Goal: Information Seeking & Learning: Compare options

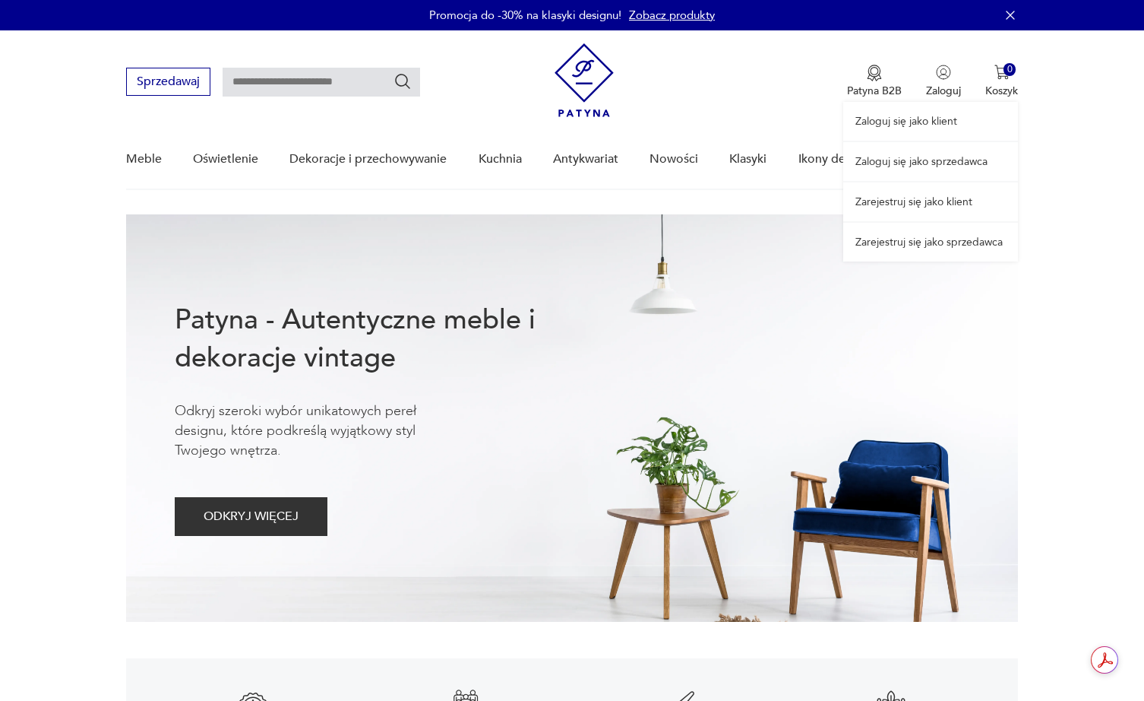
click at [941, 109] on link "Zaloguj się jako klient" at bounding box center [931, 121] width 175 height 39
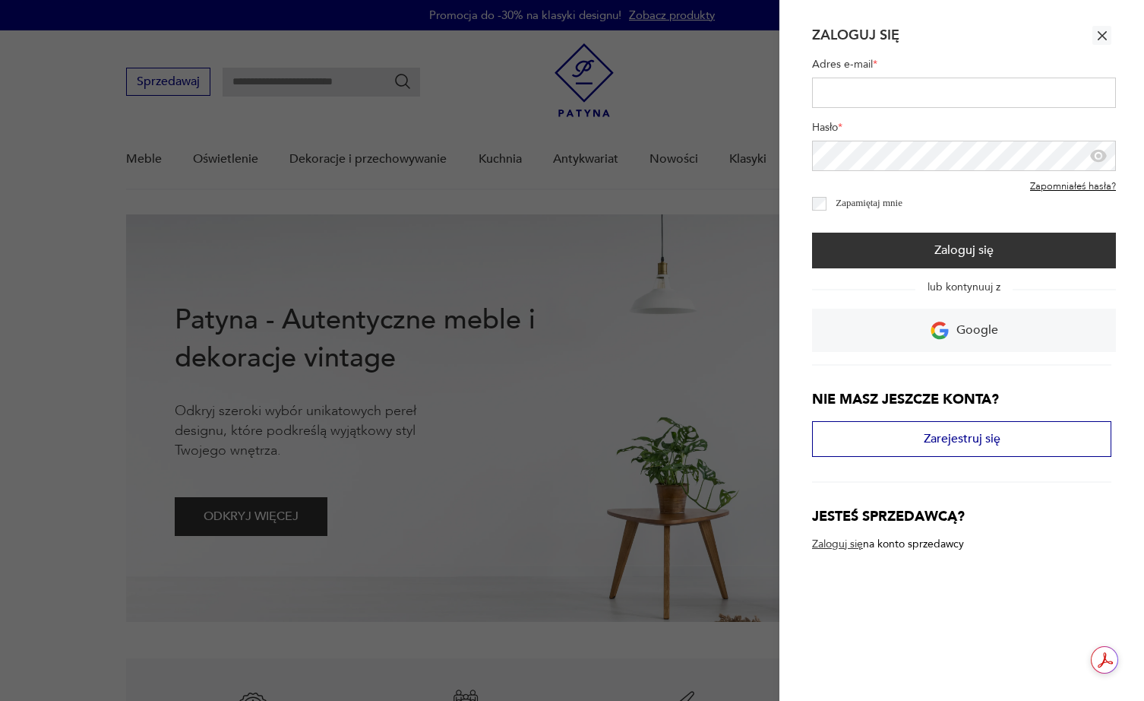
type input "**********"
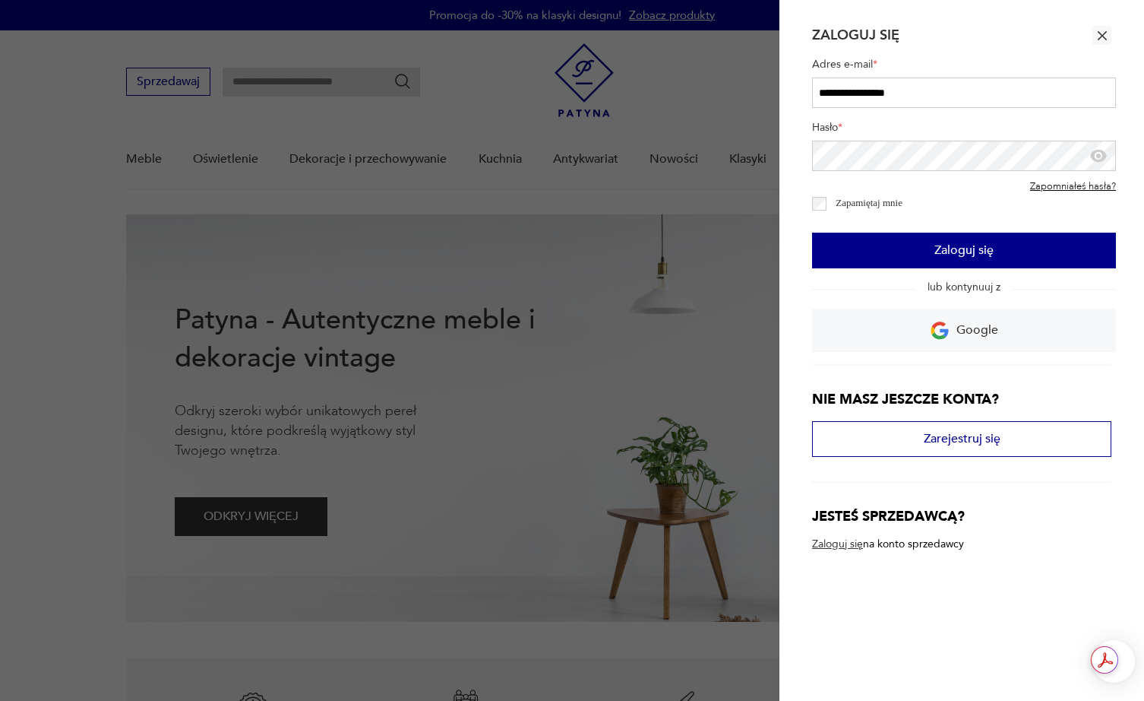
click at [925, 245] on button "Zaloguj się" at bounding box center [964, 251] width 304 height 36
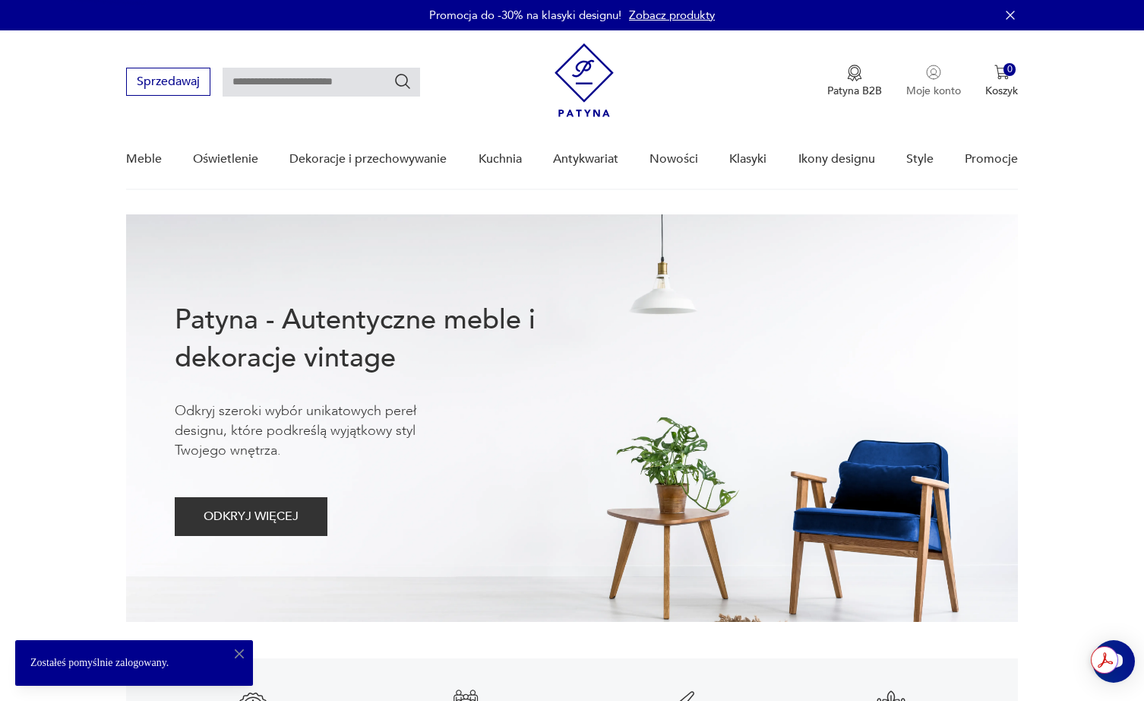
click at [930, 75] on img "button" at bounding box center [933, 72] width 15 height 15
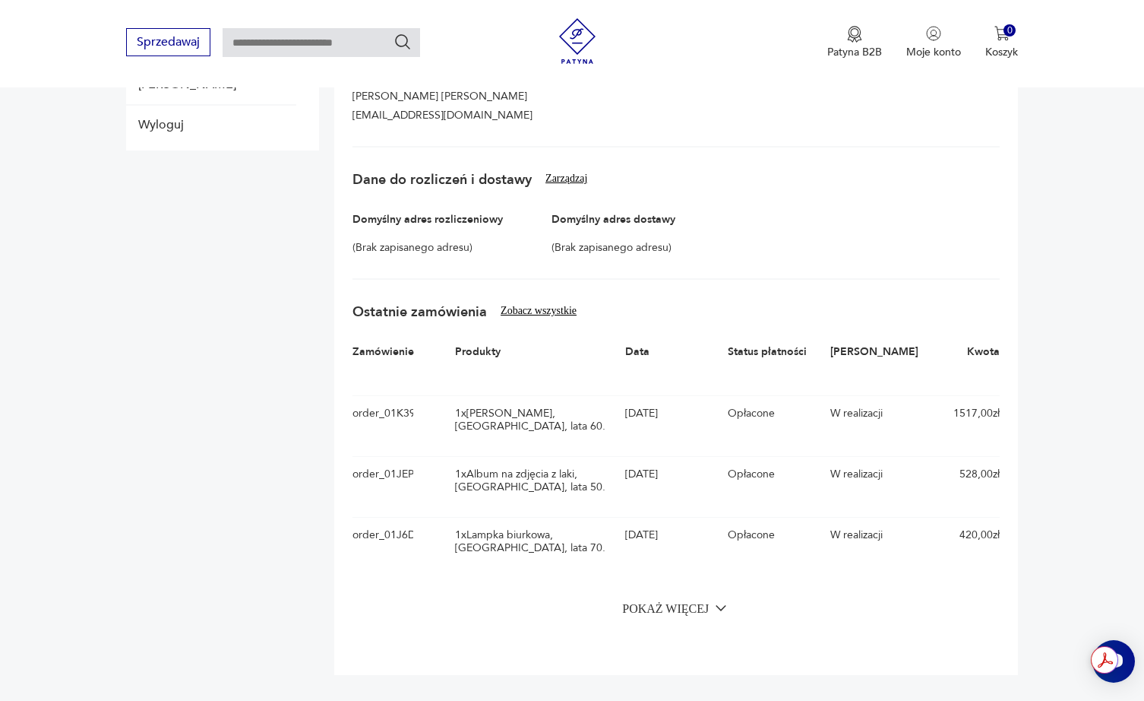
scroll to position [289, 0]
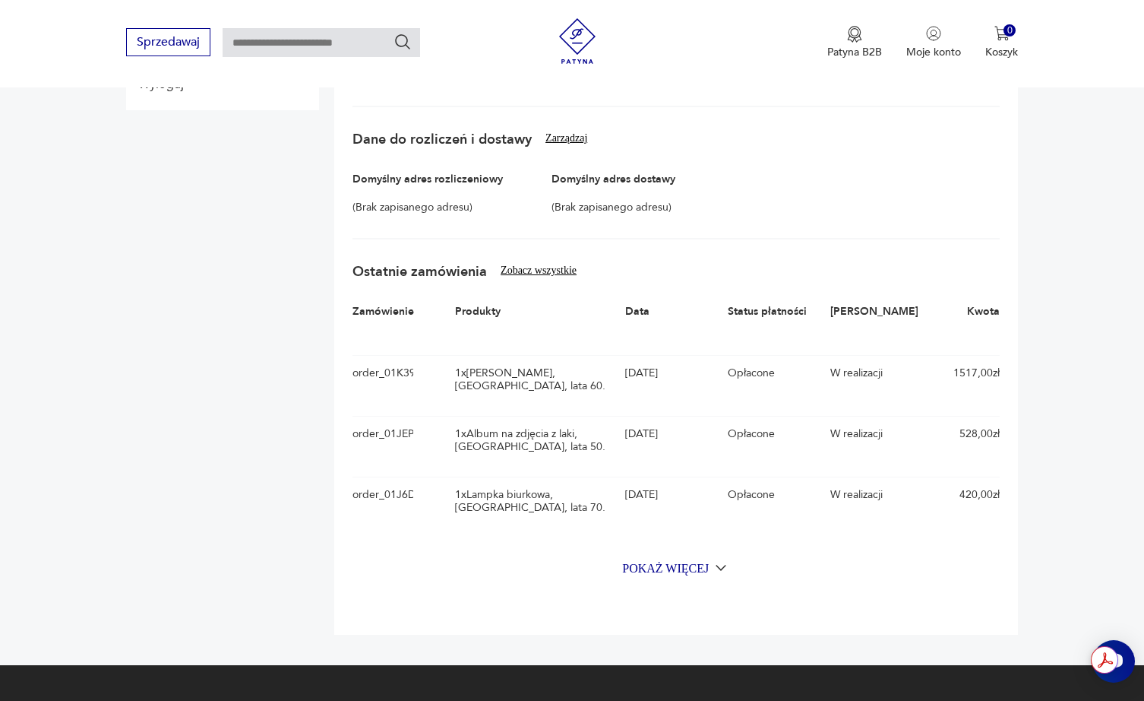
click at [668, 571] on button "Pokaż więcej" at bounding box center [676, 568] width 647 height 18
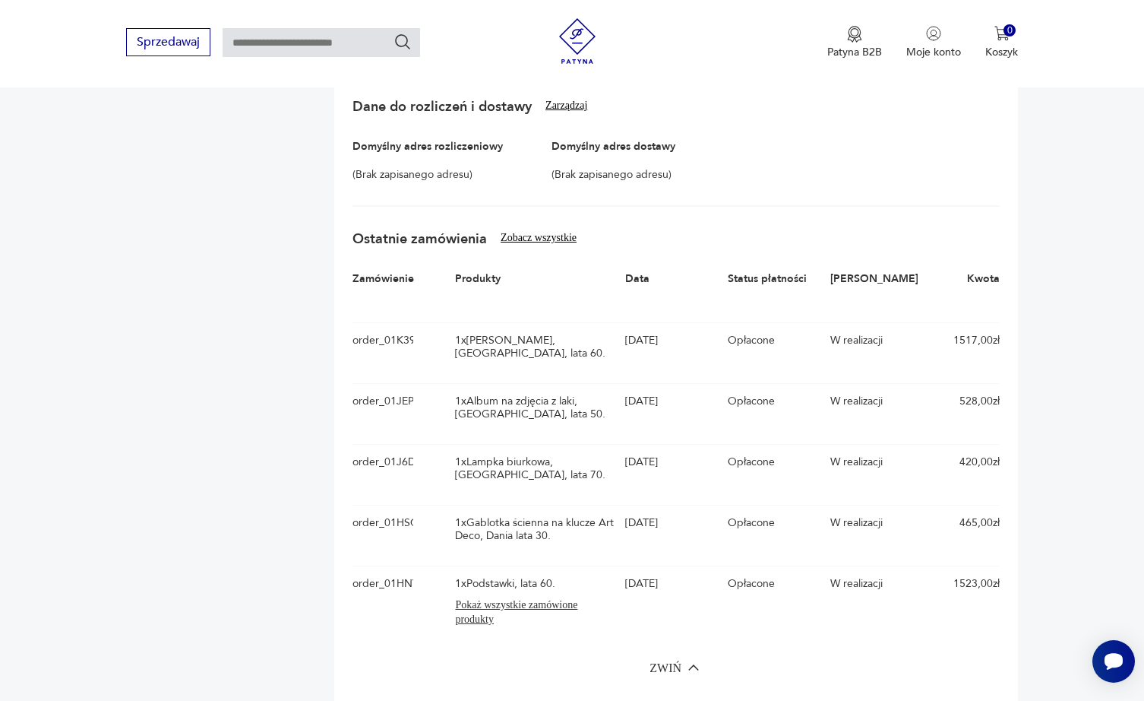
scroll to position [0, 0]
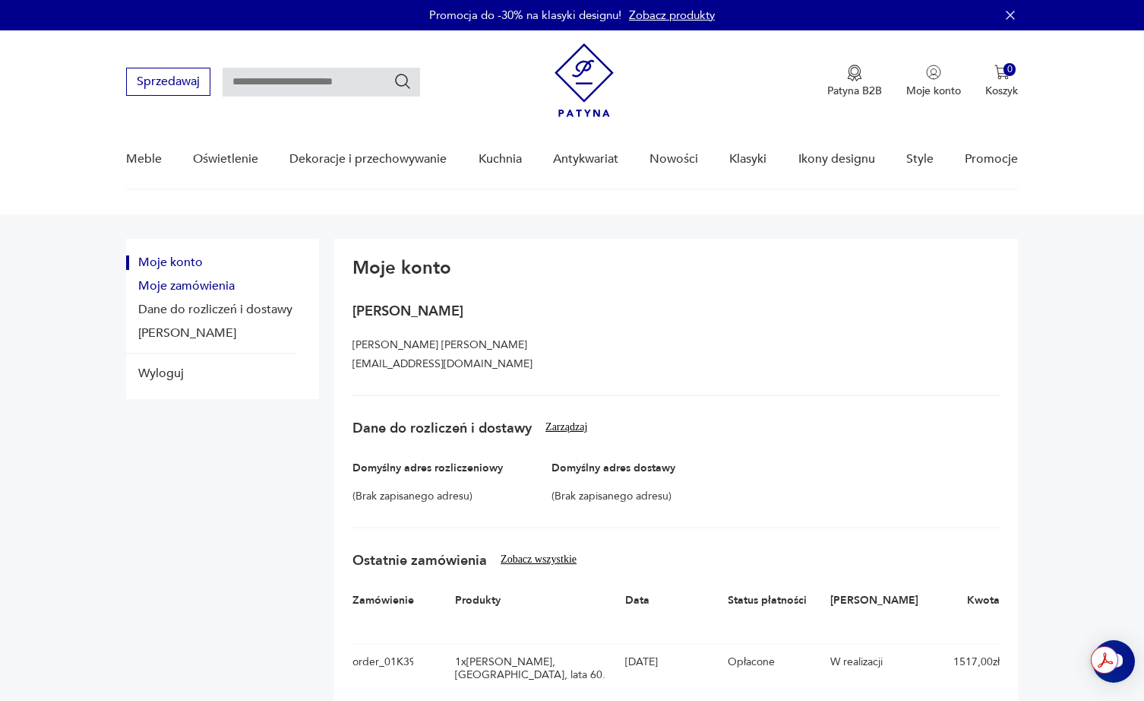
click at [187, 282] on button "Moje zamówienia" at bounding box center [211, 286] width 170 height 14
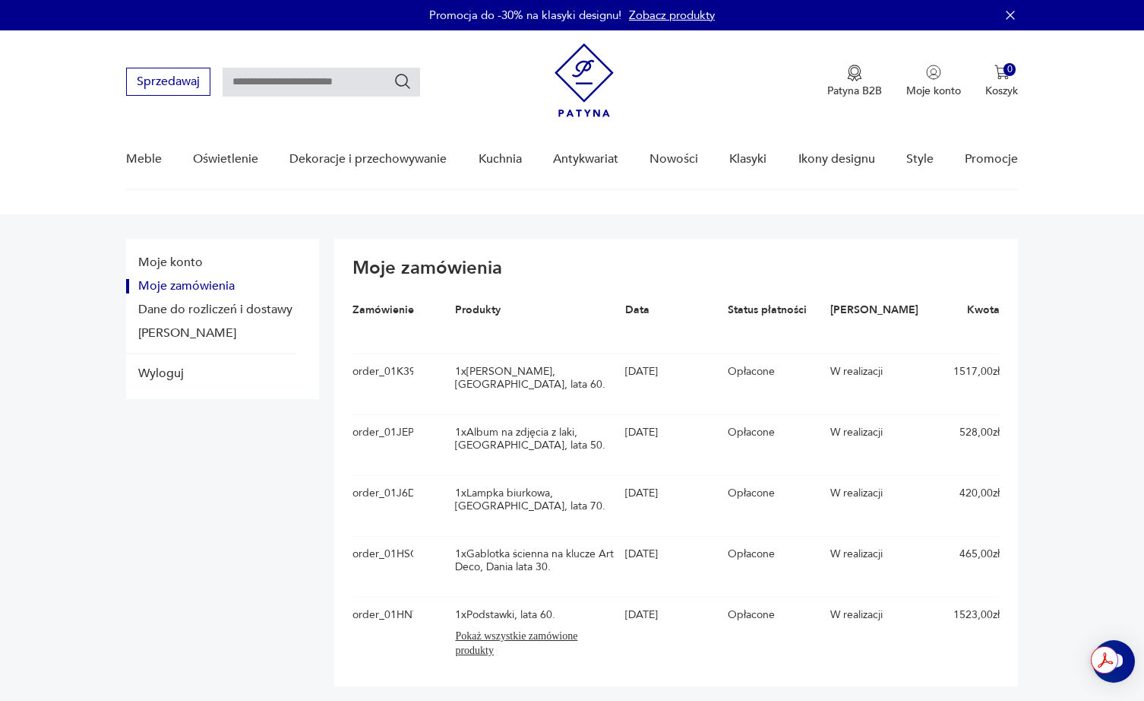
click at [435, 377] on div "order_01K39KGT30GJ48CZWSCX762EAR 1 x Miedziany kinkiet, [GEOGRAPHIC_DATA], lata…" at bounding box center [676, 383] width 647 height 61
click at [401, 370] on div "order_01K39KGT30GJ48CZWSCX762EAR" at bounding box center [383, 384] width 61 height 39
click at [483, 366] on div "1 x Miedziany kinkiet, [GEOGRAPHIC_DATA], lata 60." at bounding box center [536, 378] width 162 height 26
click at [496, 372] on div "1 x Miedziany kinkiet, [GEOGRAPHIC_DATA], lata 60." at bounding box center [536, 378] width 162 height 26
click at [290, 84] on input "text" at bounding box center [322, 82] width 198 height 29
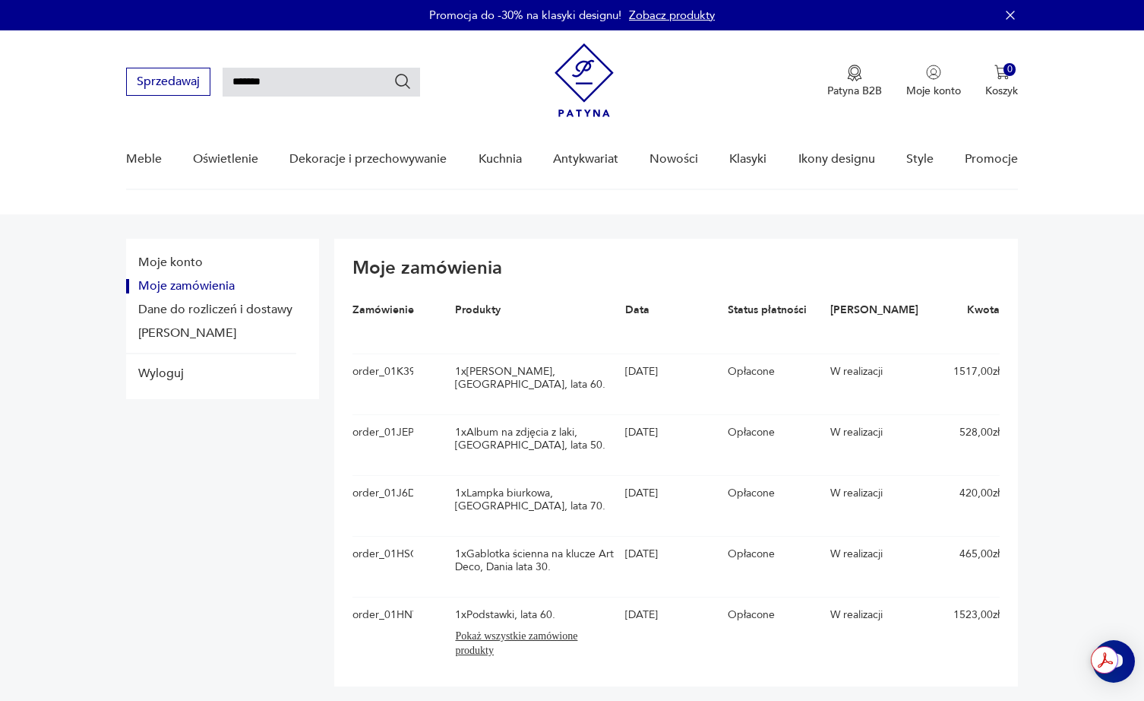
type input "*******"
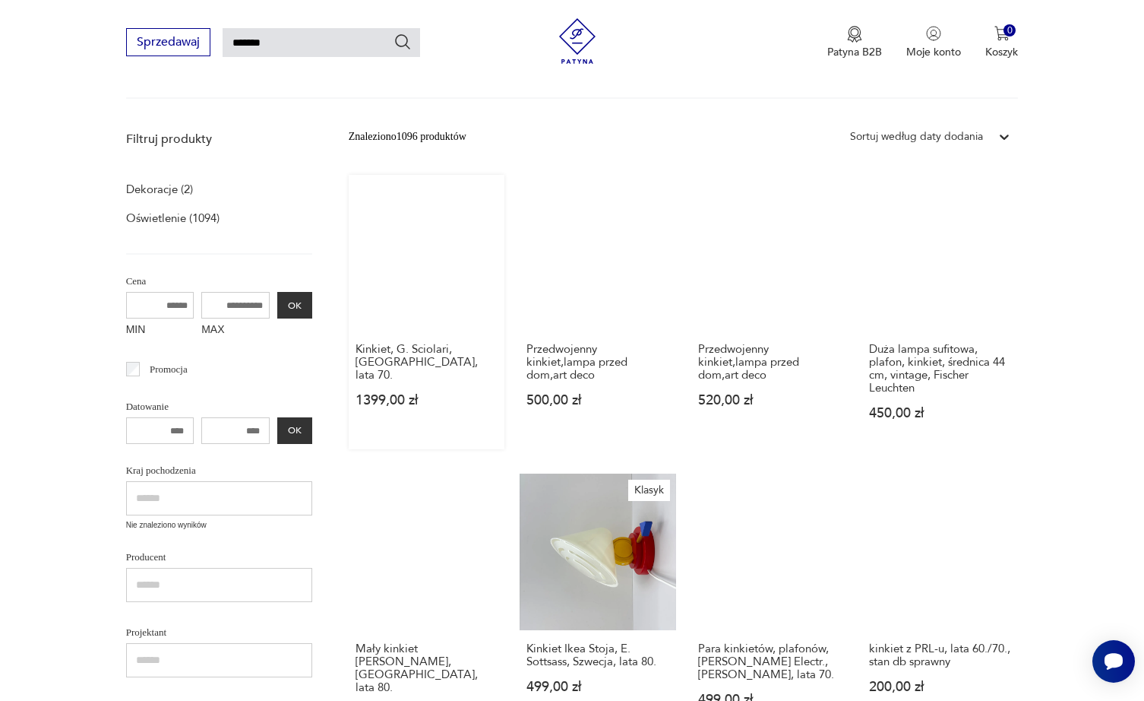
scroll to position [212, 0]
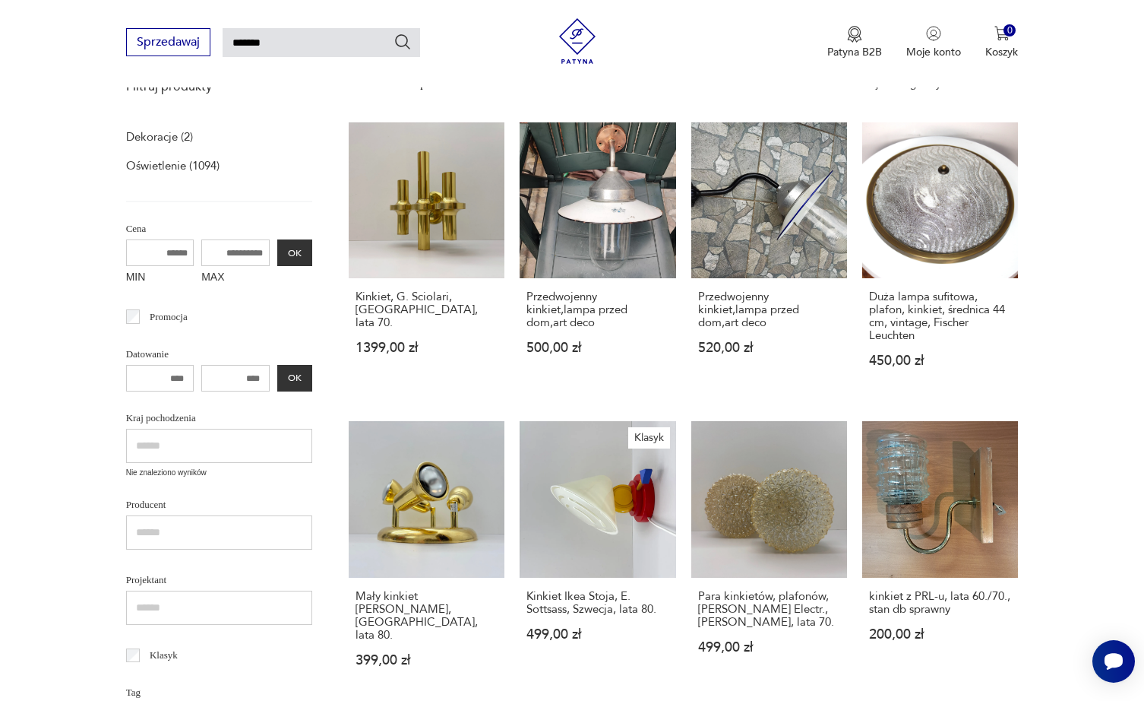
click at [179, 166] on p "Oświetlenie (1094)" at bounding box center [172, 165] width 93 height 21
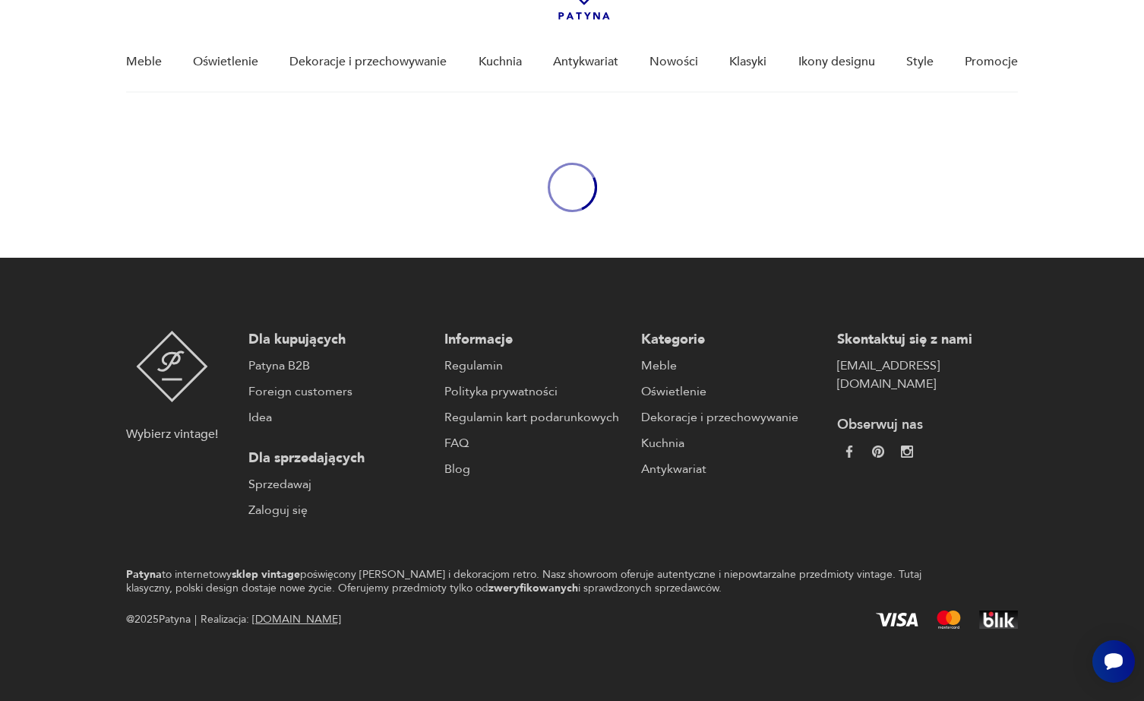
type input "*******"
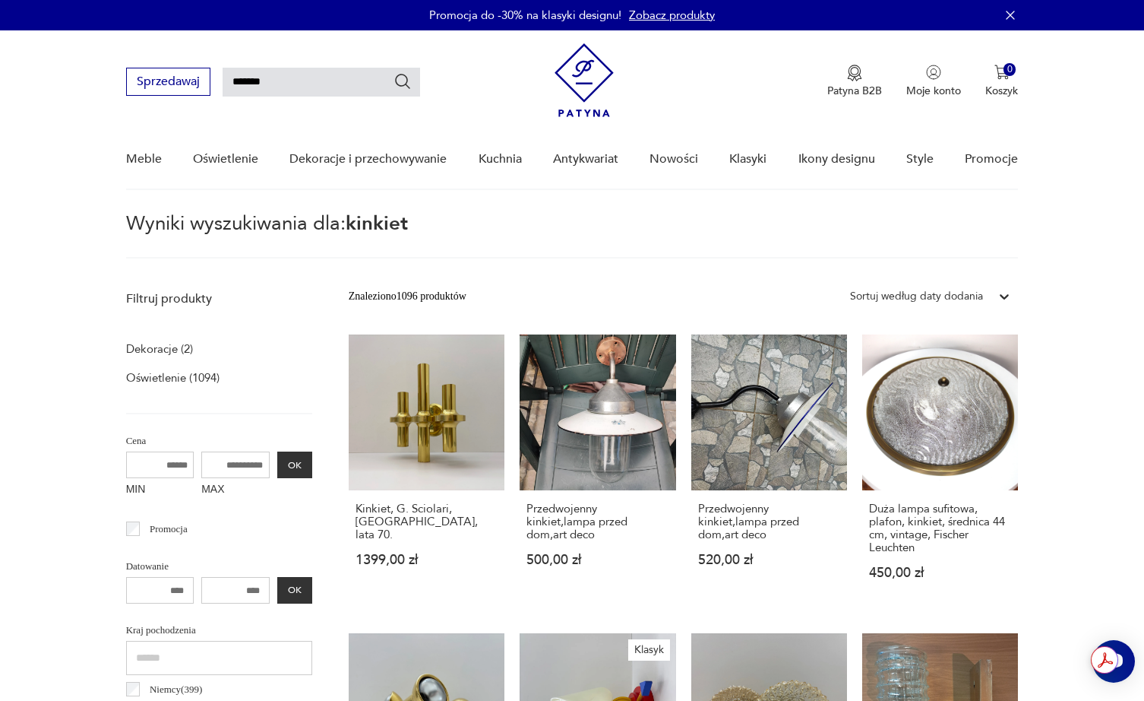
click at [293, 87] on input "*******" at bounding box center [322, 82] width 198 height 29
type input "**********"
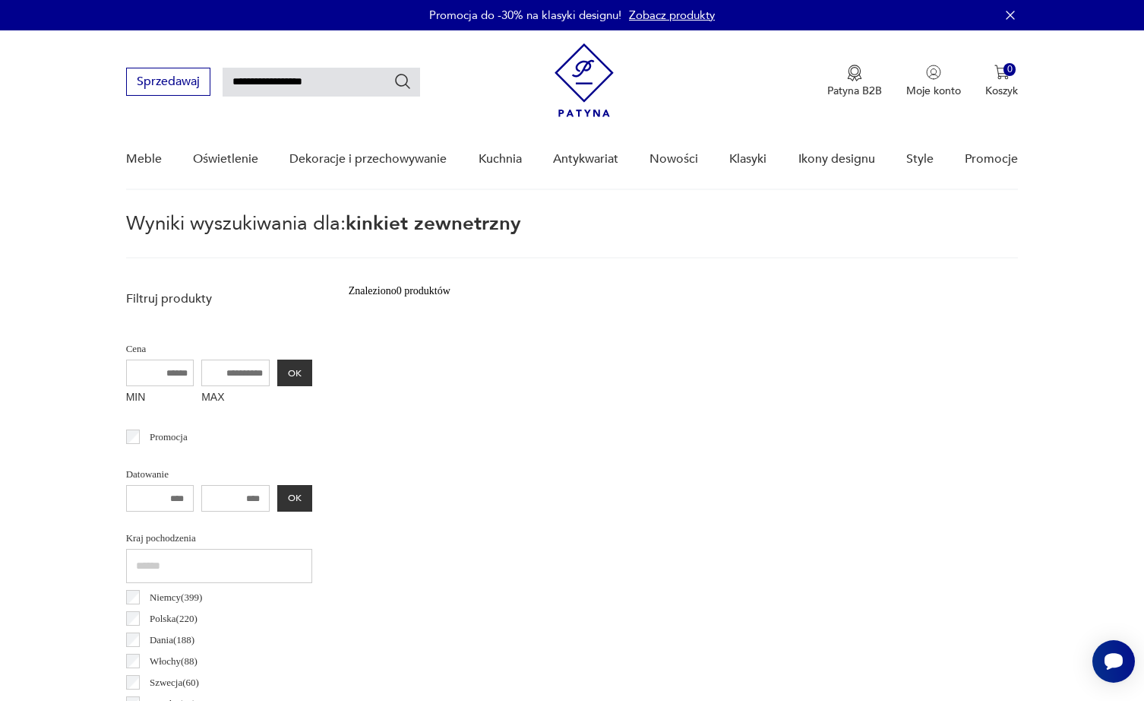
click at [292, 86] on input "**********" at bounding box center [322, 82] width 198 height 29
type input "*******"
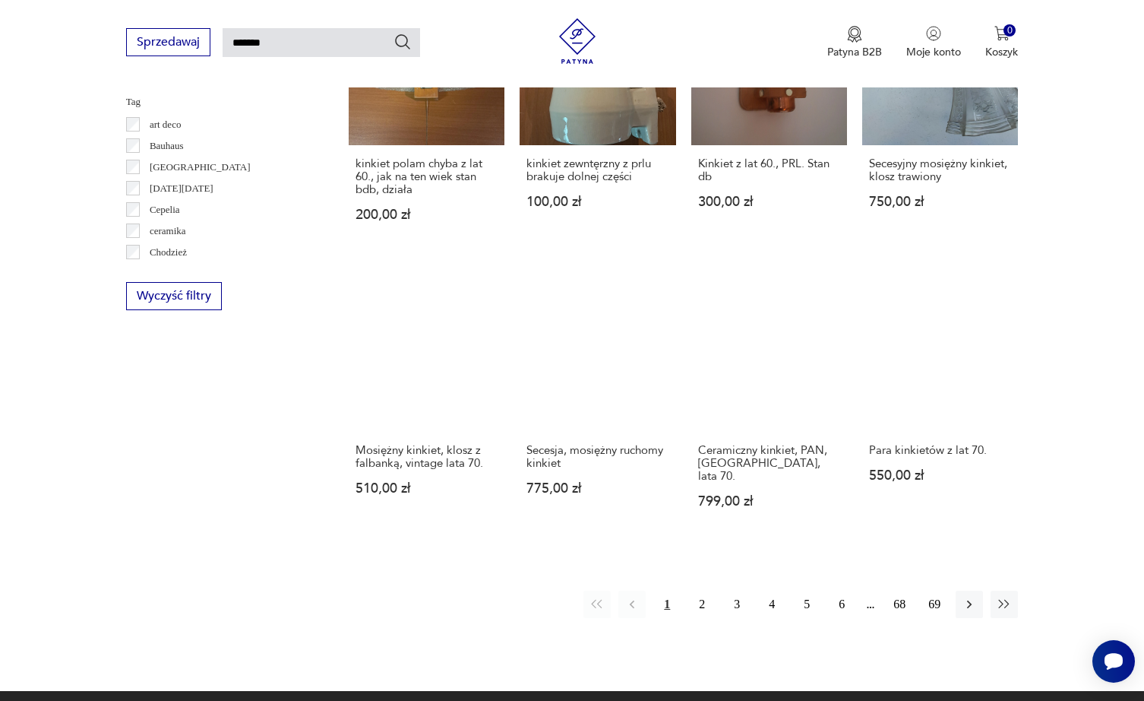
scroll to position [969, 0]
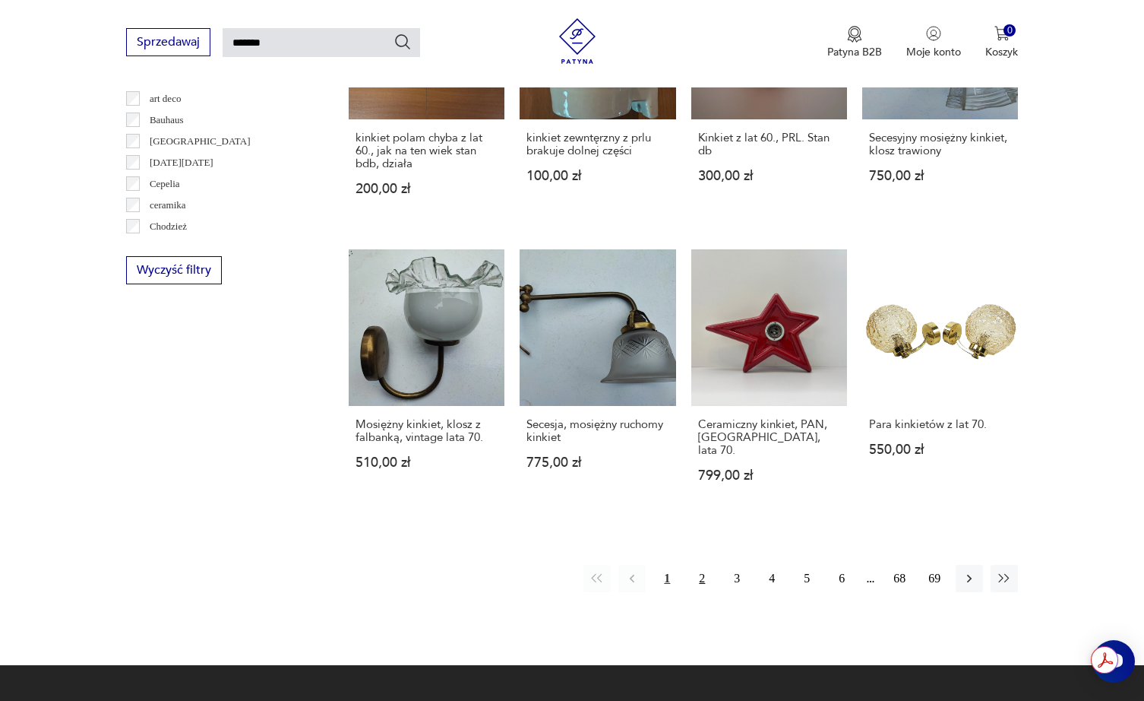
click at [703, 565] on button "2" at bounding box center [702, 578] width 27 height 27
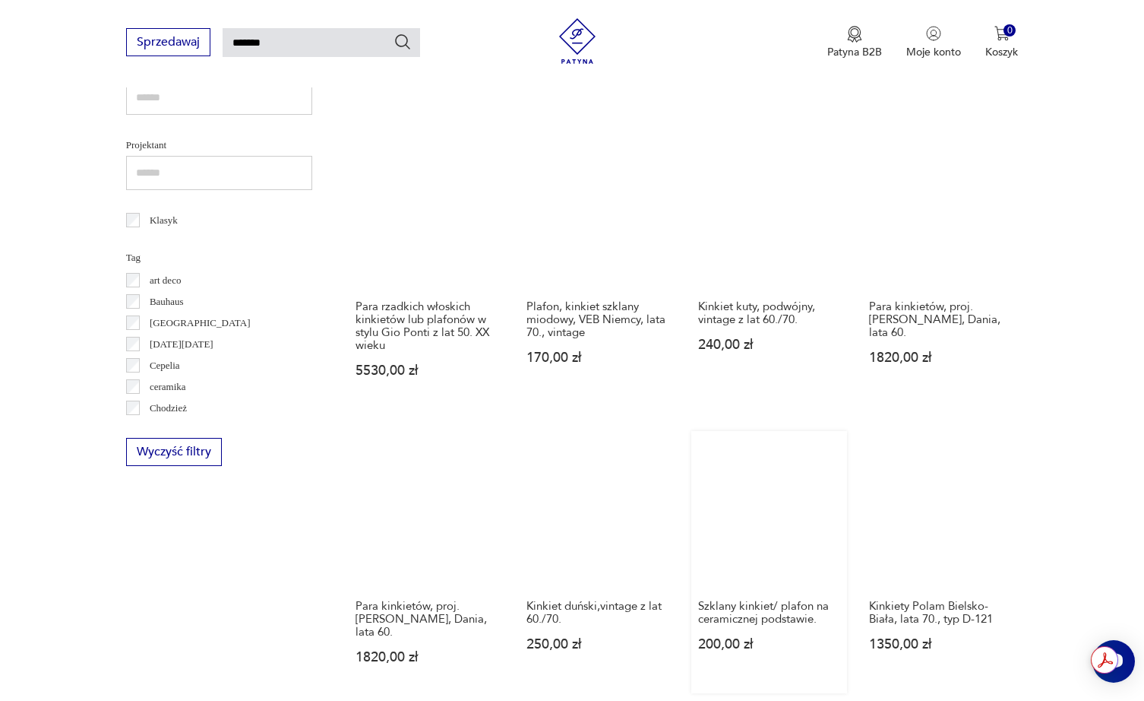
scroll to position [900, 0]
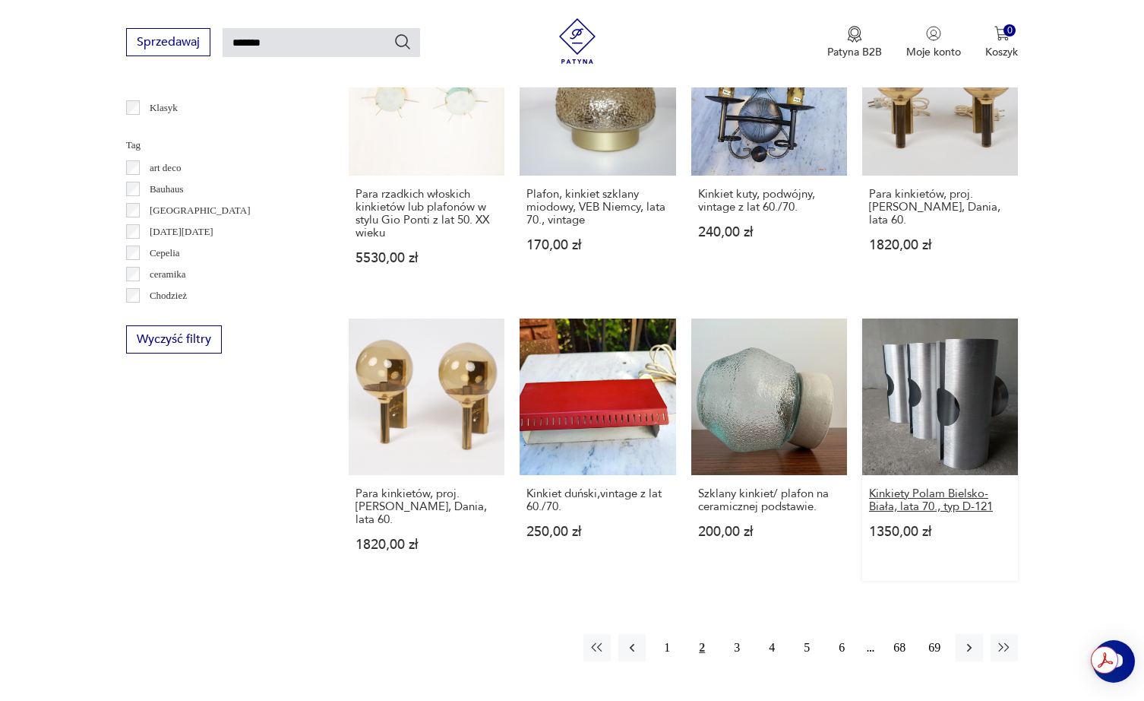
click at [914, 487] on h3 "Kinkiety Polam Bielsko-Biała, lata 70., typ D-121" at bounding box center [940, 500] width 142 height 26
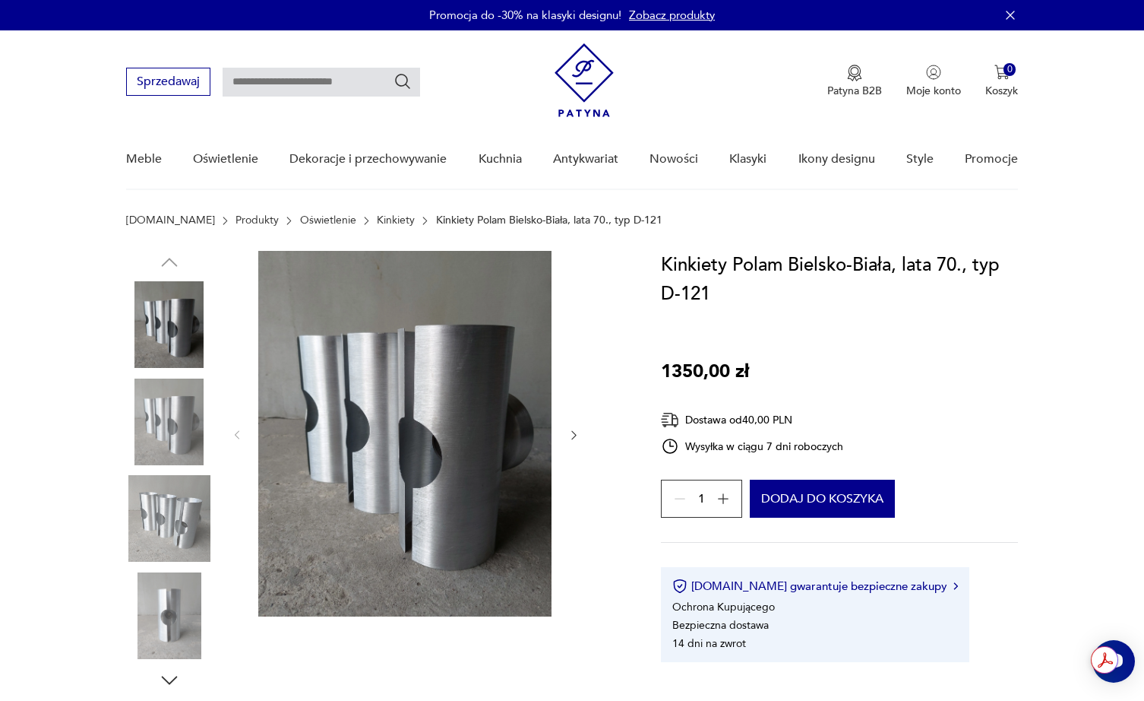
type input "*******"
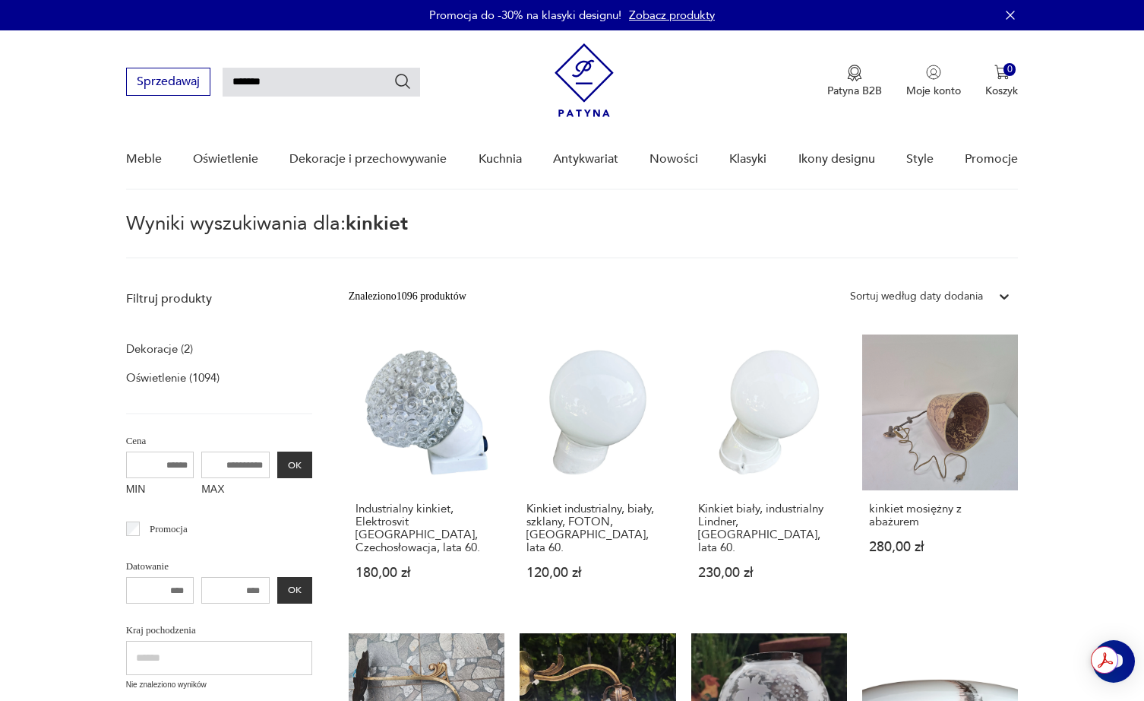
click at [316, 84] on input "*******" at bounding box center [322, 82] width 198 height 29
type input "**********"
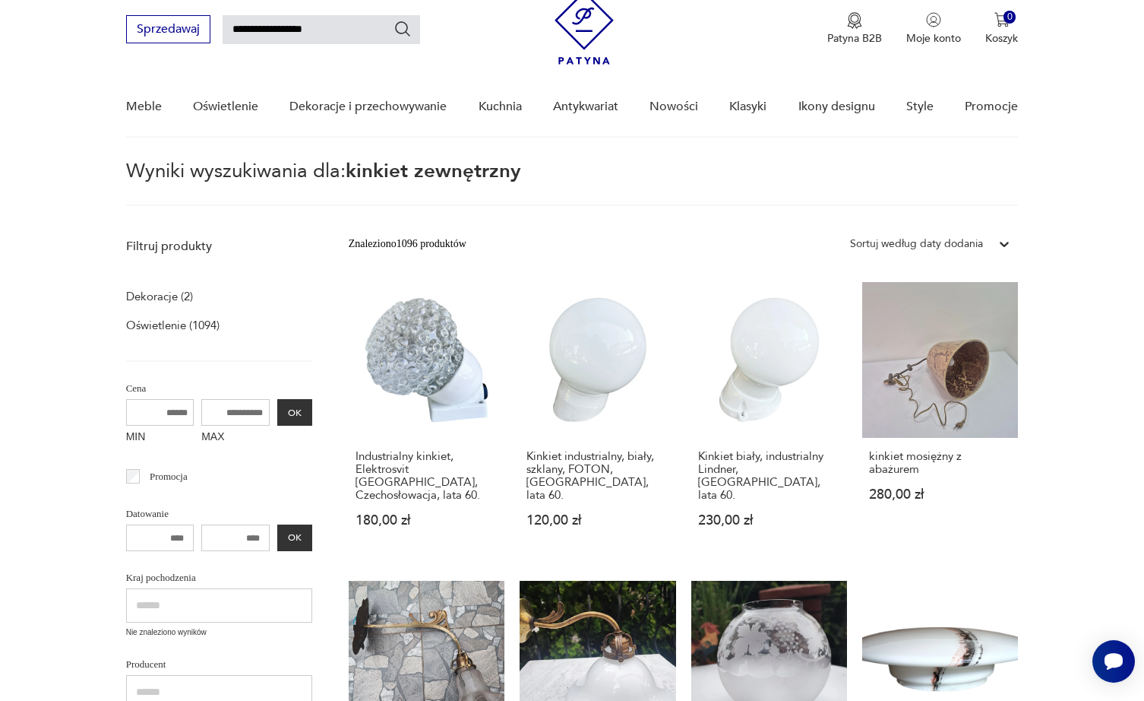
scroll to position [54, 0]
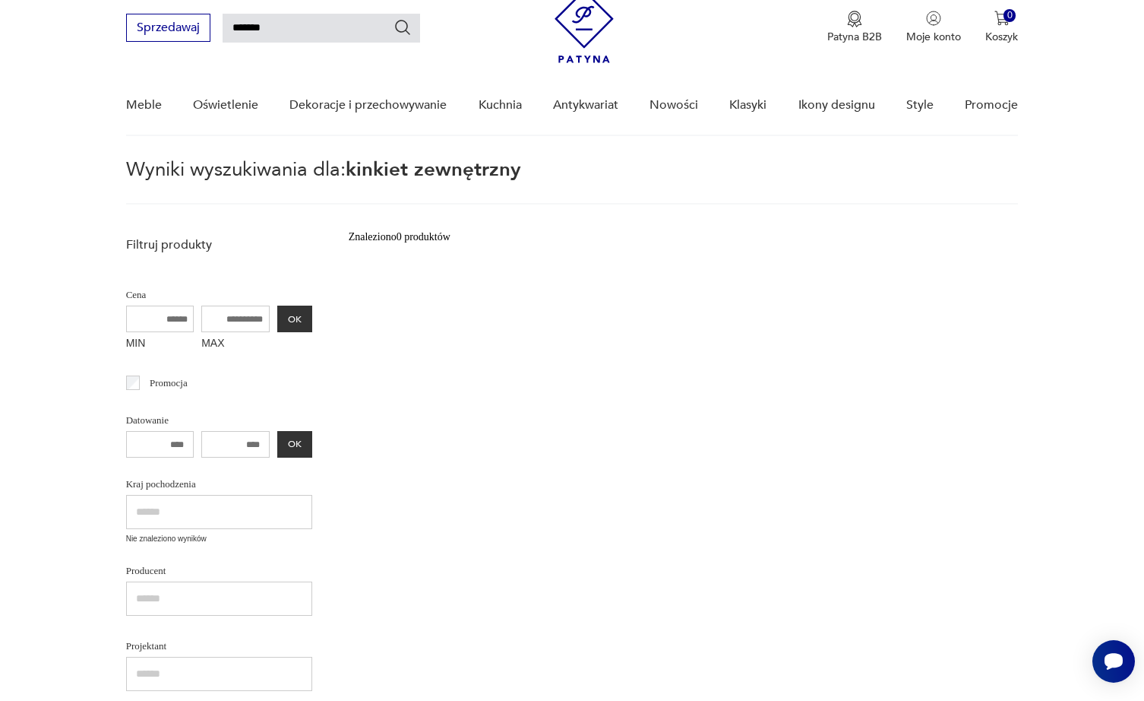
type input "*******"
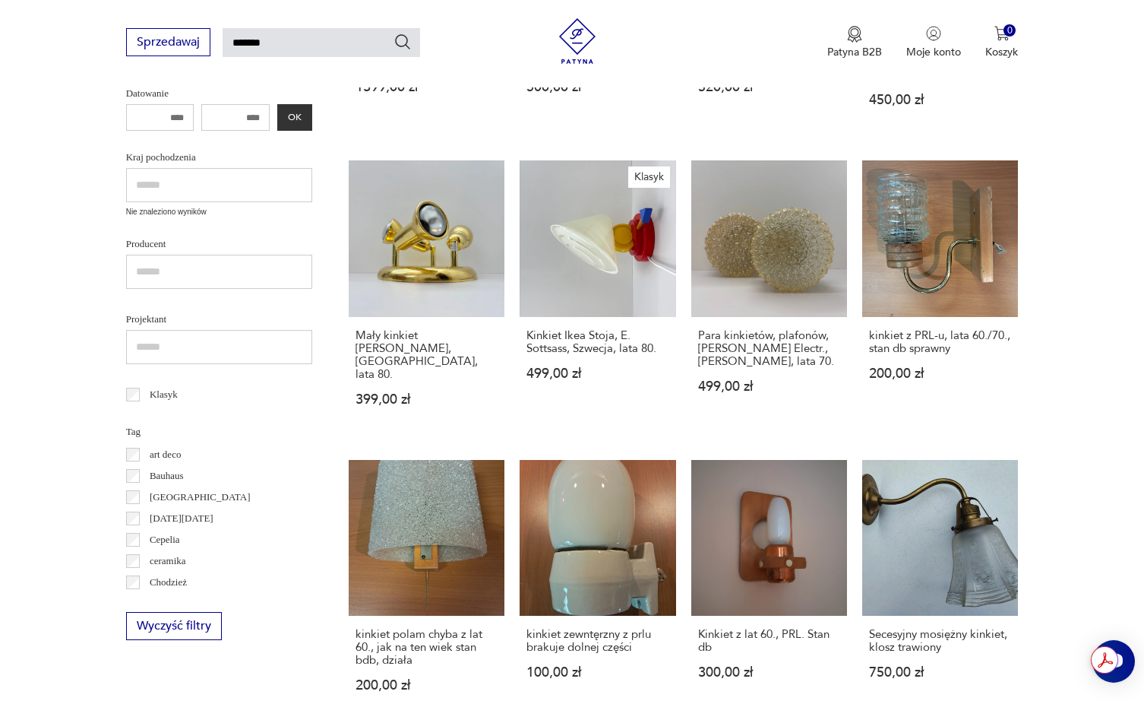
scroll to position [598, 0]
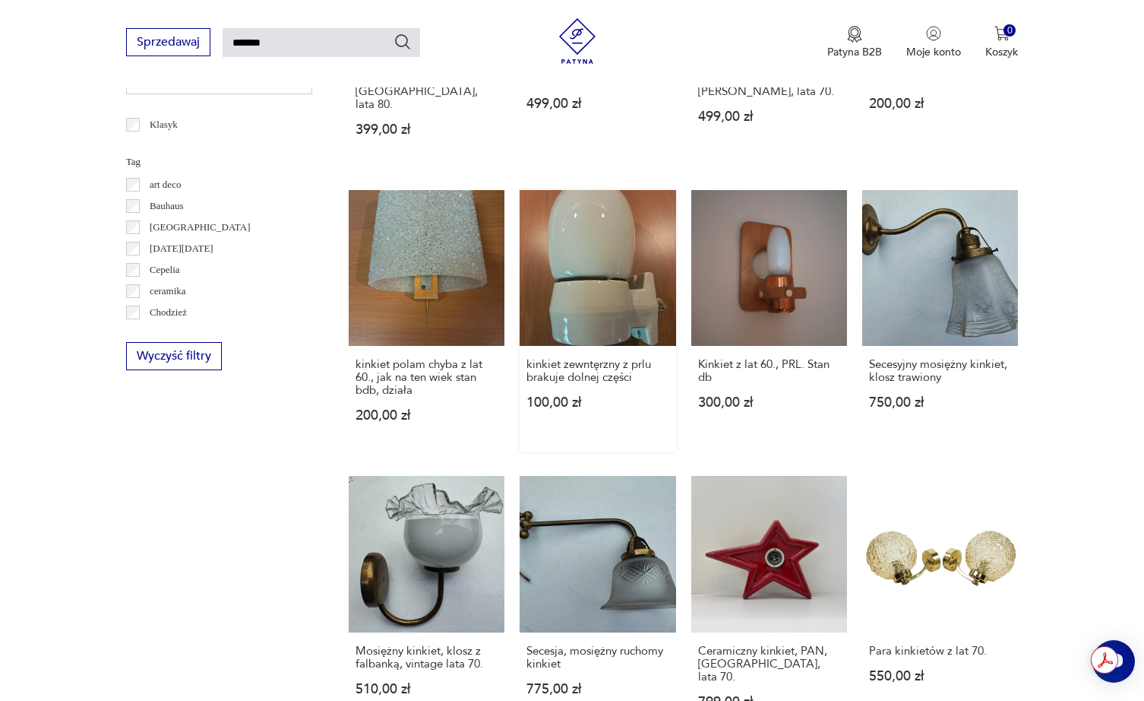
click at [603, 292] on link "kinkiet zewntęrzny z prlu brakuje dolnej części 100,00 zł" at bounding box center [598, 320] width 156 height 261
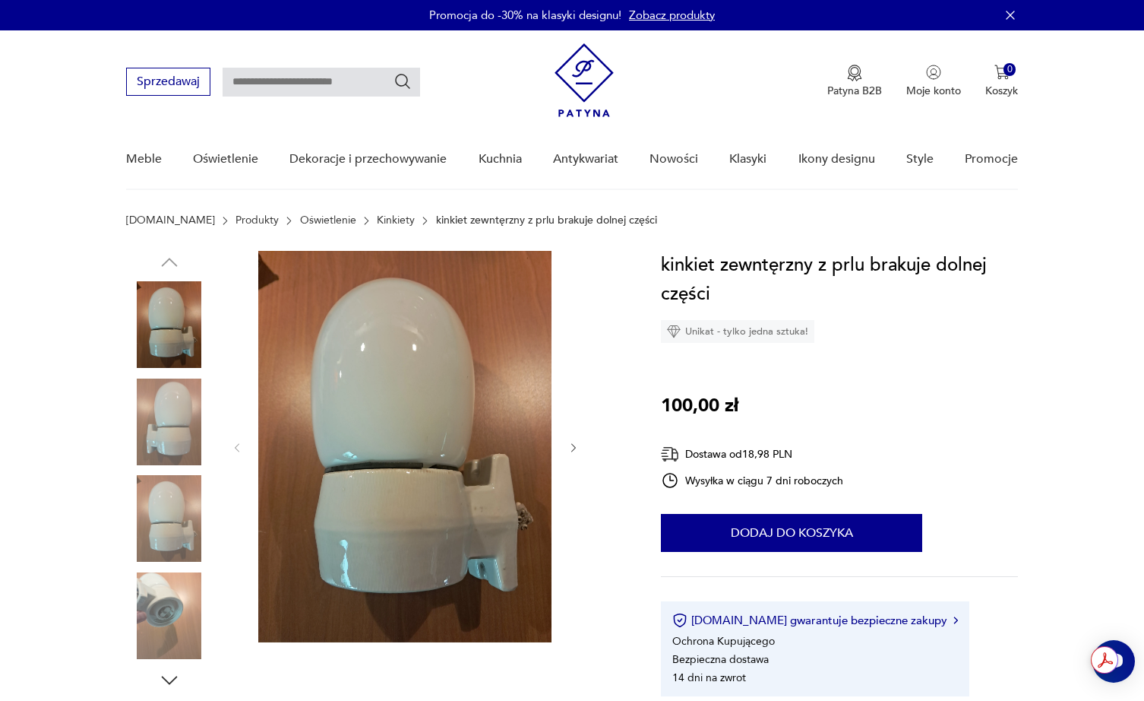
click at [162, 425] on img at bounding box center [169, 421] width 87 height 87
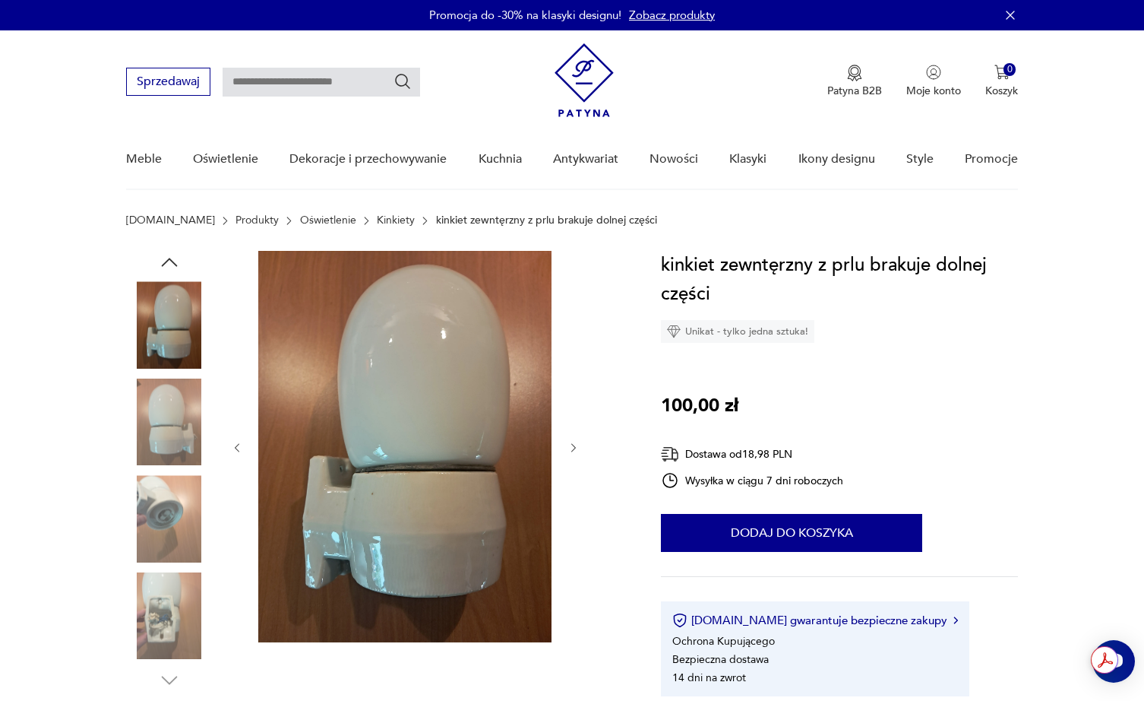
click at [164, 493] on img at bounding box center [169, 518] width 87 height 87
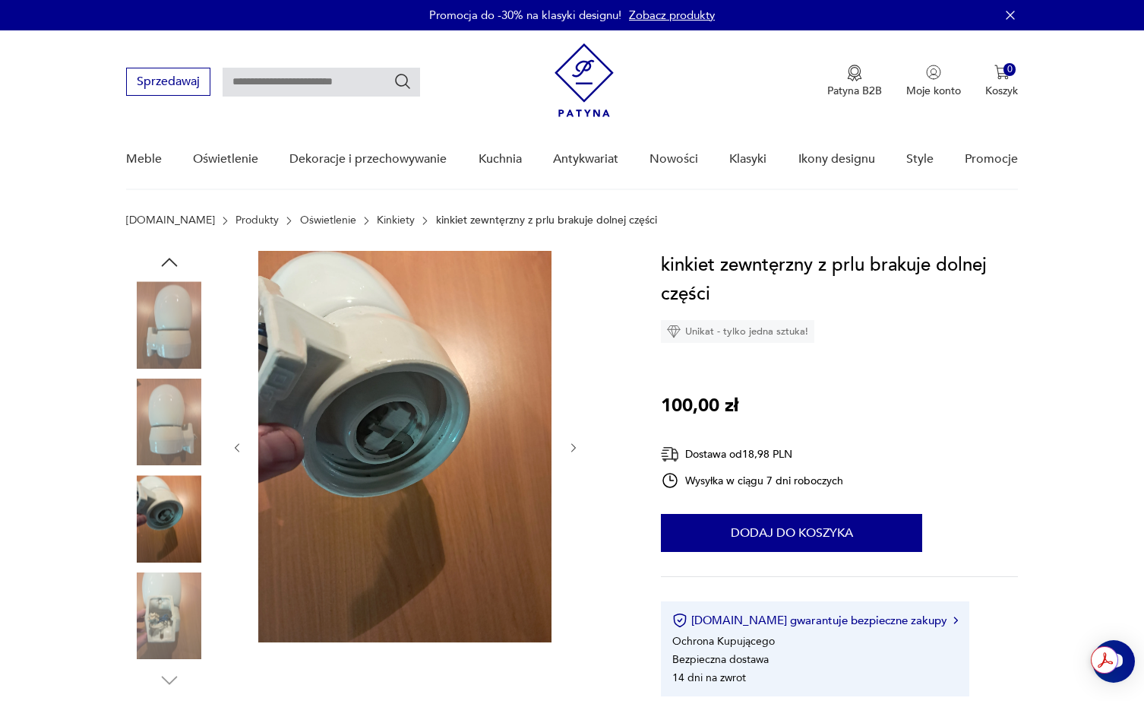
type input "*******"
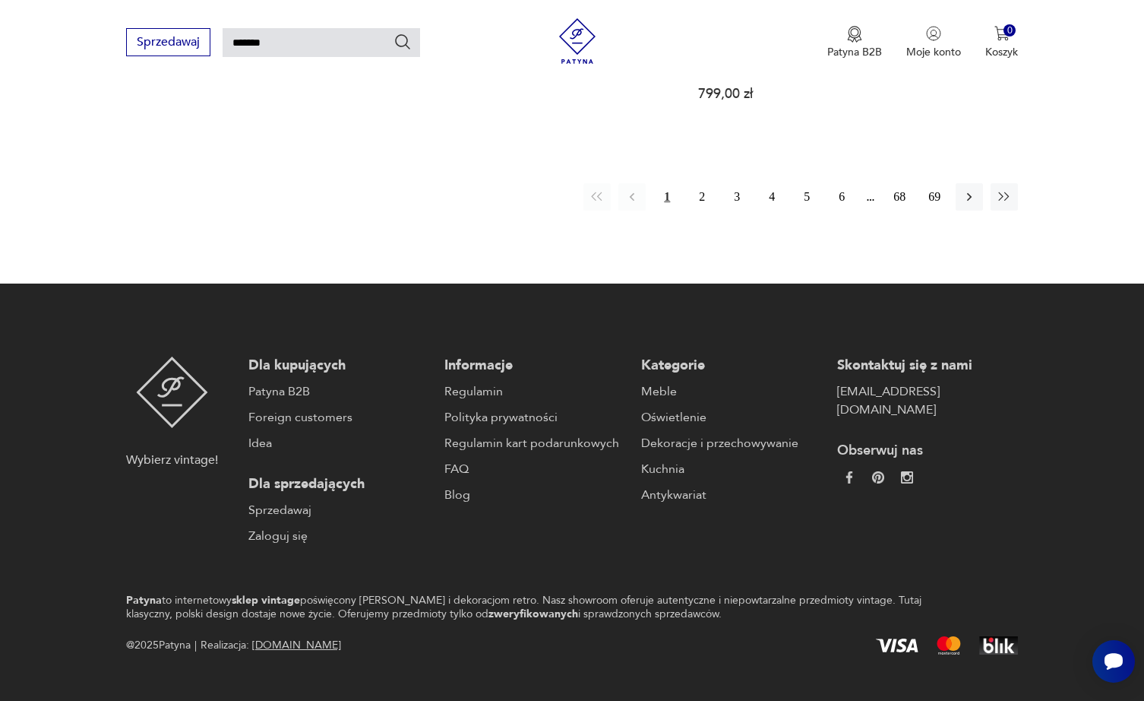
scroll to position [1272, 0]
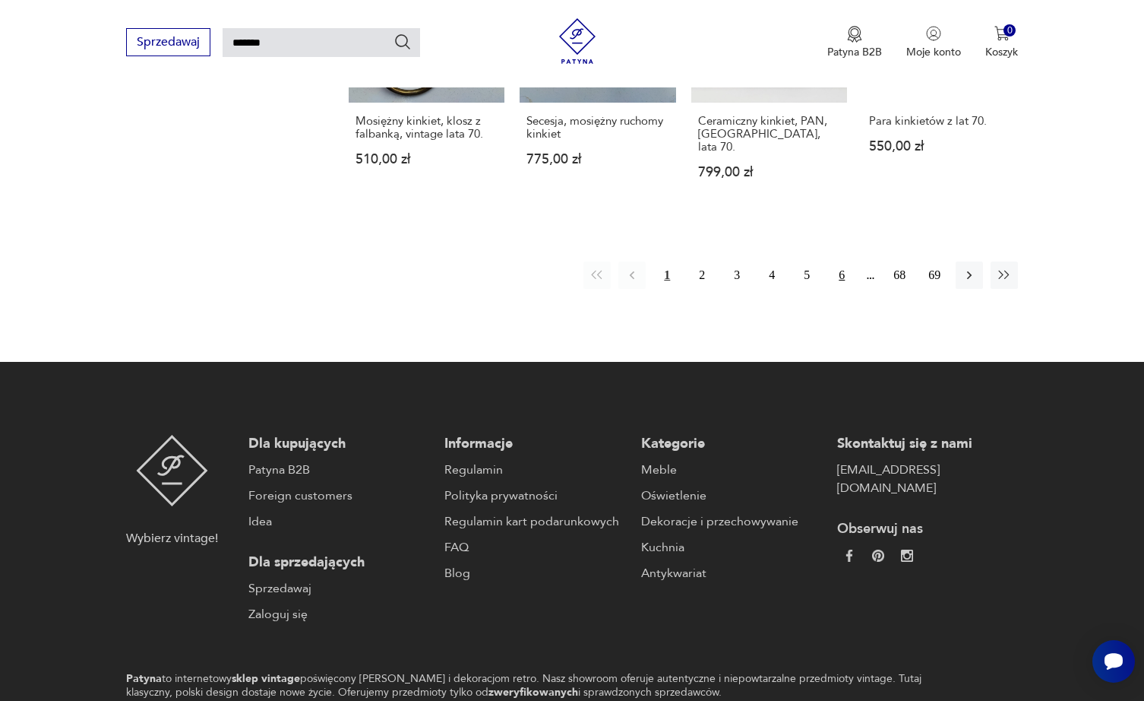
click at [840, 261] on button "6" at bounding box center [841, 274] width 27 height 27
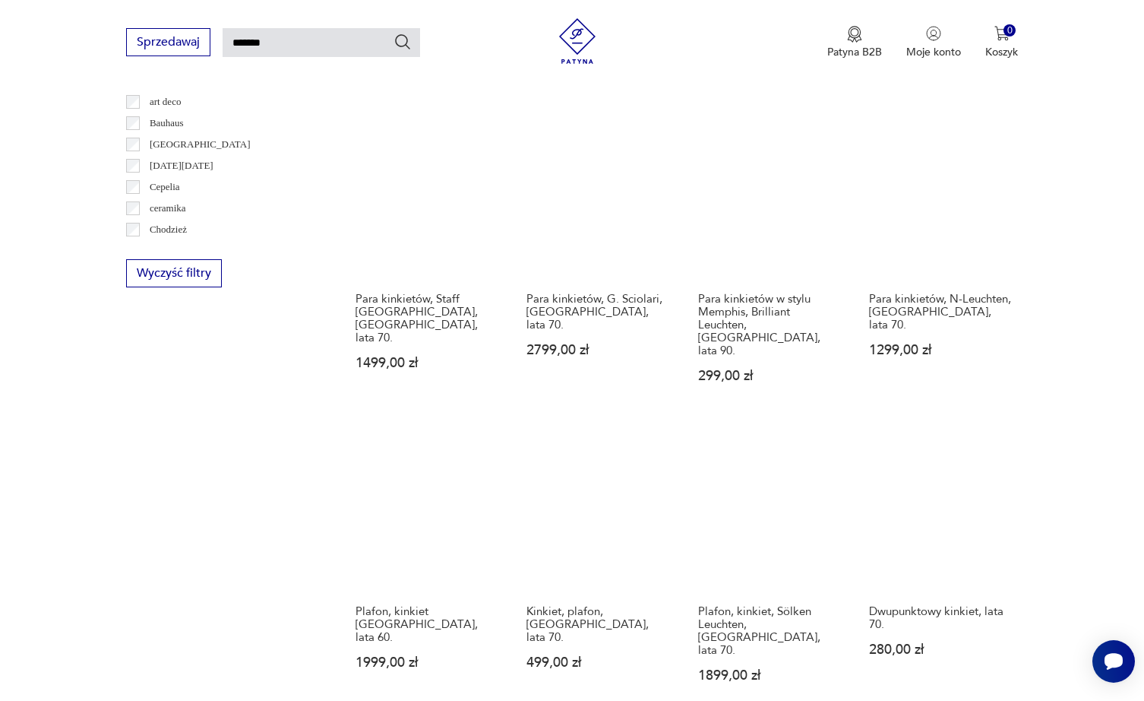
scroll to position [824, 0]
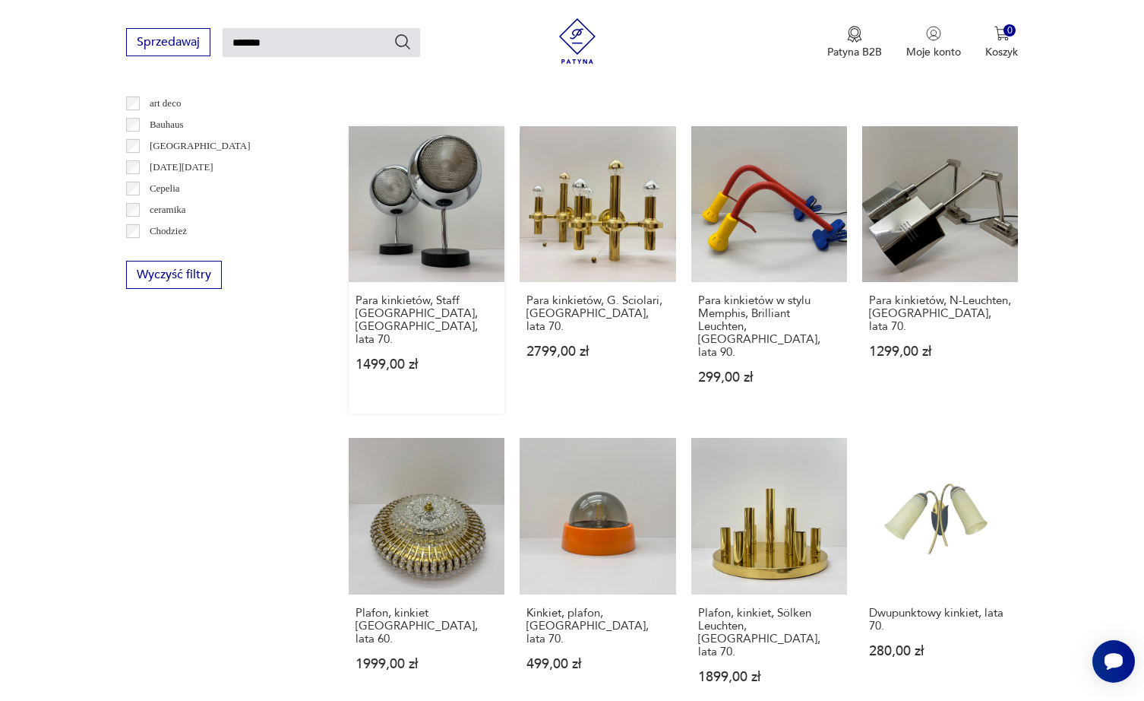
click at [431, 194] on link "Para kinkietów, Staff [GEOGRAPHIC_DATA], [GEOGRAPHIC_DATA], lata 70. 1499,00 zł" at bounding box center [427, 269] width 156 height 287
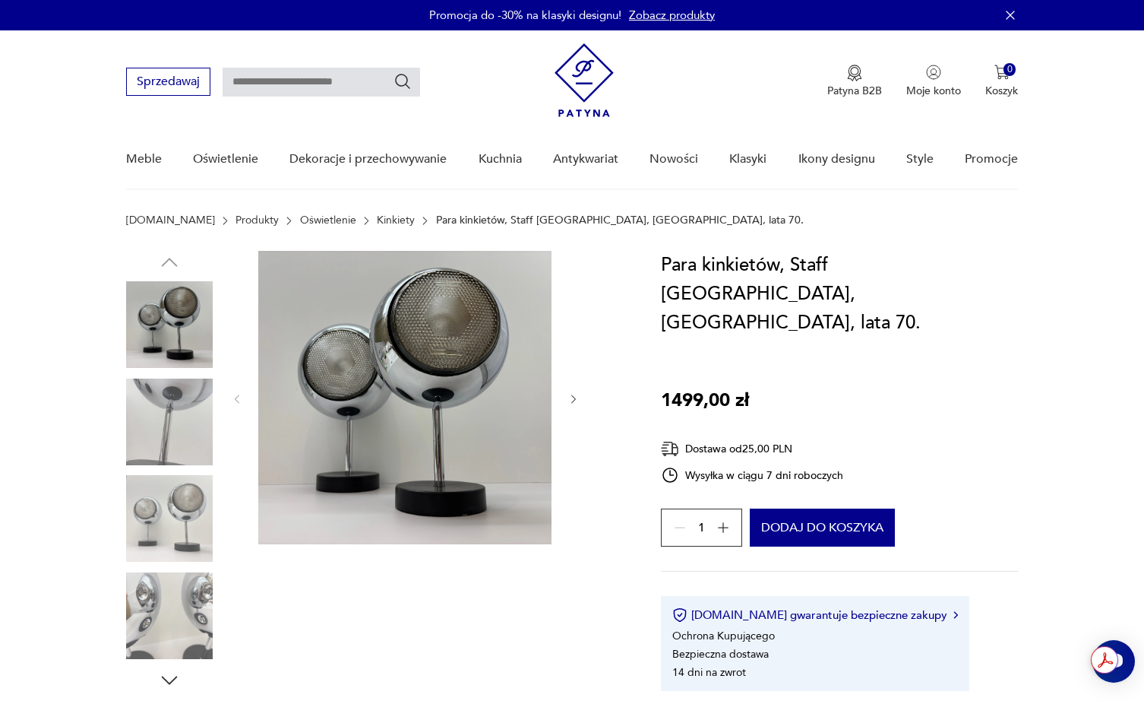
click at [160, 416] on img at bounding box center [169, 421] width 87 height 87
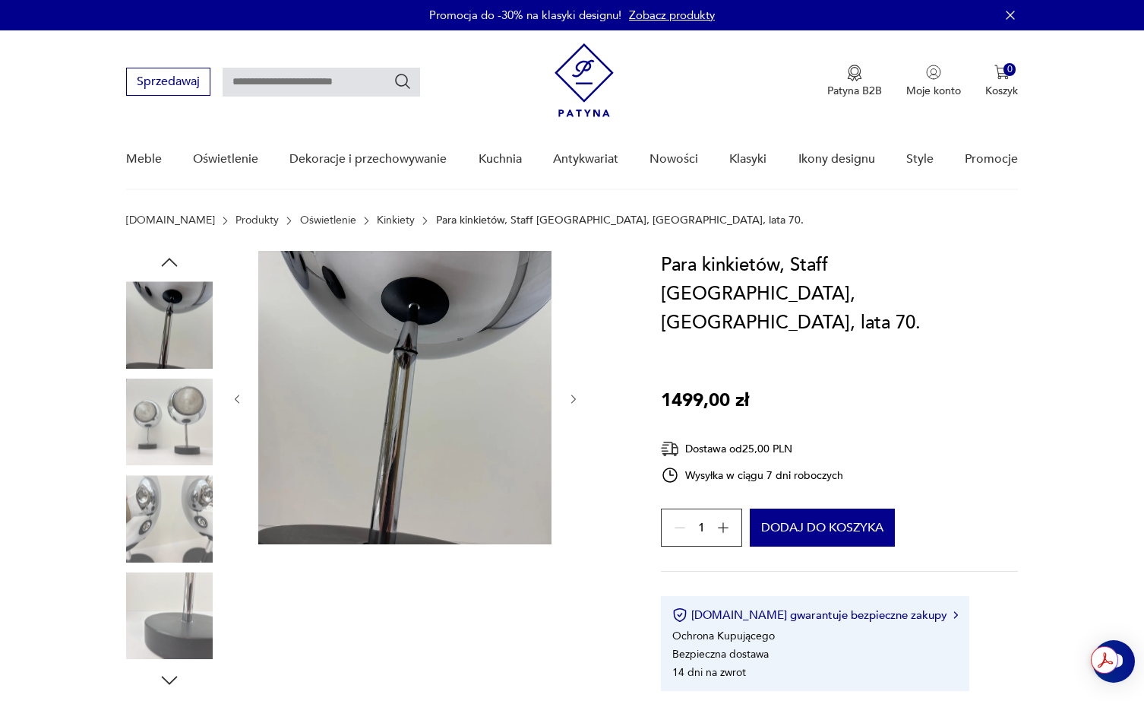
click at [174, 453] on img at bounding box center [169, 421] width 87 height 87
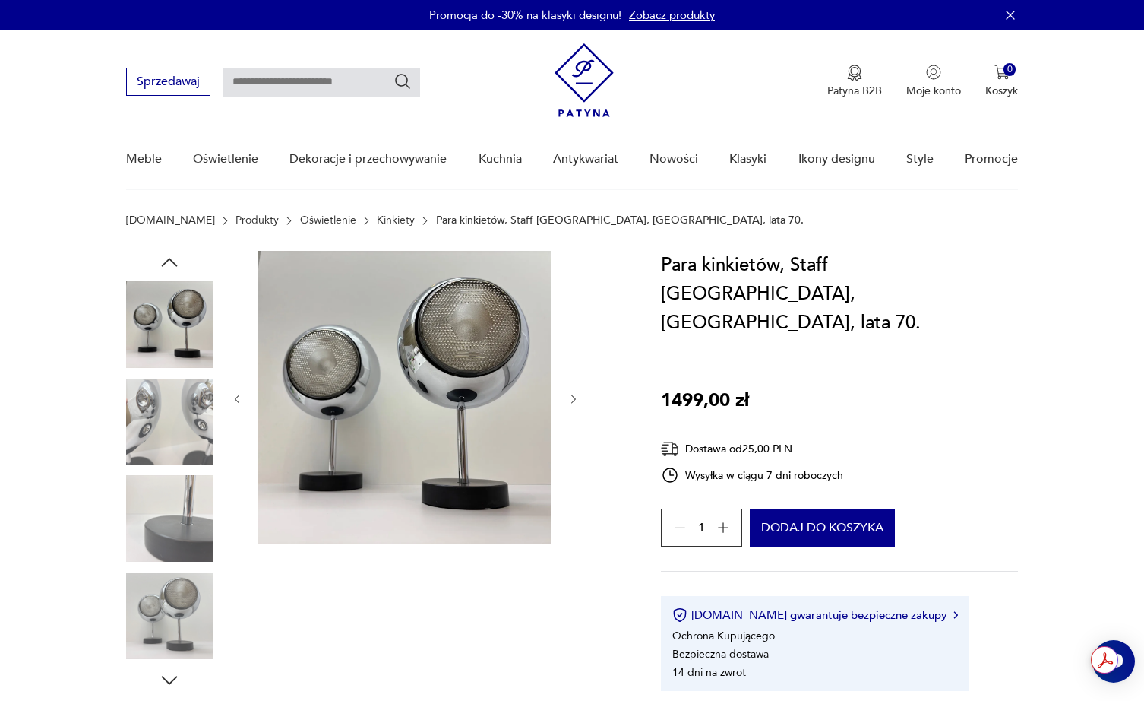
click at [176, 479] on img at bounding box center [169, 518] width 87 height 87
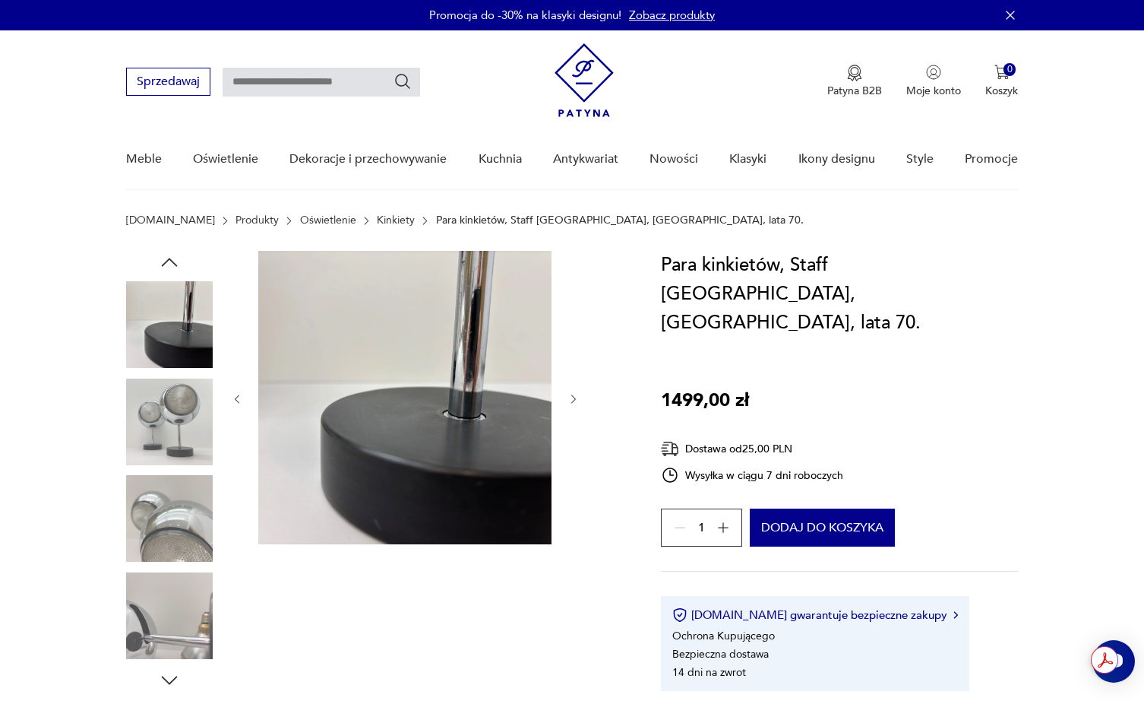
click at [174, 516] on img at bounding box center [169, 518] width 87 height 87
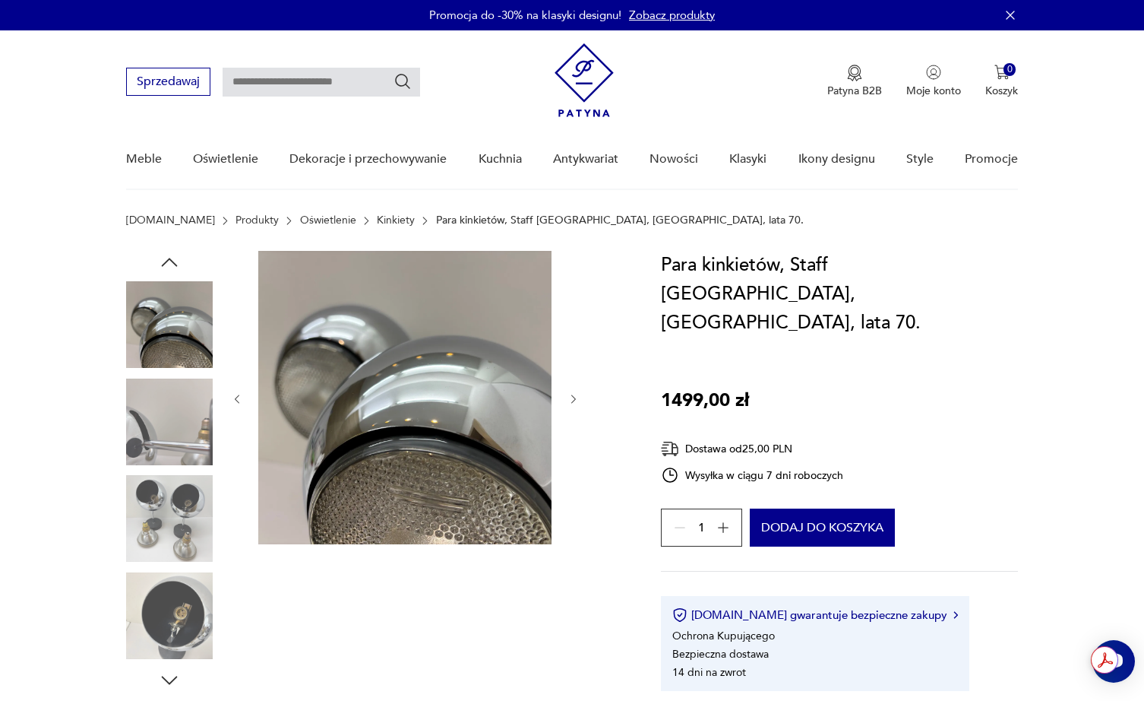
click at [175, 514] on img at bounding box center [169, 518] width 87 height 87
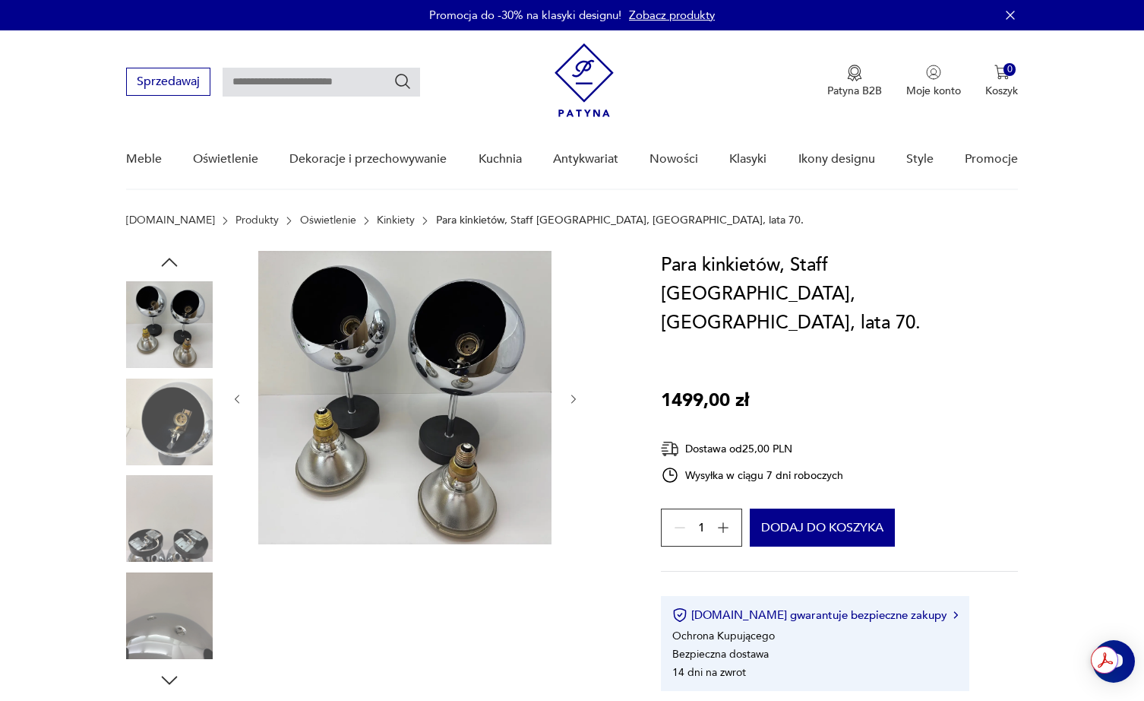
click at [178, 538] on img at bounding box center [169, 518] width 87 height 87
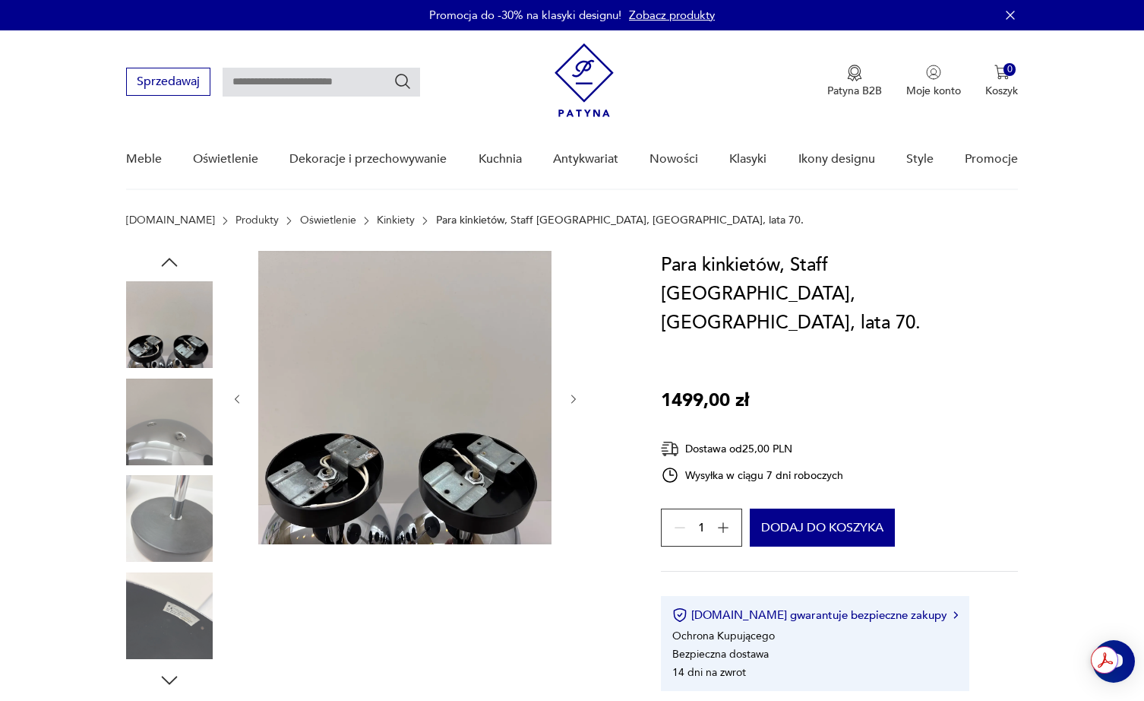
click at [176, 575] on img at bounding box center [169, 615] width 87 height 87
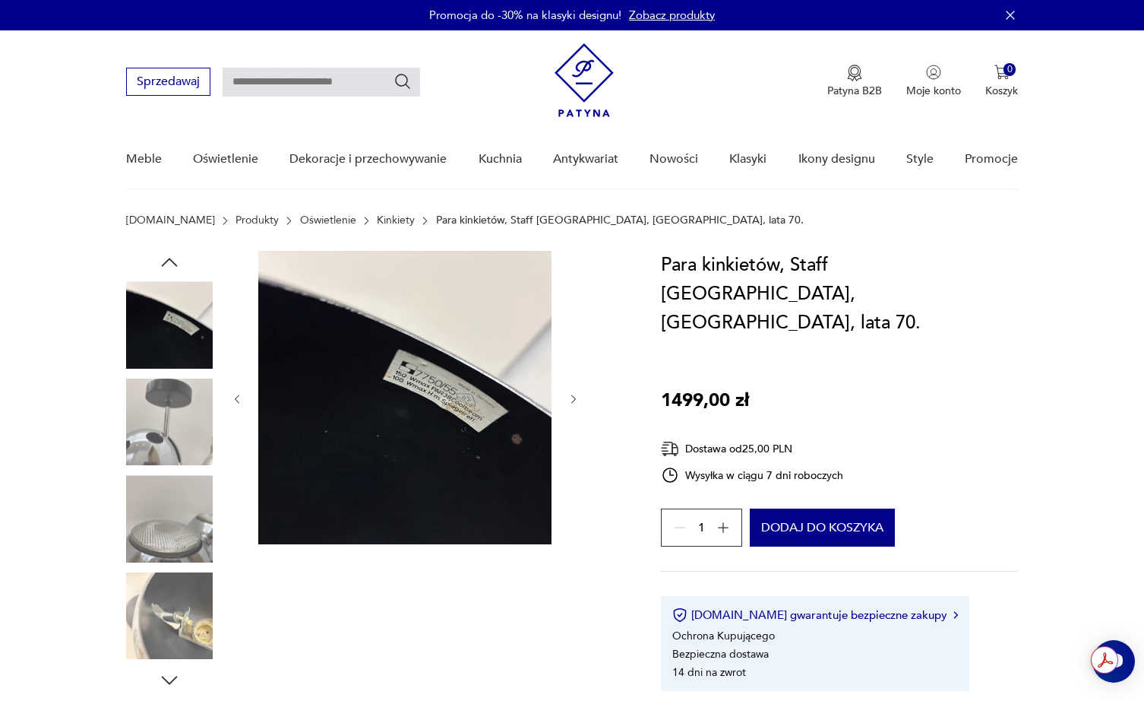
click at [177, 607] on img at bounding box center [169, 615] width 87 height 87
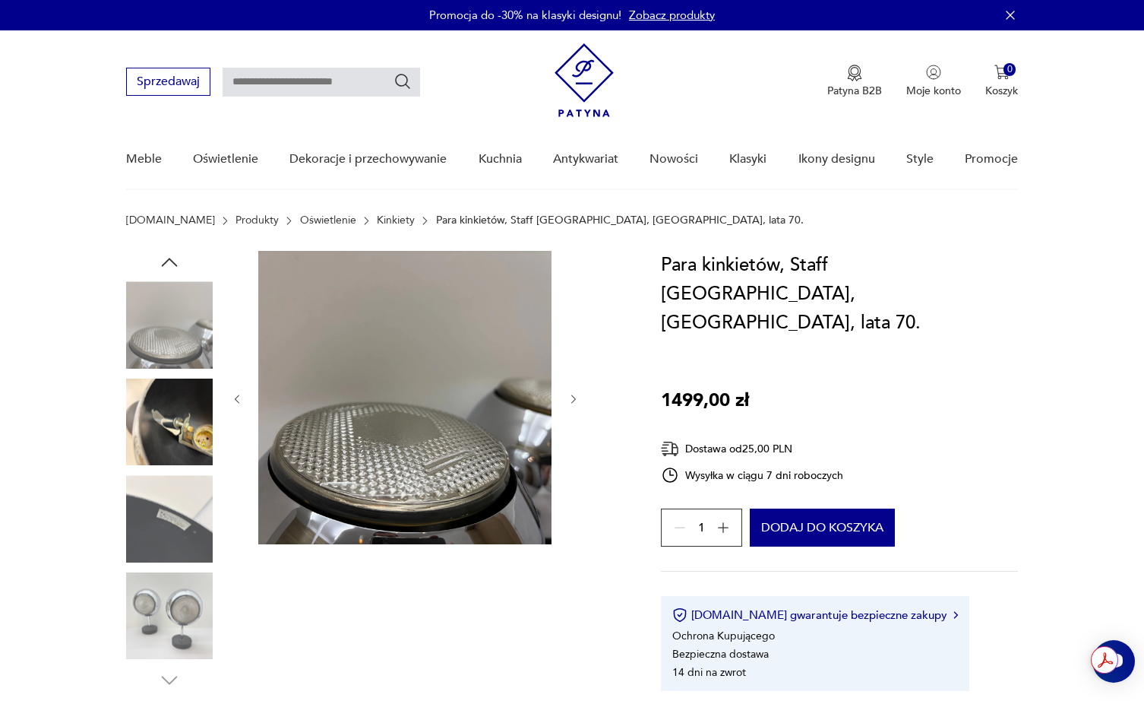
click at [176, 616] on img at bounding box center [169, 615] width 87 height 87
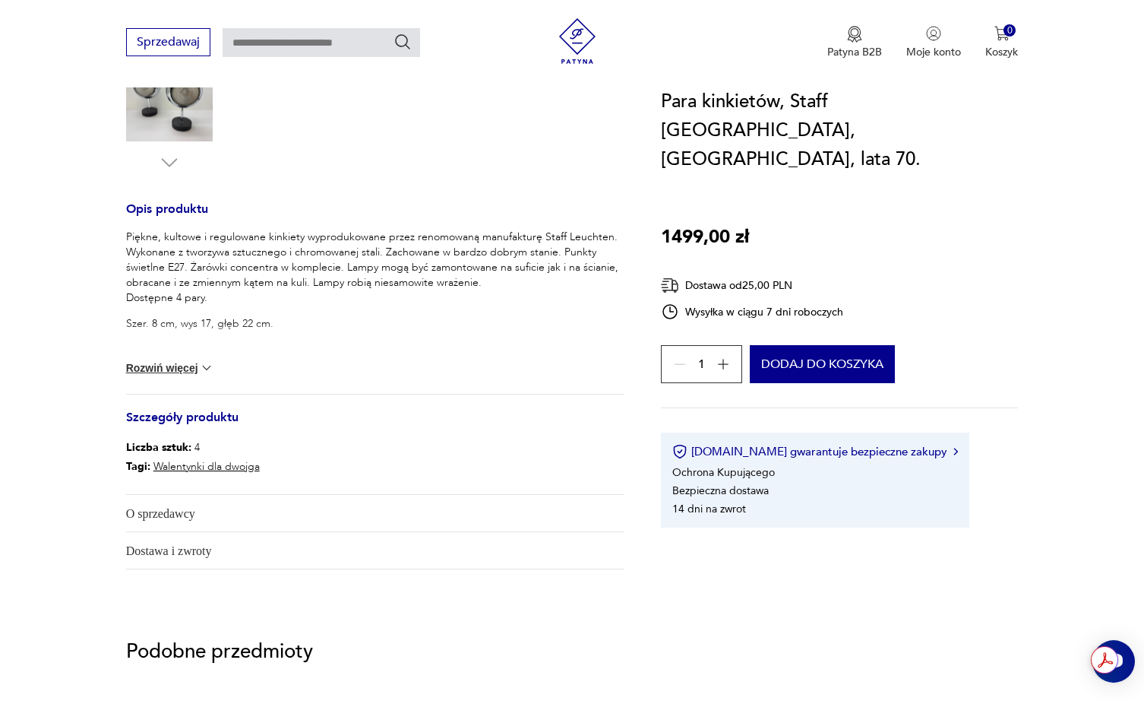
scroll to position [591, 0]
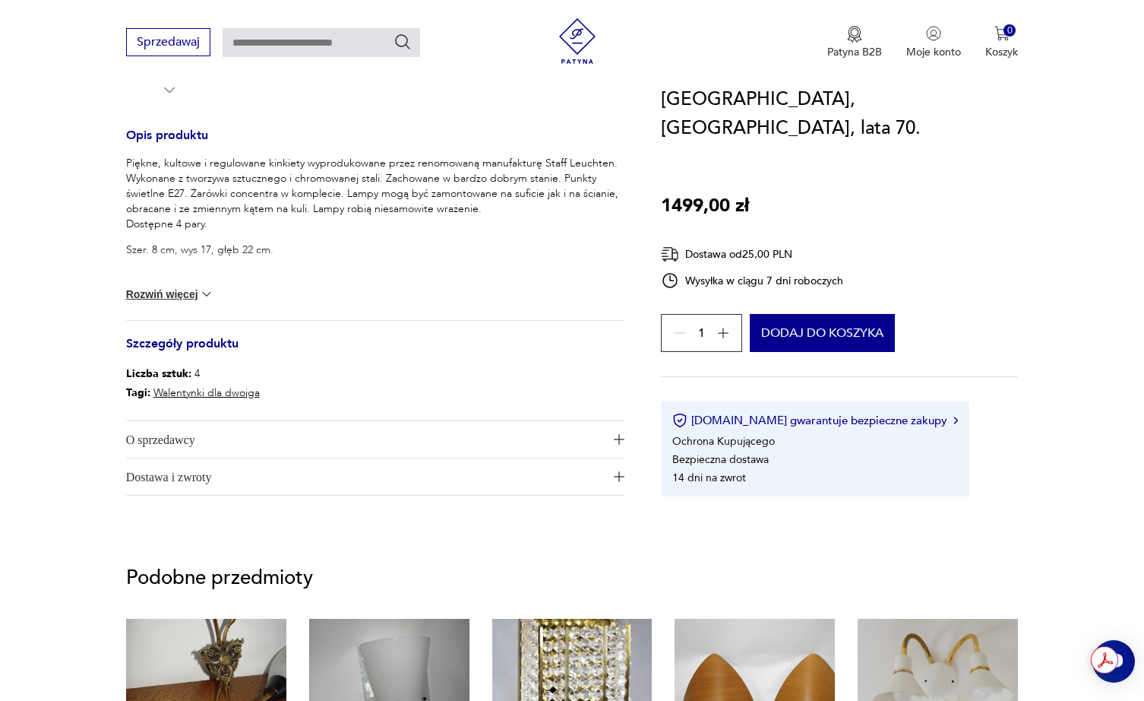
click at [481, 435] on span "O sprzedawcy" at bounding box center [365, 439] width 478 height 36
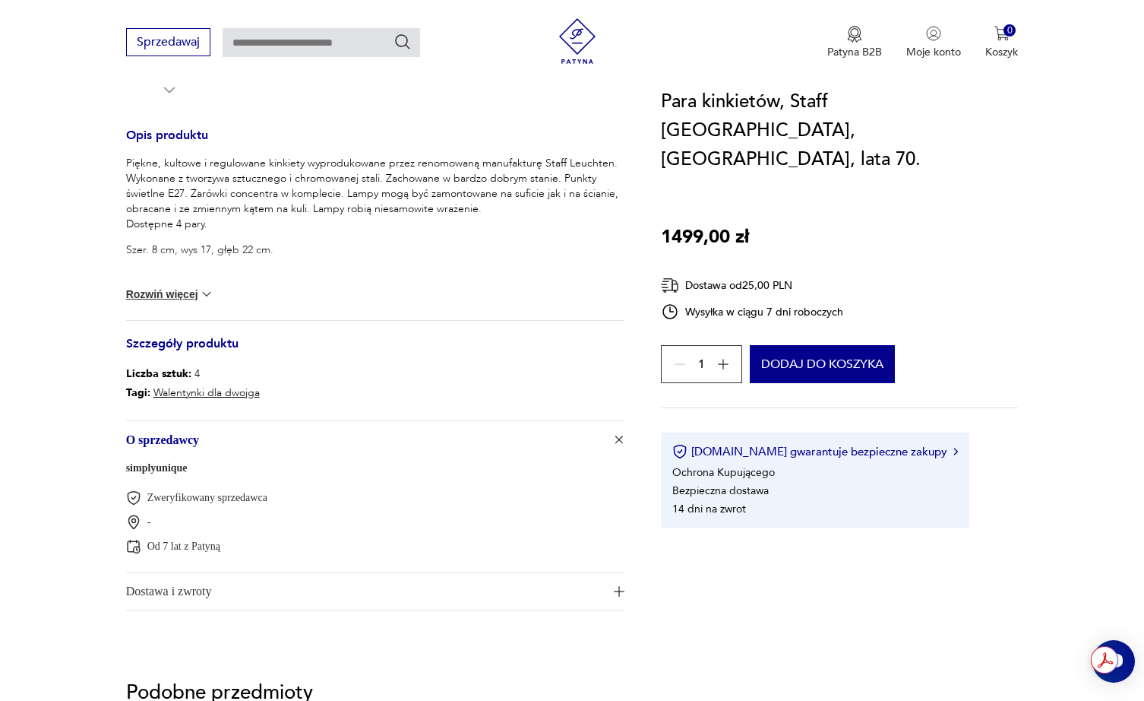
click at [467, 589] on span "Dostawa i zwroty" at bounding box center [365, 591] width 478 height 36
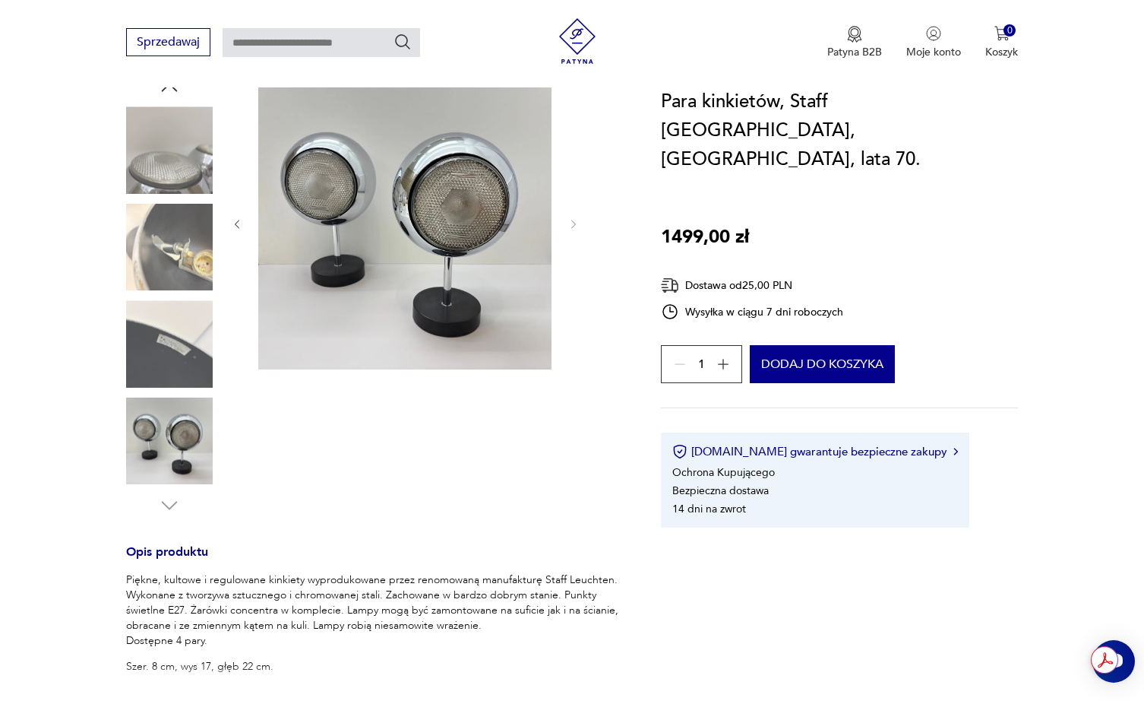
scroll to position [0, 0]
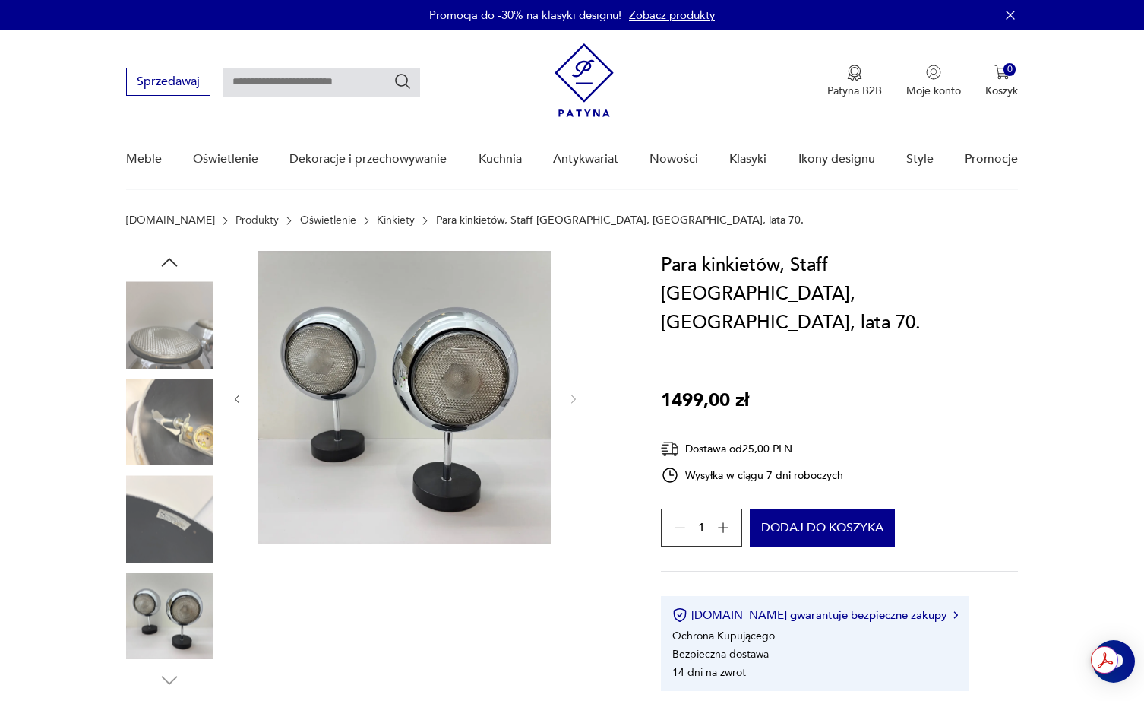
click at [185, 416] on img at bounding box center [169, 421] width 87 height 87
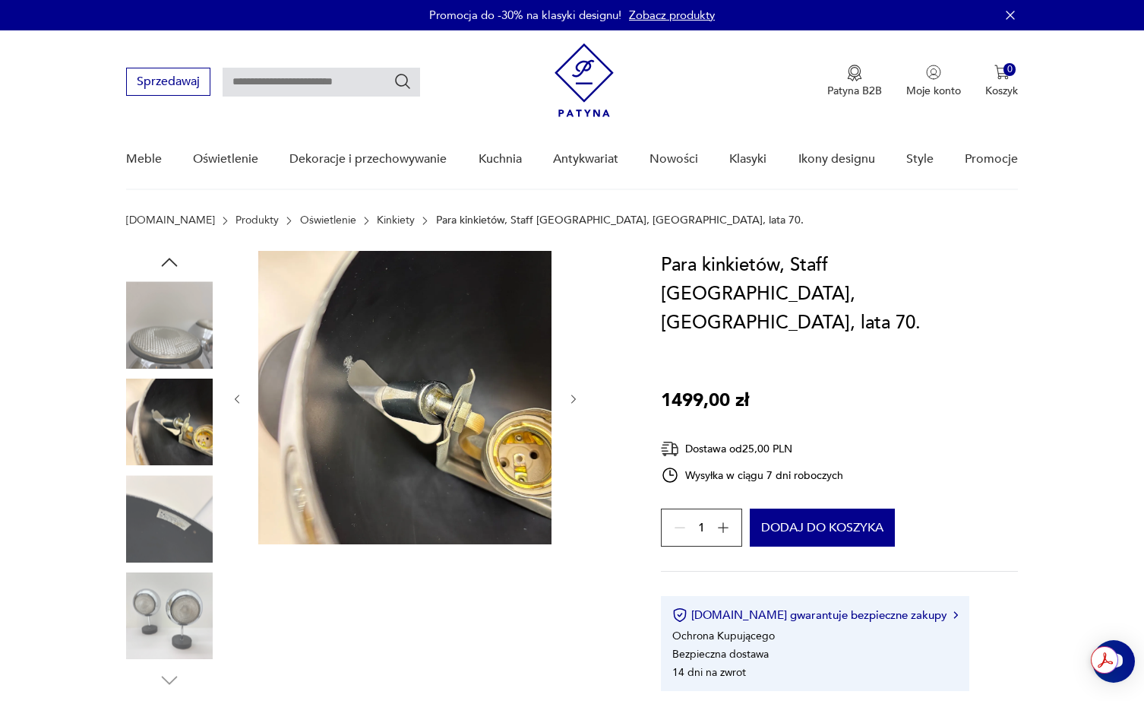
click at [173, 499] on img at bounding box center [169, 518] width 87 height 87
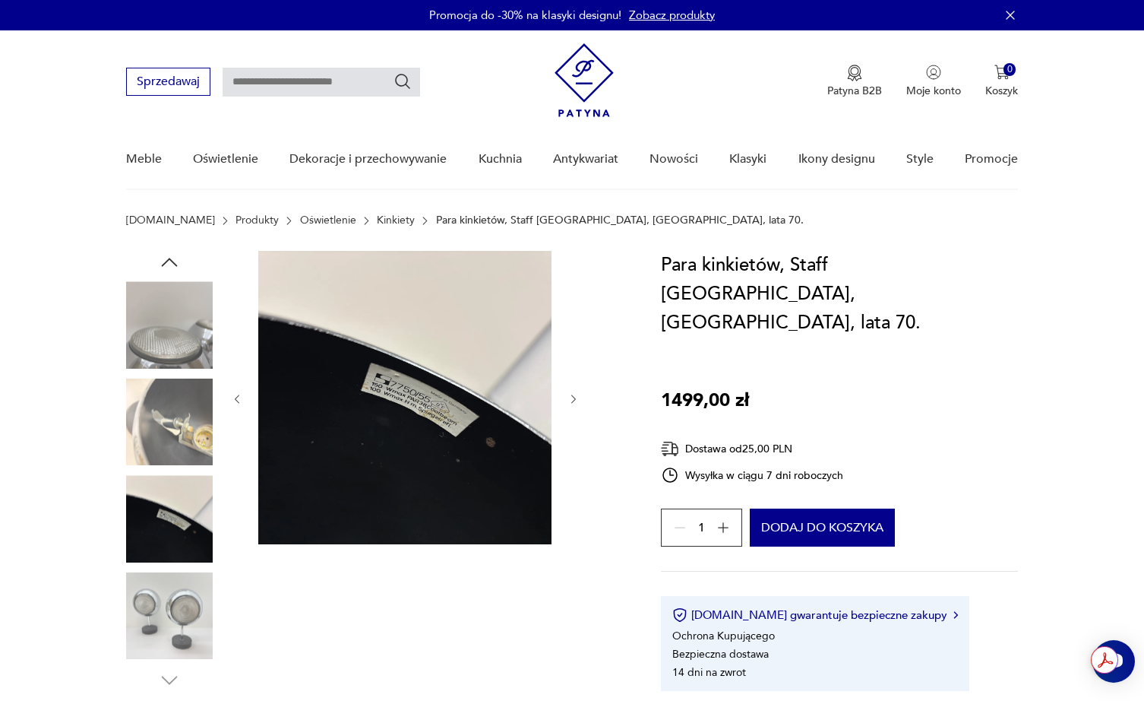
click at [174, 600] on img at bounding box center [169, 615] width 87 height 87
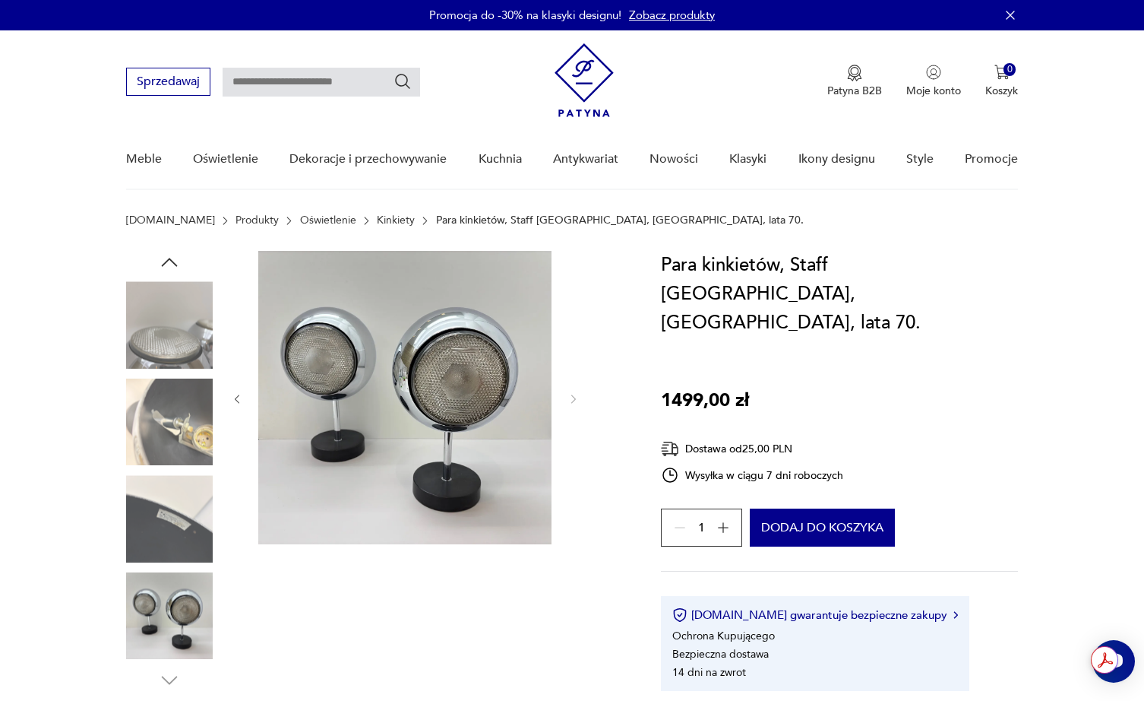
click at [172, 337] on img at bounding box center [169, 324] width 87 height 87
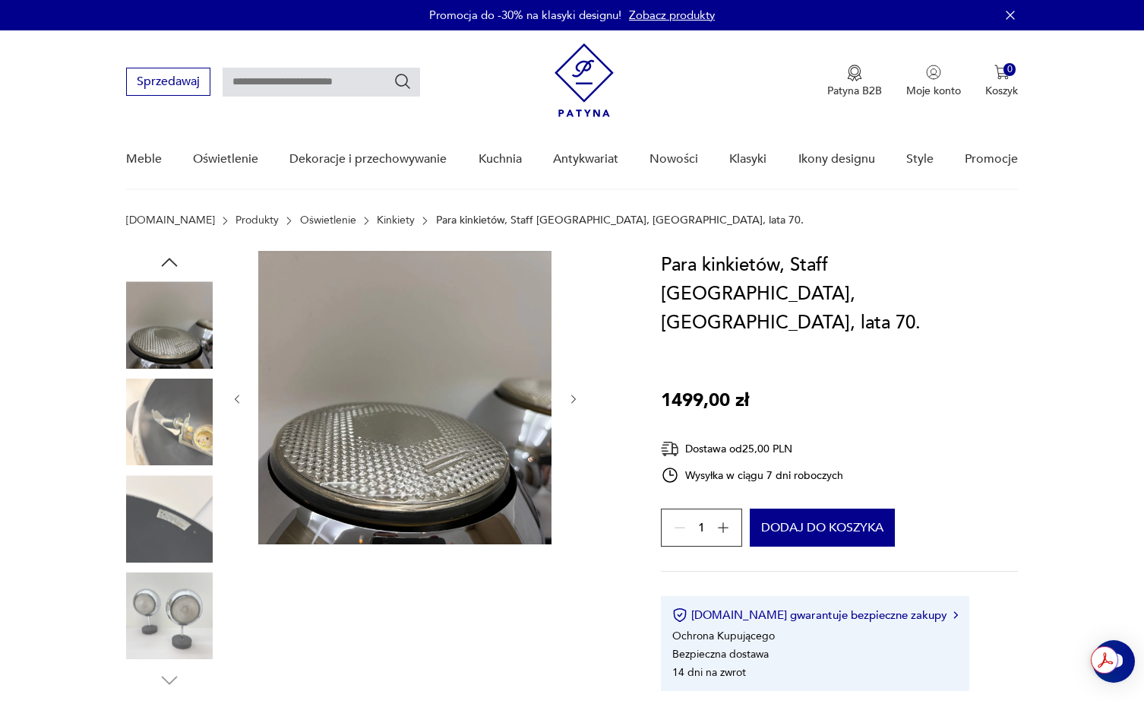
click at [169, 421] on img at bounding box center [169, 421] width 87 height 87
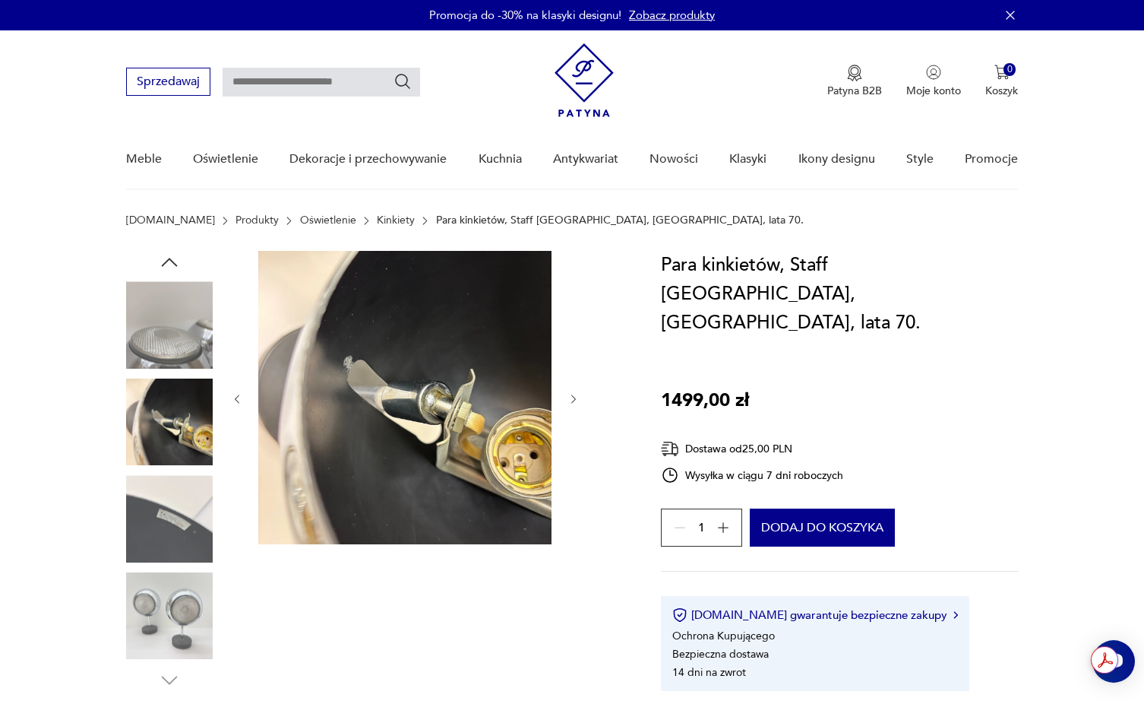
click at [176, 499] on img at bounding box center [169, 518] width 87 height 87
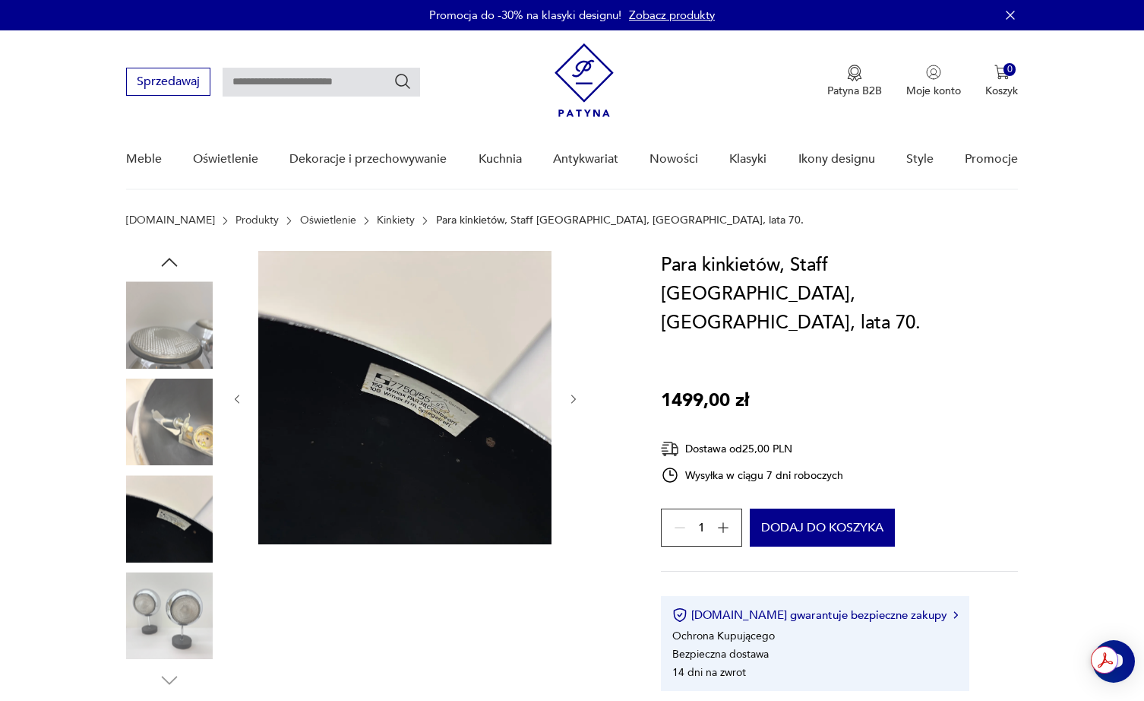
click at [165, 580] on img at bounding box center [169, 615] width 87 height 87
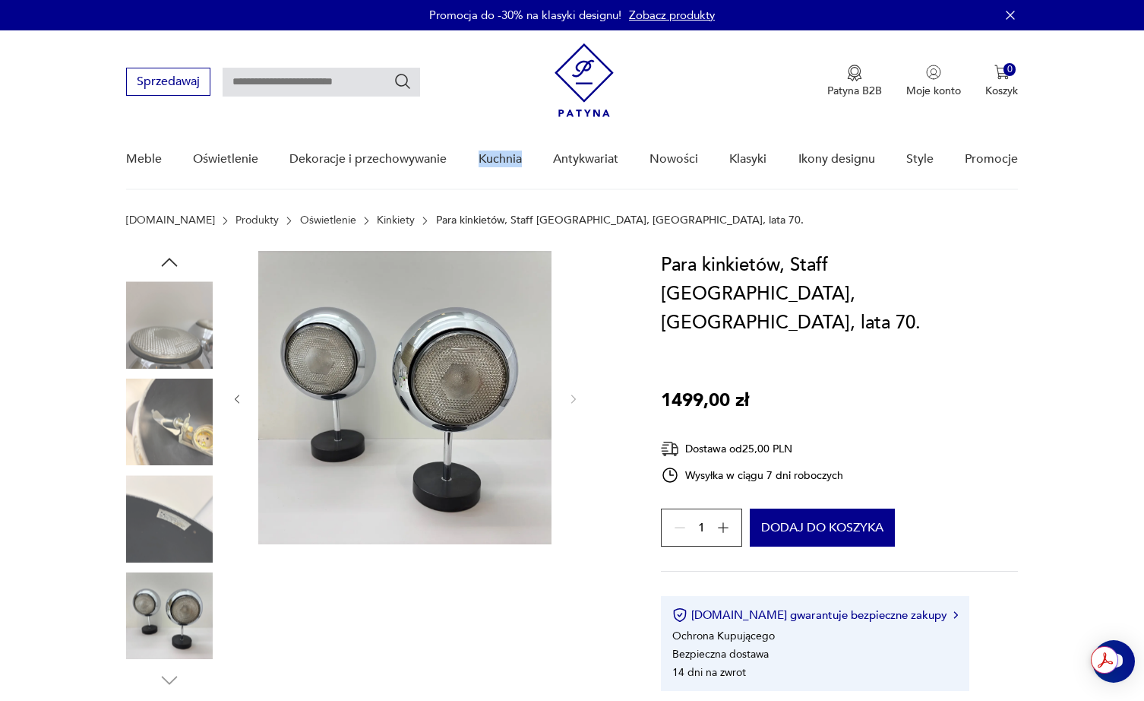
drag, startPoint x: 502, startPoint y: 151, endPoint x: 663, endPoint y: 56, distance: 187.0
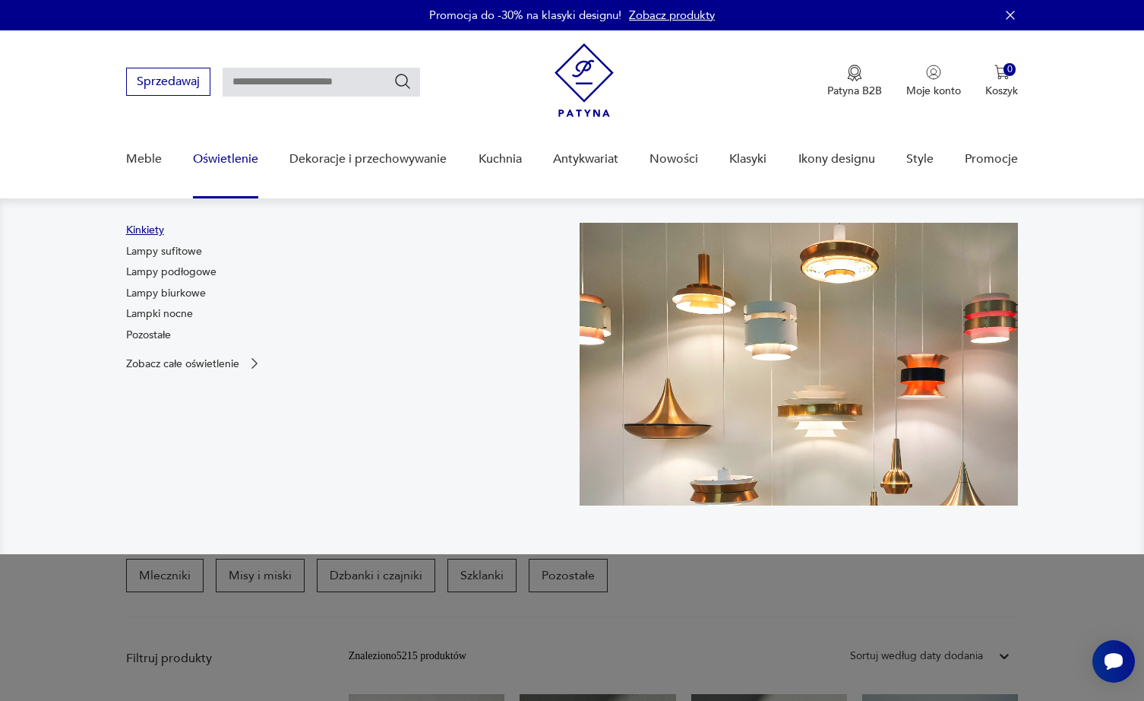
click at [152, 232] on link "Kinkiety" at bounding box center [145, 230] width 38 height 15
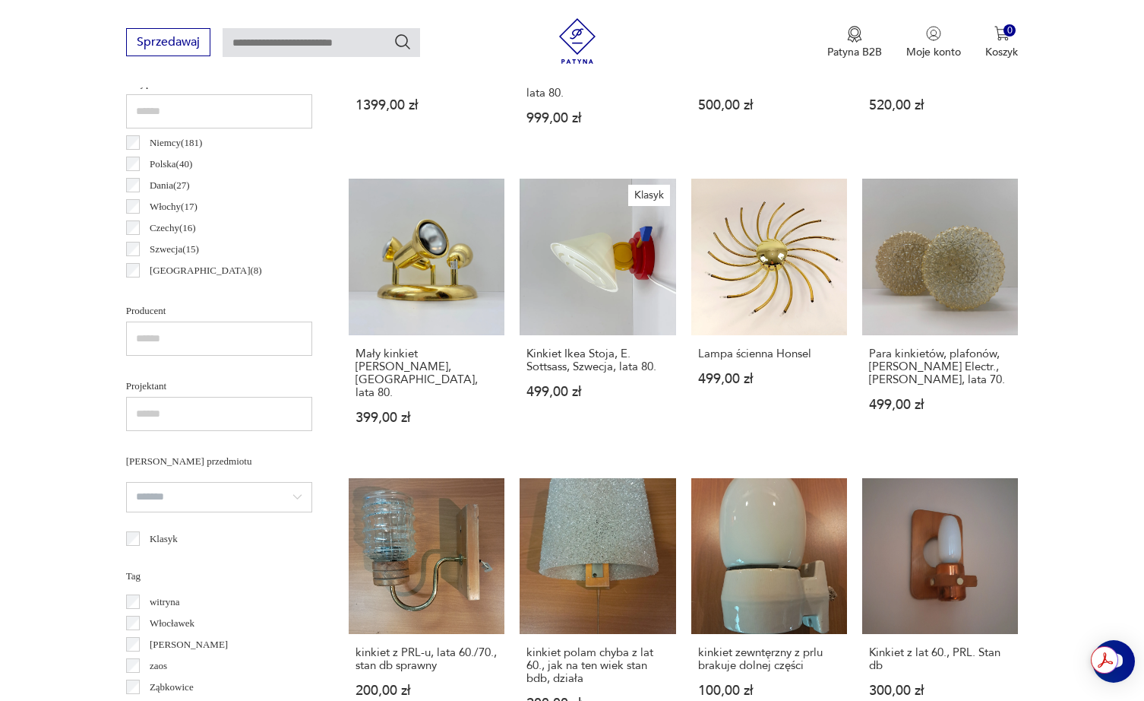
scroll to position [573, 0]
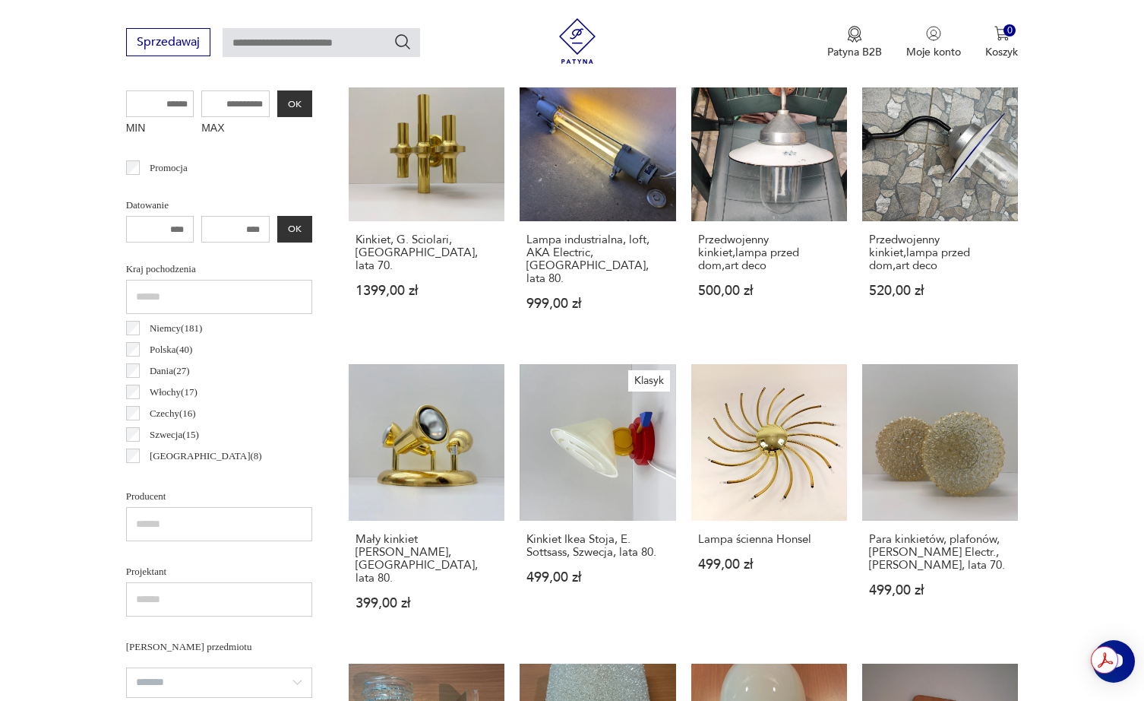
click at [214, 427] on div "Szwecja ( 15 )" at bounding box center [219, 434] width 186 height 21
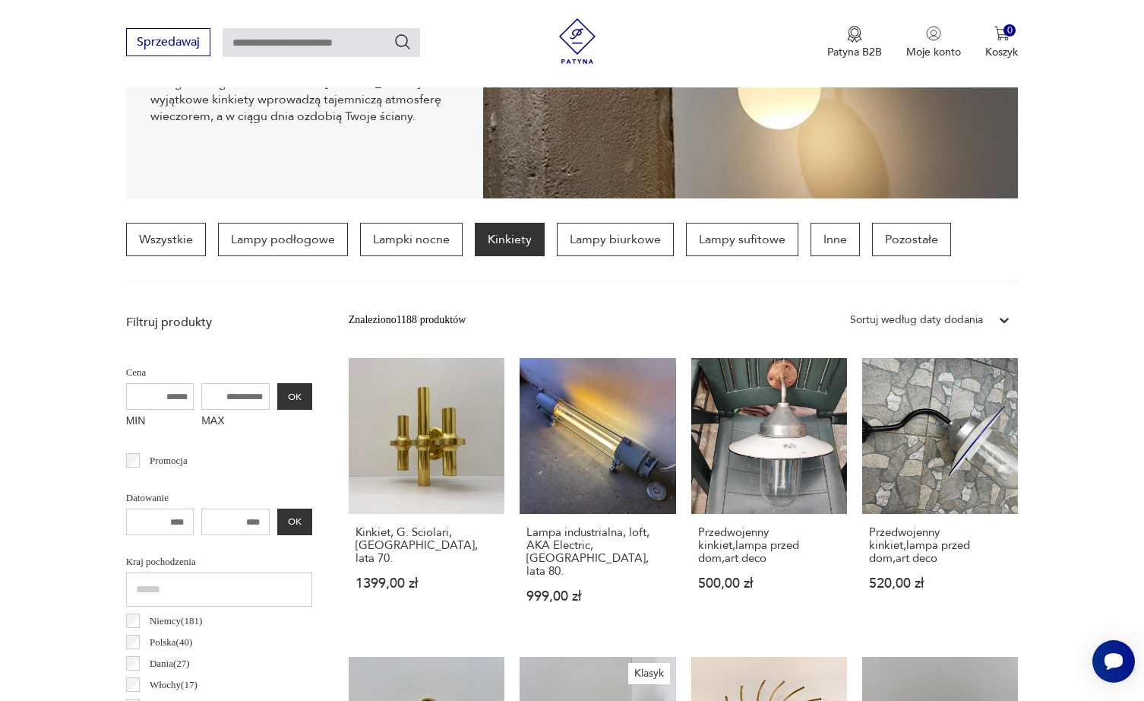
scroll to position [50, 0]
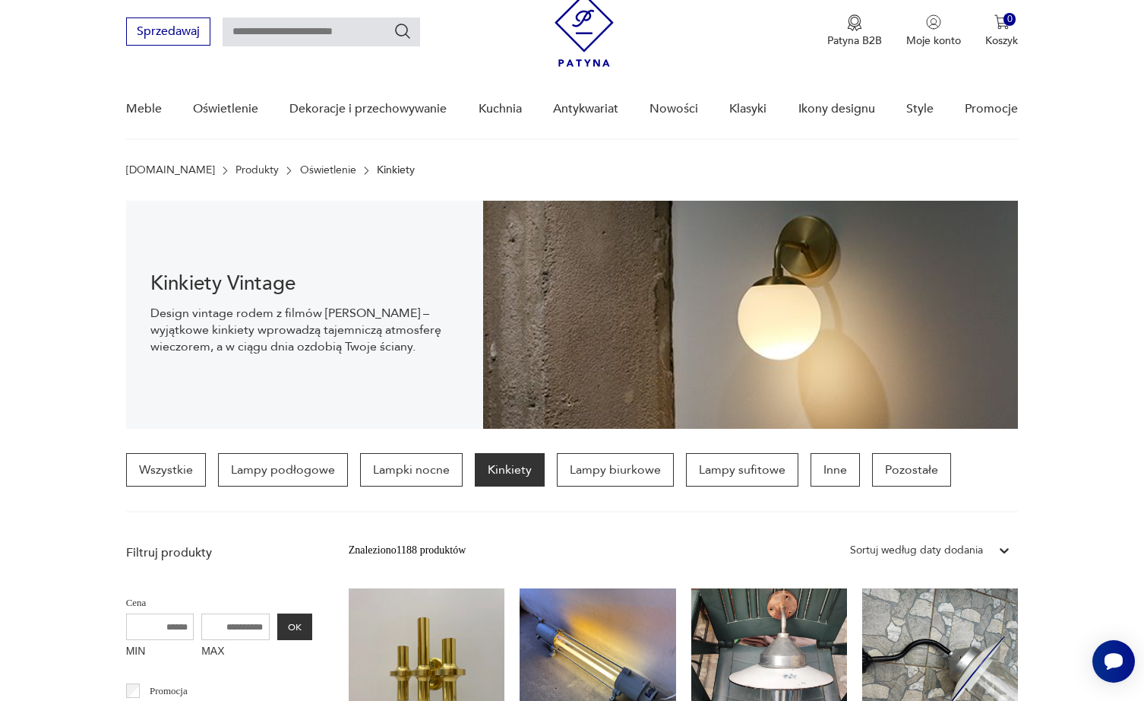
click at [329, 27] on input "text" at bounding box center [322, 31] width 198 height 29
type input "**********"
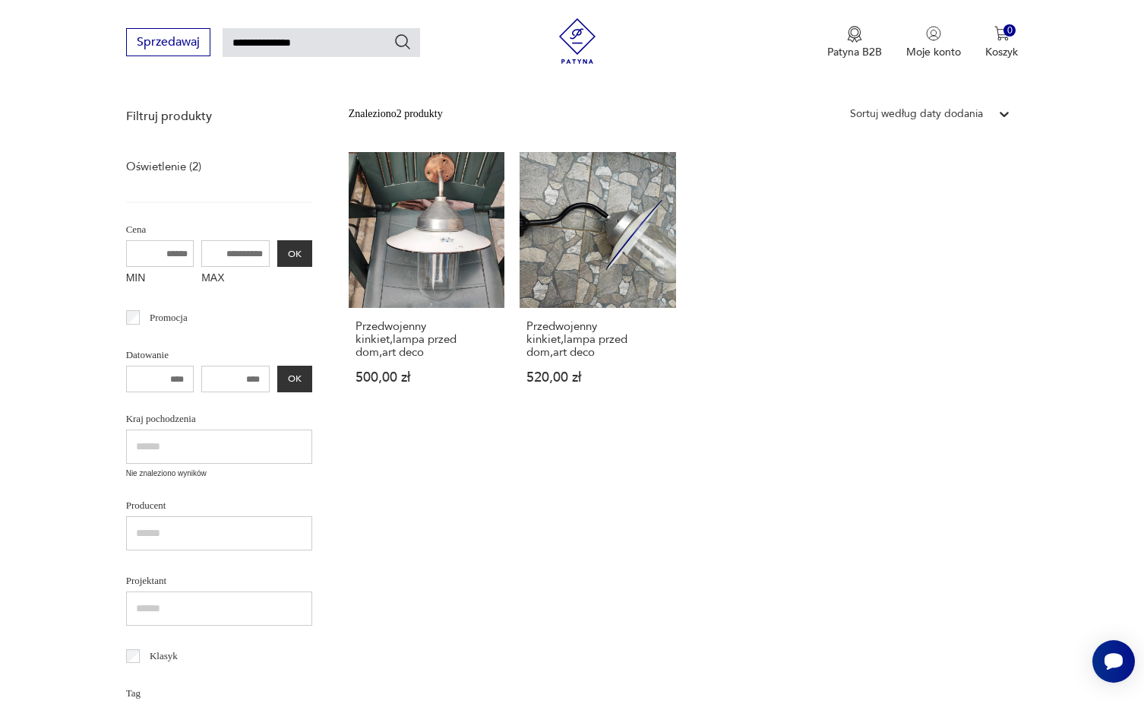
scroll to position [85, 0]
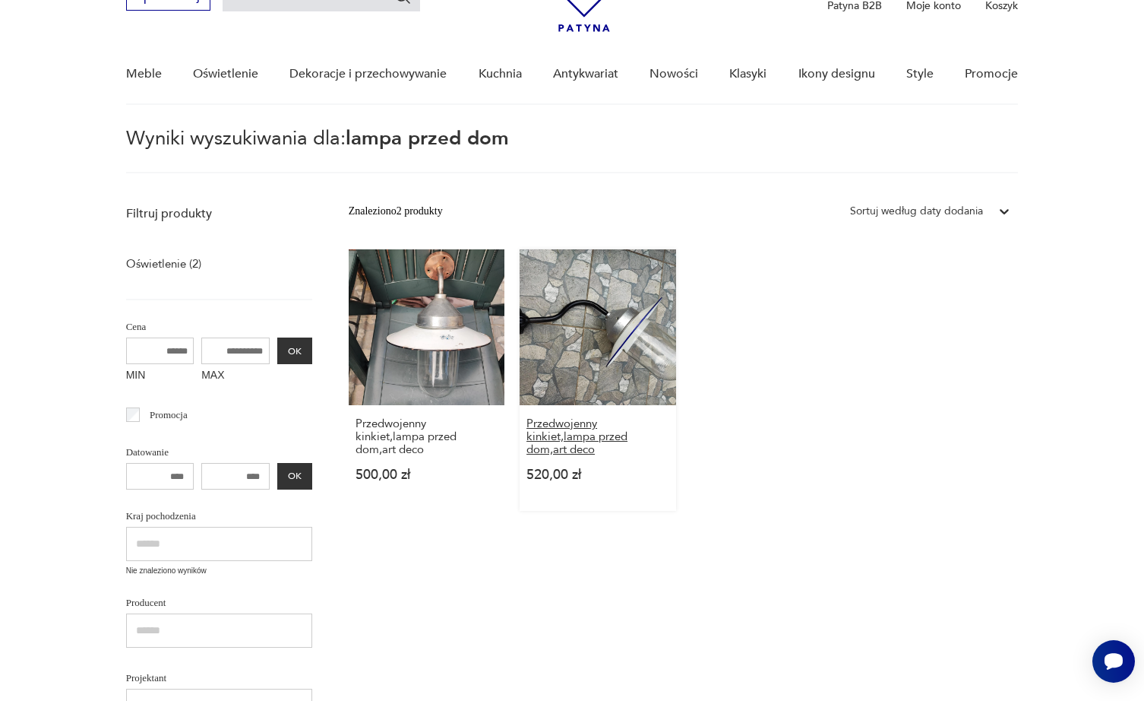
click at [557, 441] on h3 "Przedwojenny kinkiet,lampa przed dom,art deco" at bounding box center [598, 436] width 142 height 39
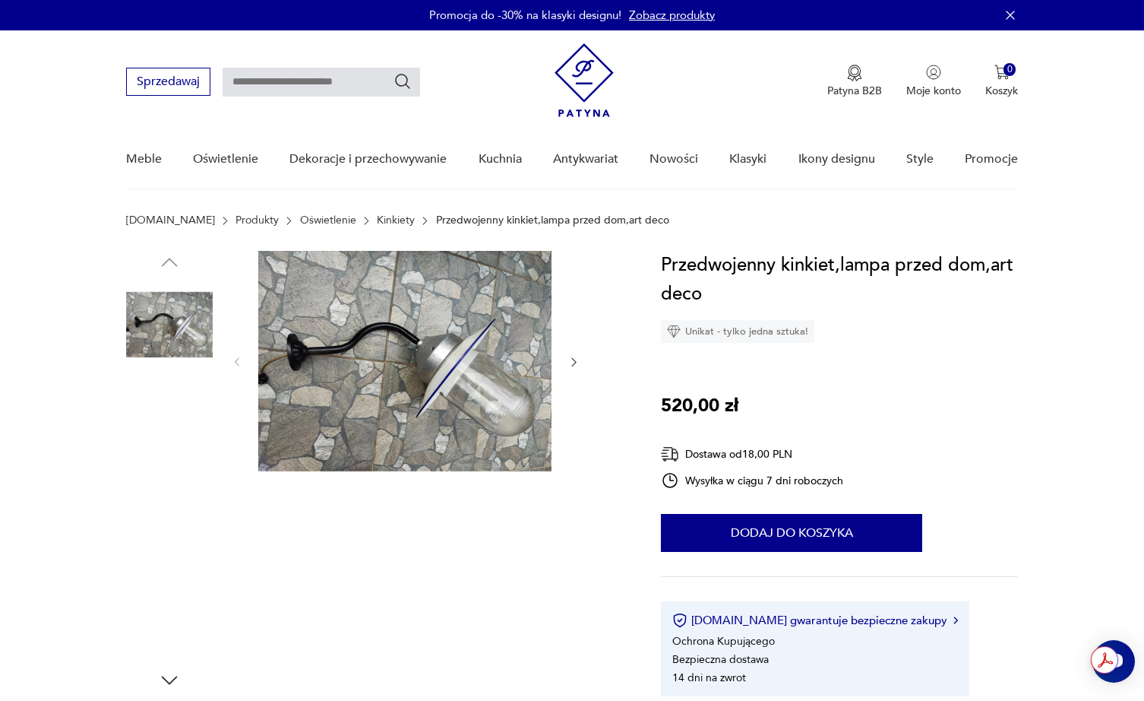
click at [202, 412] on img at bounding box center [169, 421] width 87 height 87
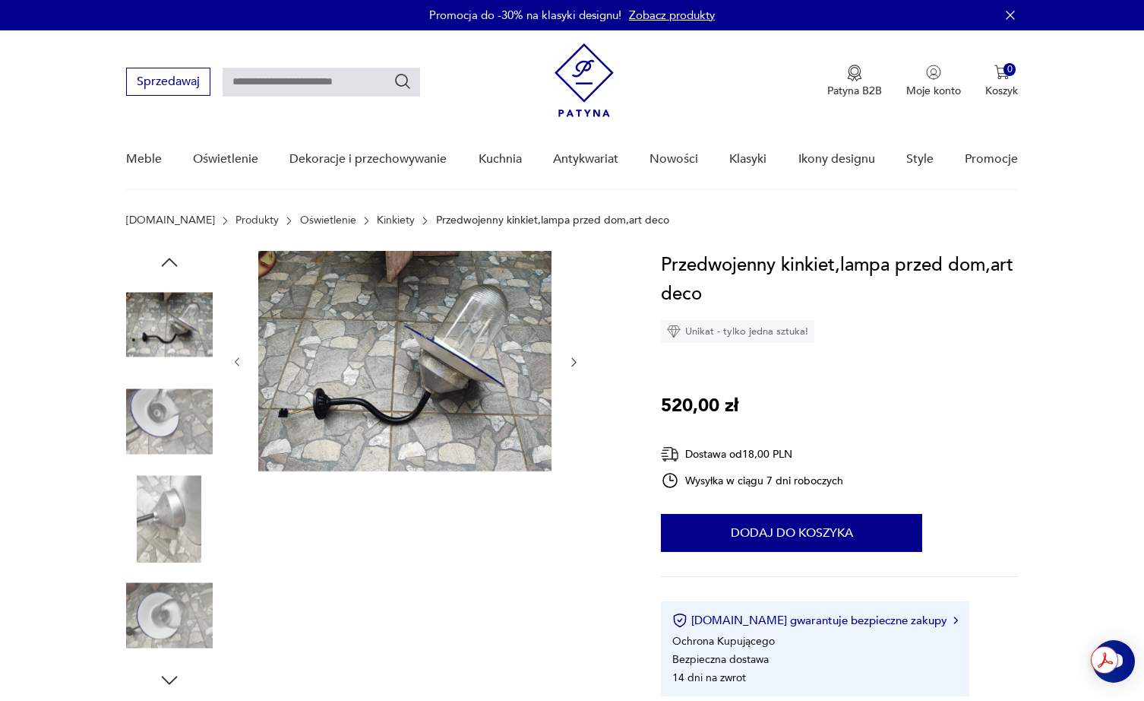
click at [186, 429] on img at bounding box center [169, 421] width 87 height 87
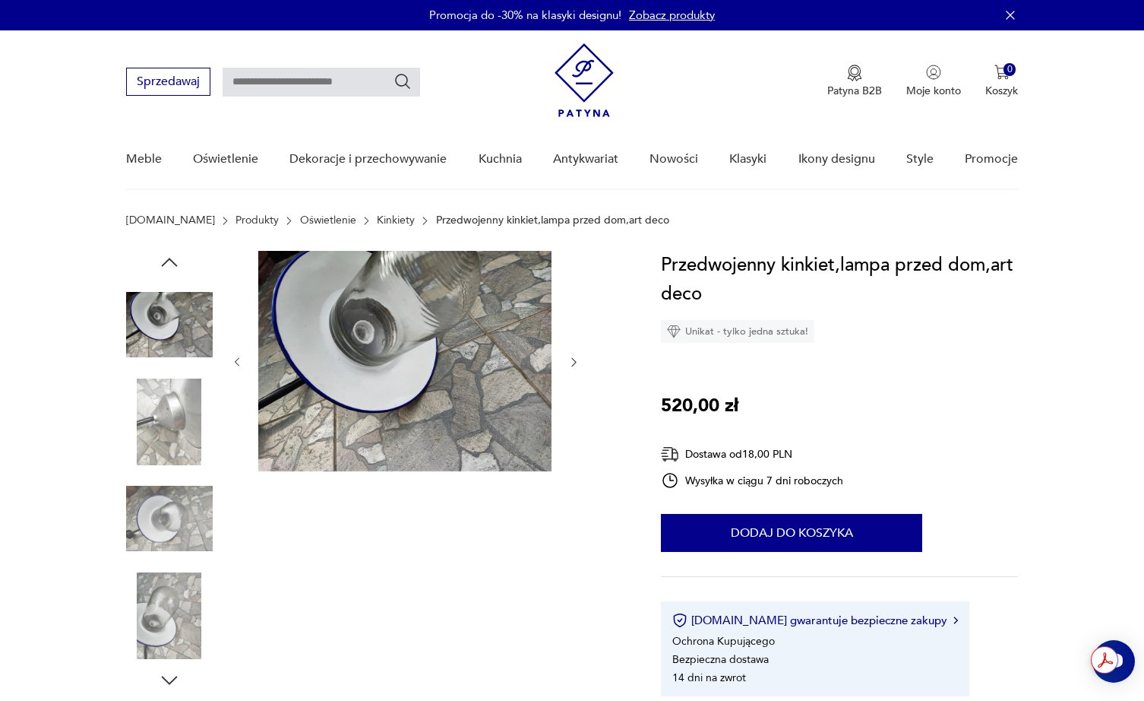
click at [179, 466] on div at bounding box center [169, 423] width 87 height 90
click at [180, 510] on img at bounding box center [169, 518] width 87 height 87
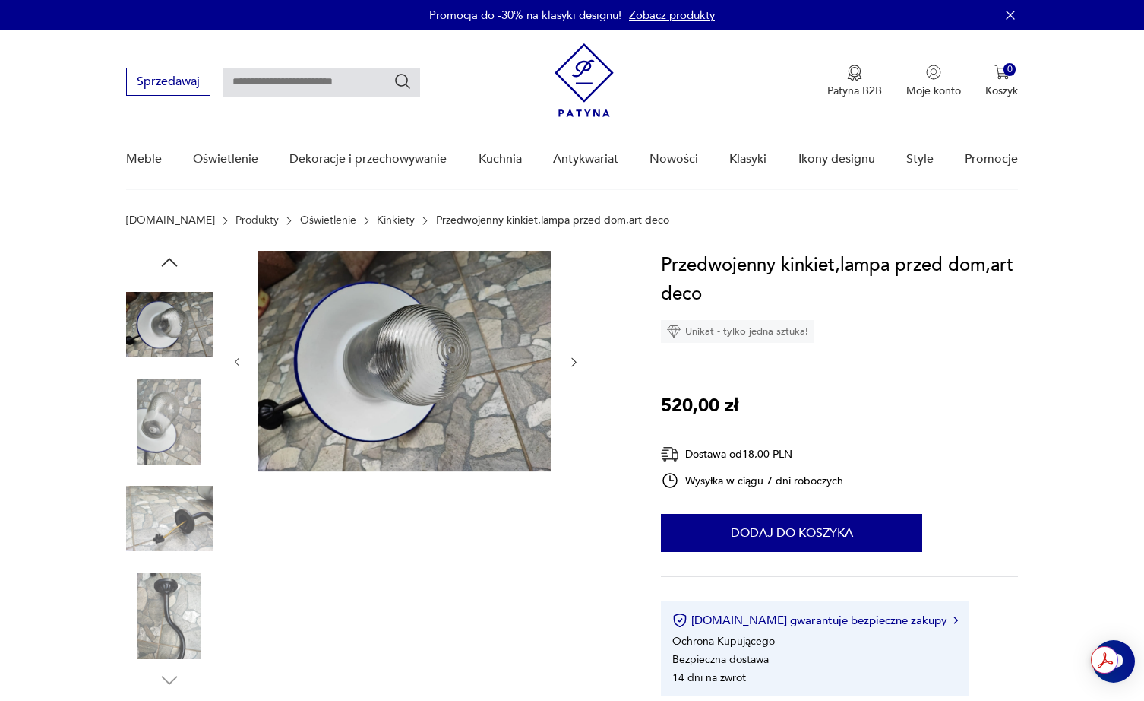
click at [177, 535] on img at bounding box center [169, 518] width 87 height 87
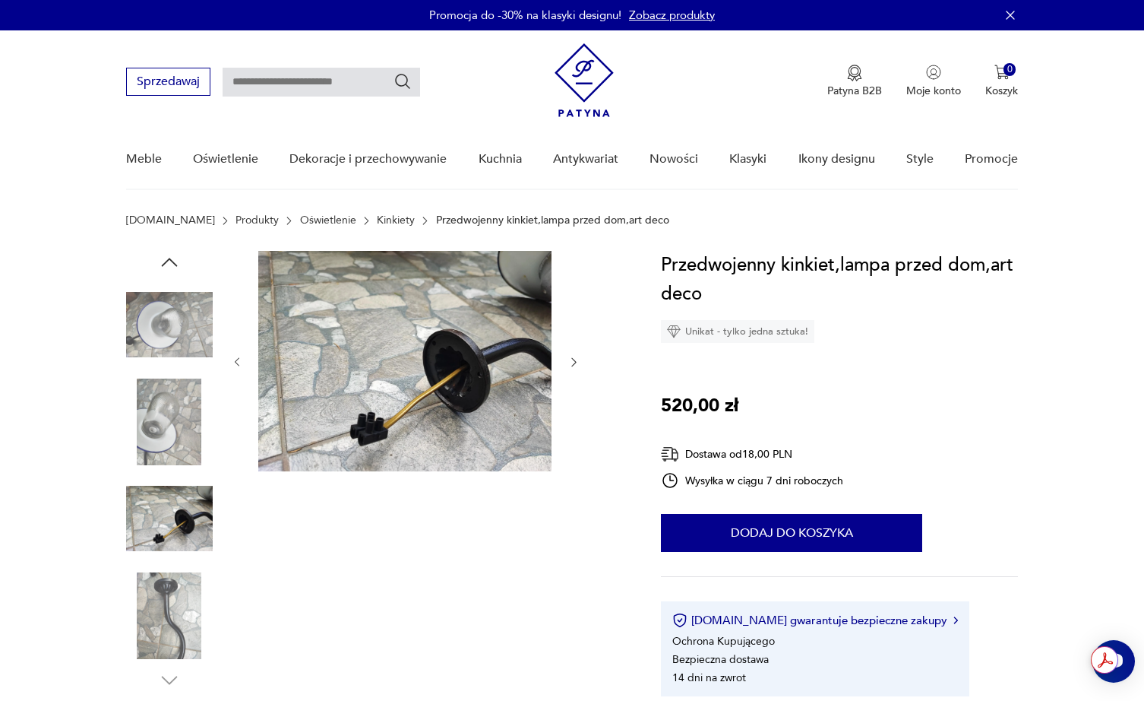
click at [179, 579] on img at bounding box center [169, 615] width 87 height 87
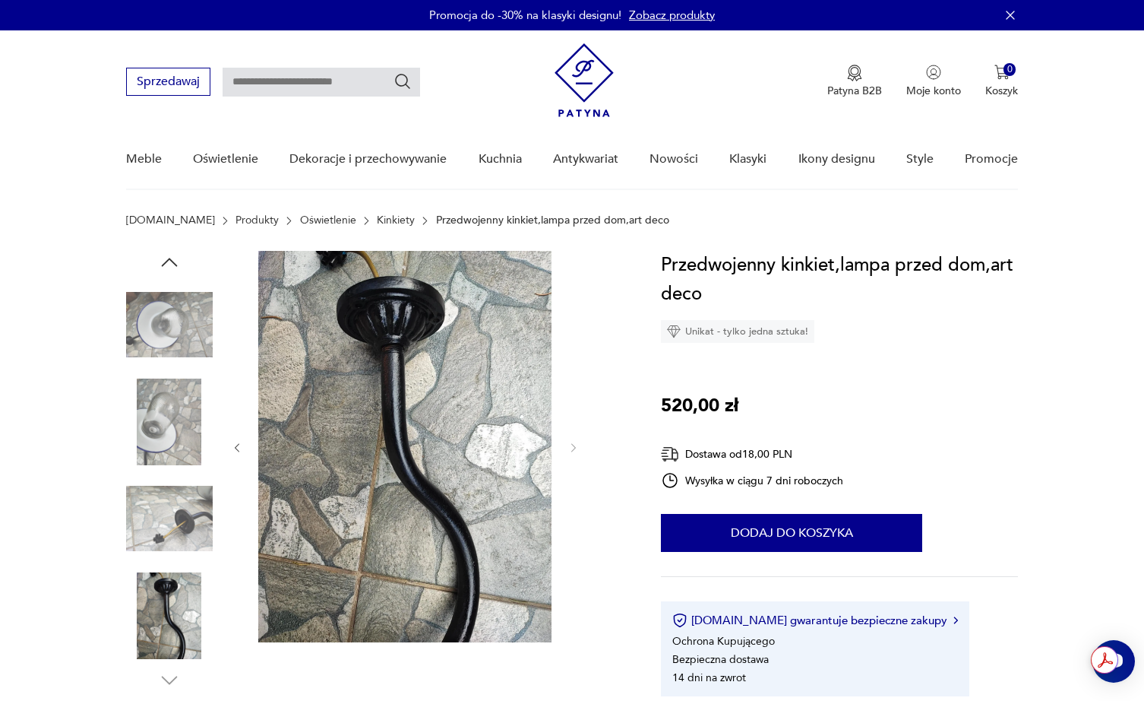
click at [177, 350] on img at bounding box center [169, 324] width 87 height 87
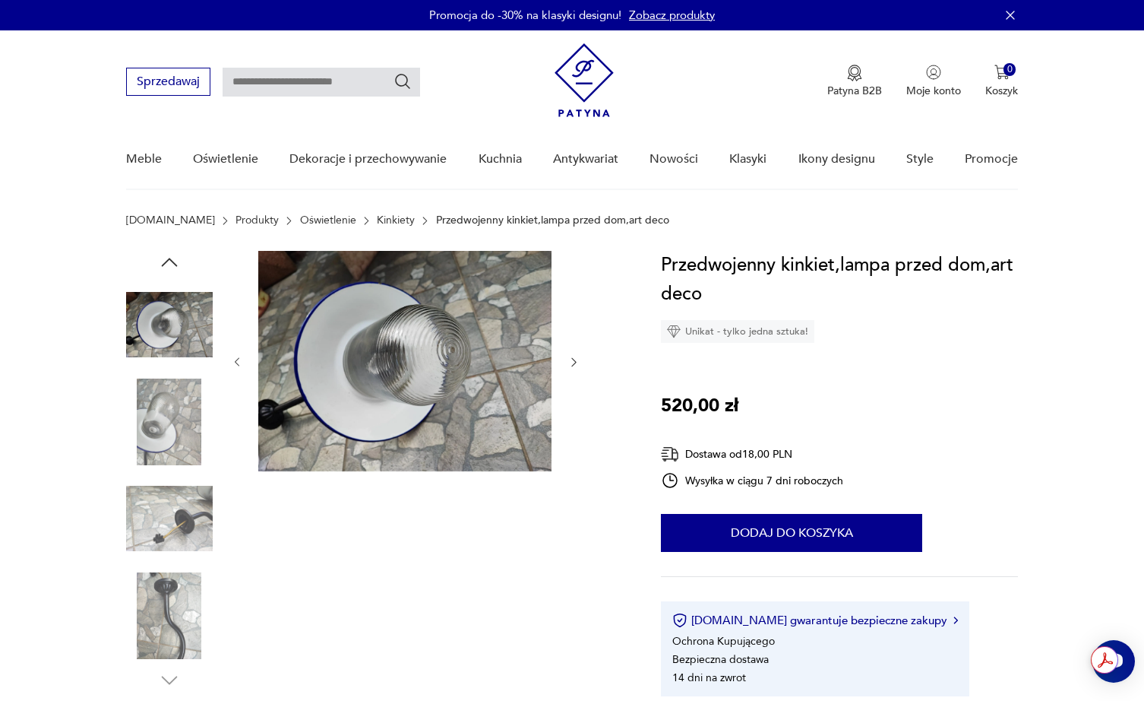
click at [173, 407] on img at bounding box center [169, 421] width 87 height 87
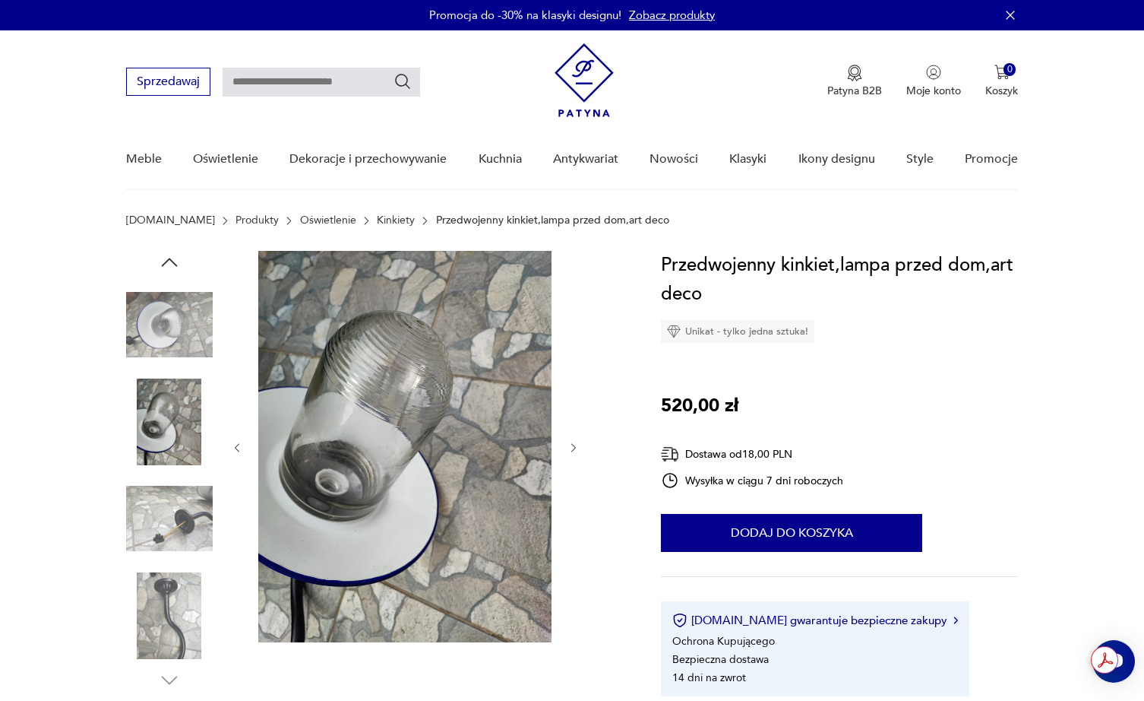
click at [169, 256] on icon "button" at bounding box center [169, 262] width 23 height 23
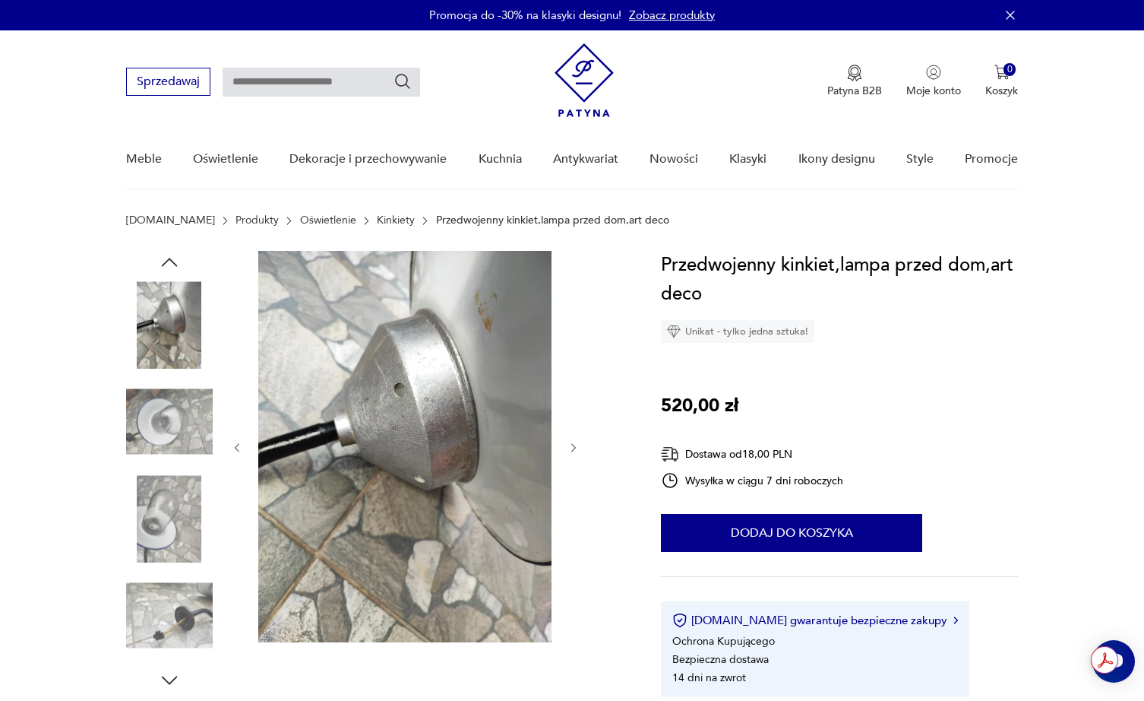
click at [169, 256] on icon "button" at bounding box center [169, 262] width 23 height 23
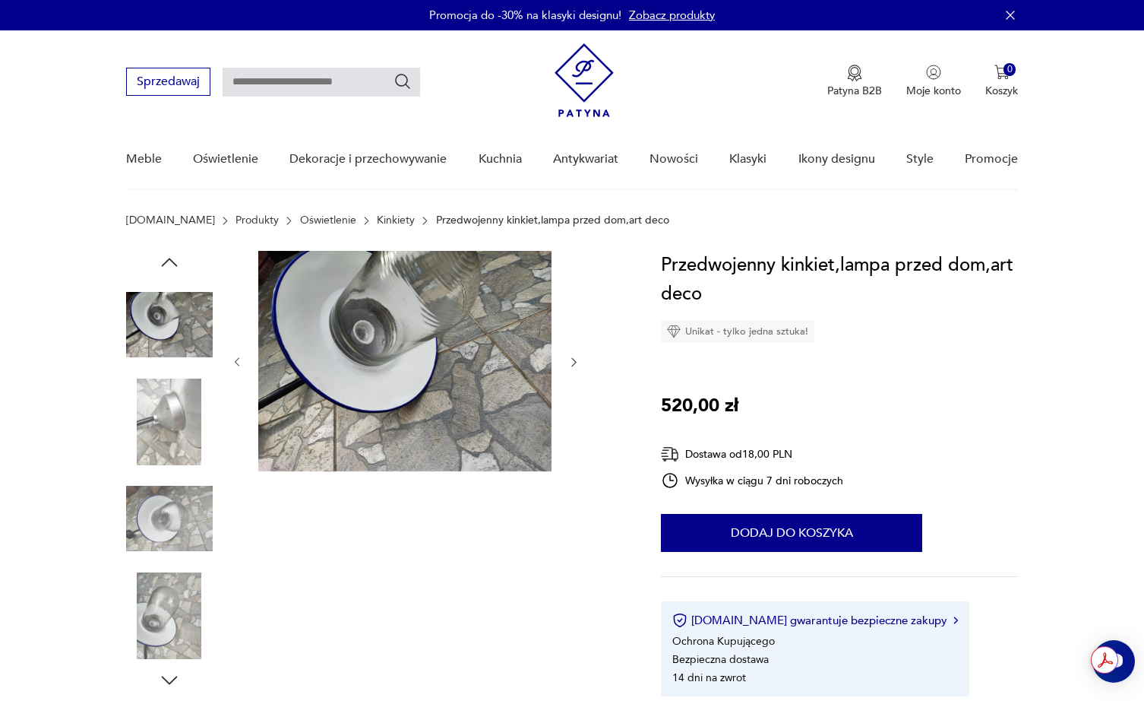
click at [169, 256] on icon "button" at bounding box center [169, 262] width 23 height 23
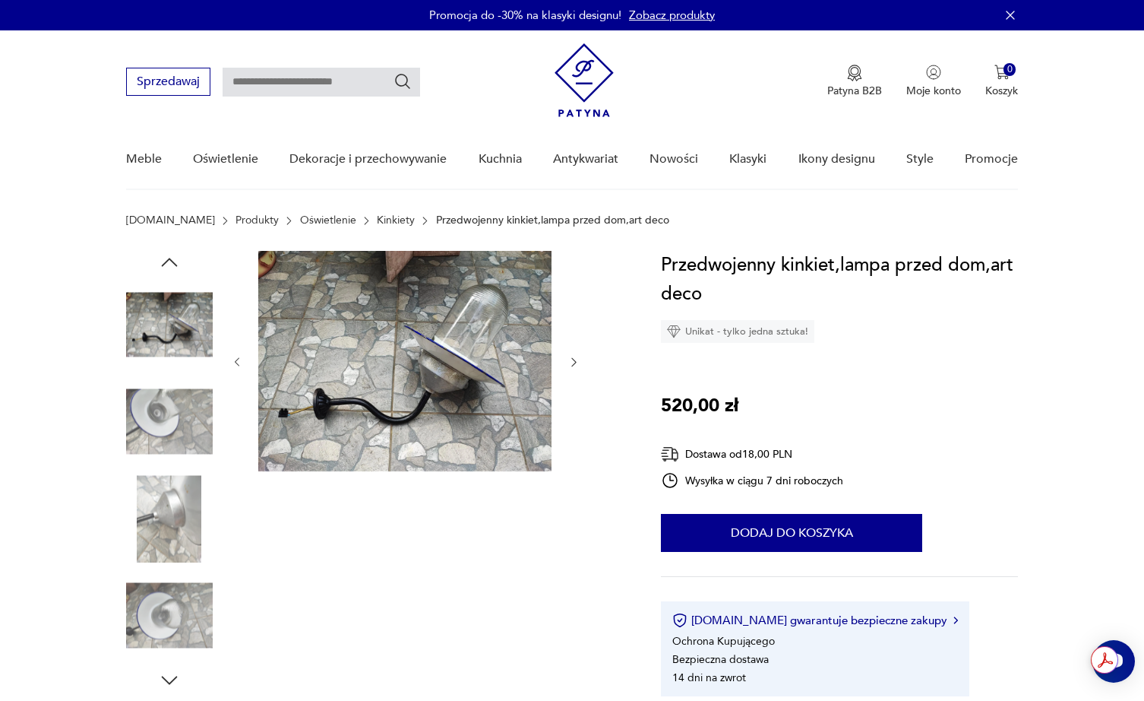
click at [171, 324] on img at bounding box center [169, 324] width 87 height 87
click at [171, 274] on div at bounding box center [169, 471] width 87 height 441
click at [170, 258] on icon "button" at bounding box center [169, 262] width 23 height 23
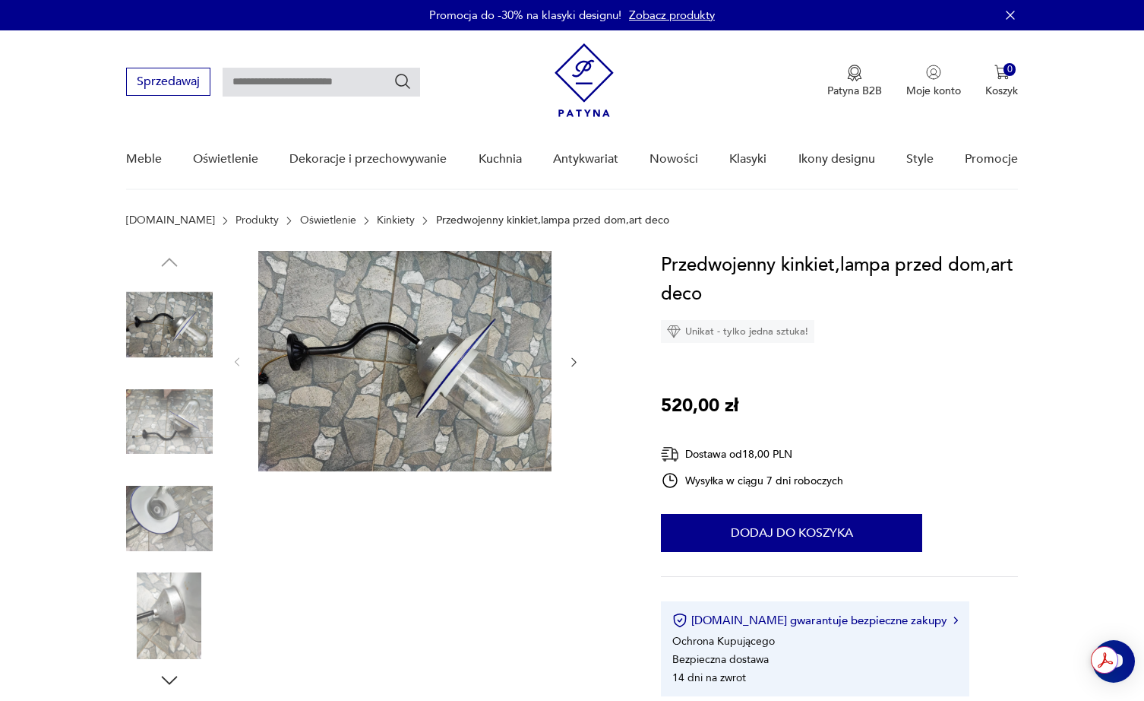
click at [377, 219] on link "Kinkiety" at bounding box center [396, 220] width 38 height 12
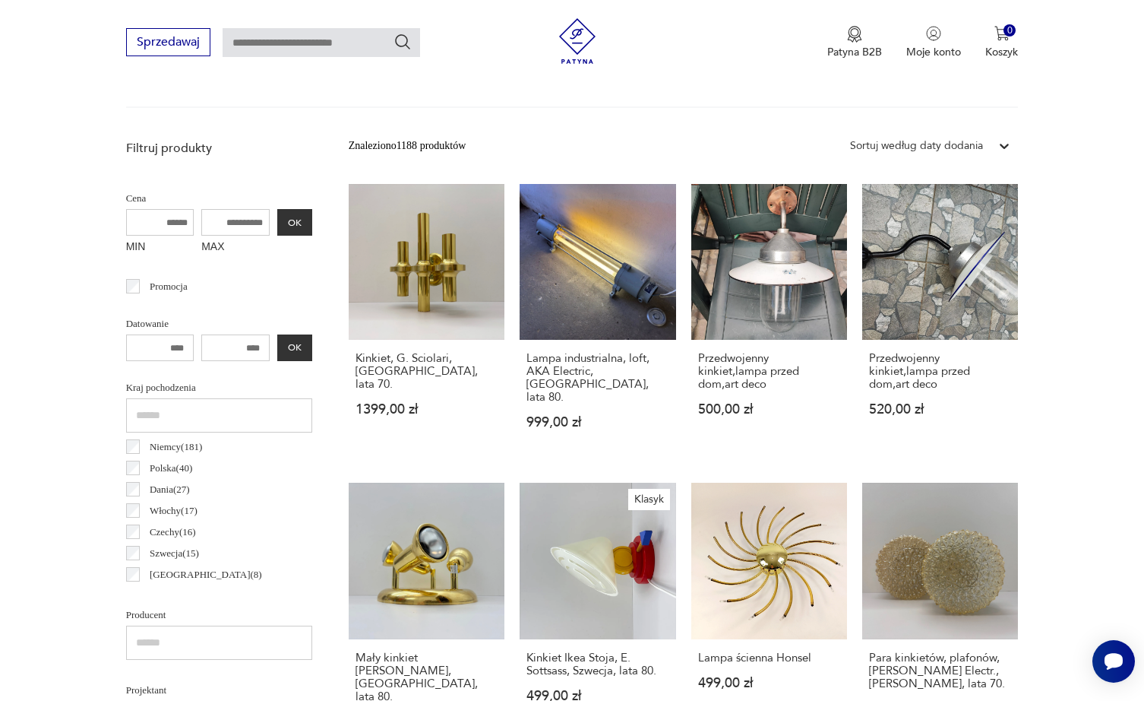
scroll to position [447, 0]
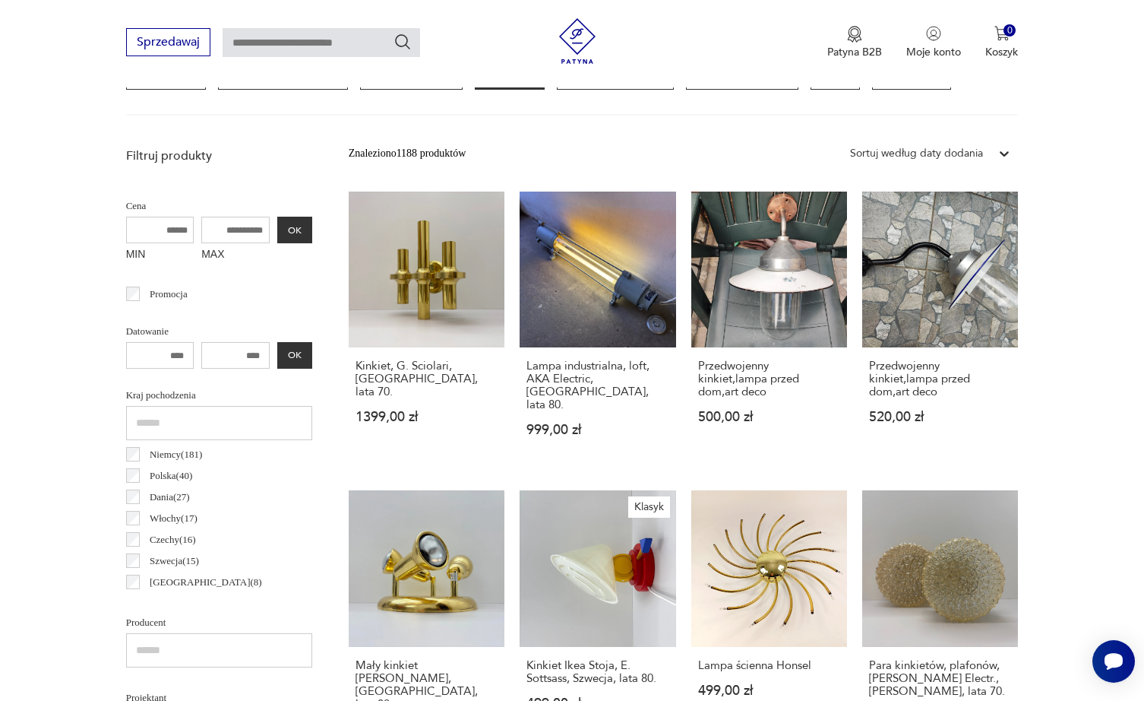
click at [945, 150] on div "Sortuj według daty dodania" at bounding box center [916, 153] width 133 height 17
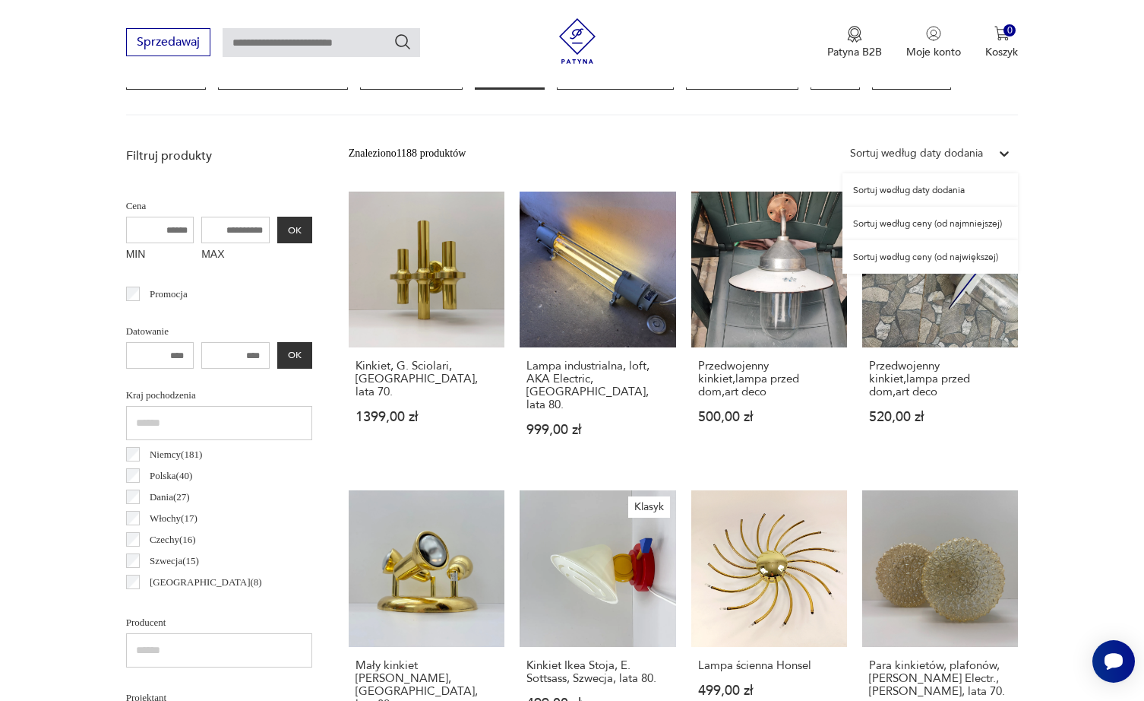
click at [947, 253] on div "Sortuj według ceny (od największej)" at bounding box center [931, 256] width 176 height 33
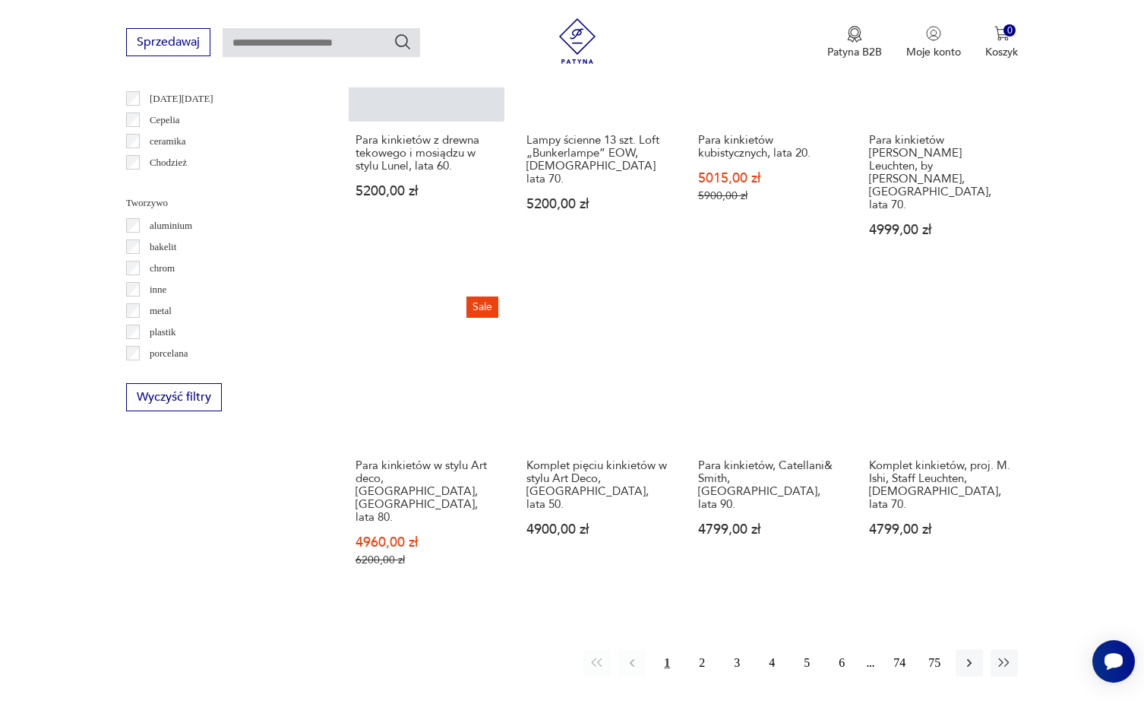
scroll to position [1325, 0]
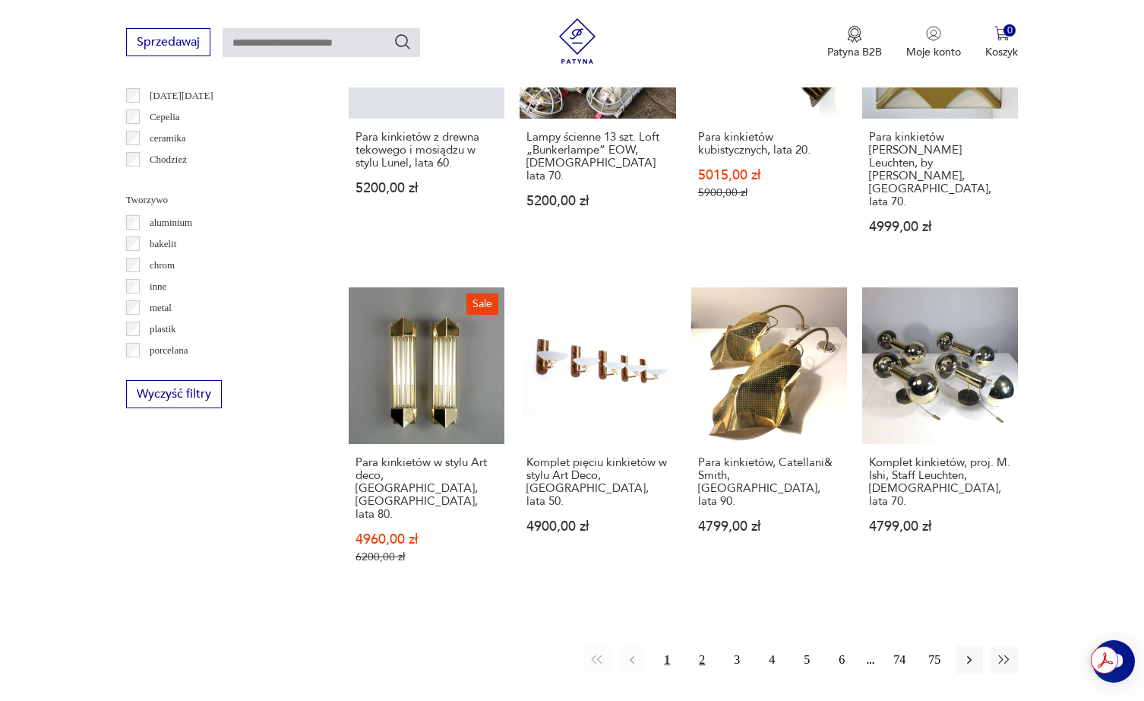
click at [701, 646] on button "2" at bounding box center [702, 659] width 27 height 27
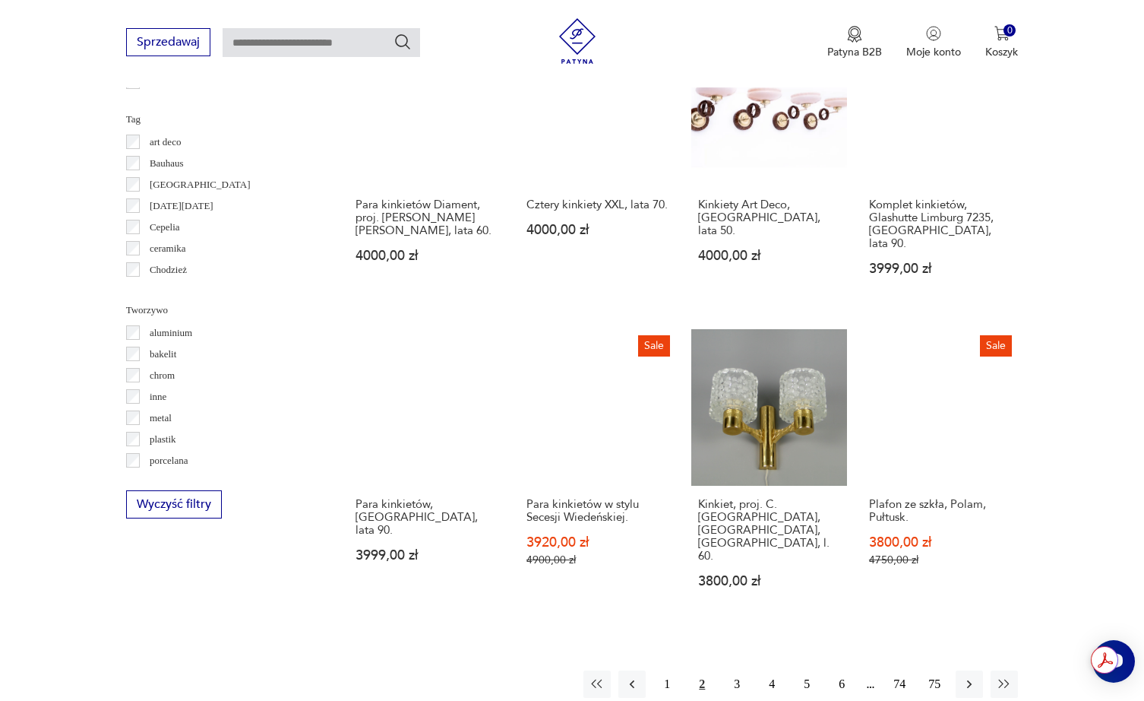
scroll to position [1330, 0]
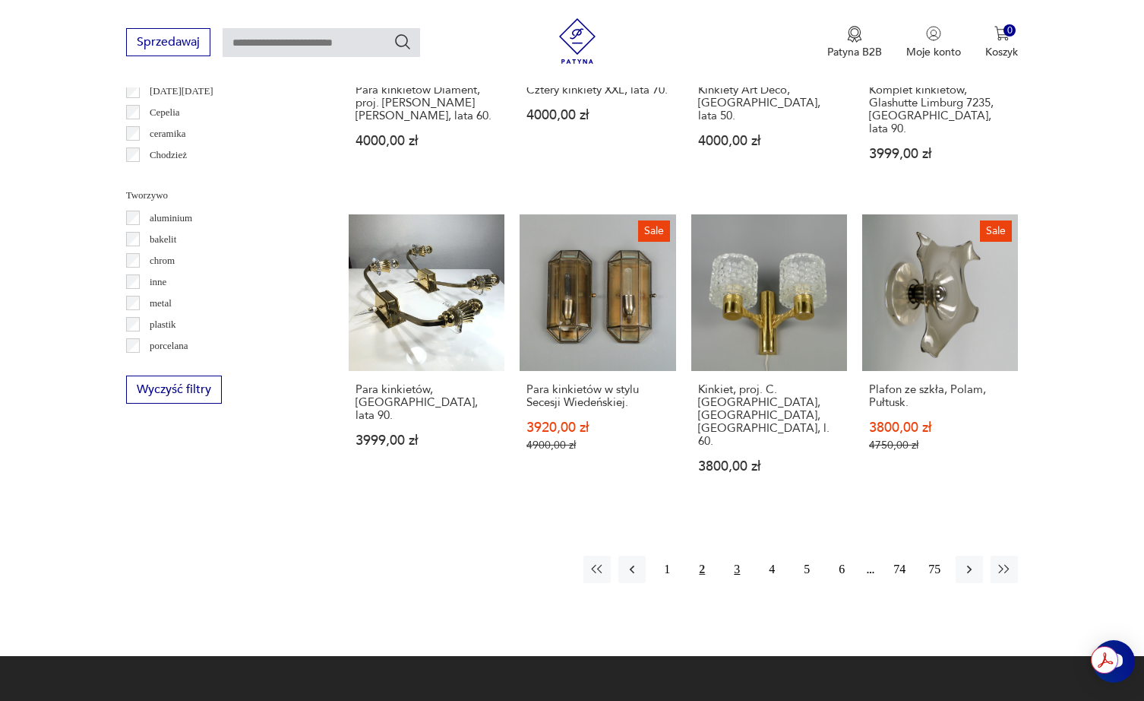
click at [734, 556] on button "3" at bounding box center [736, 569] width 27 height 27
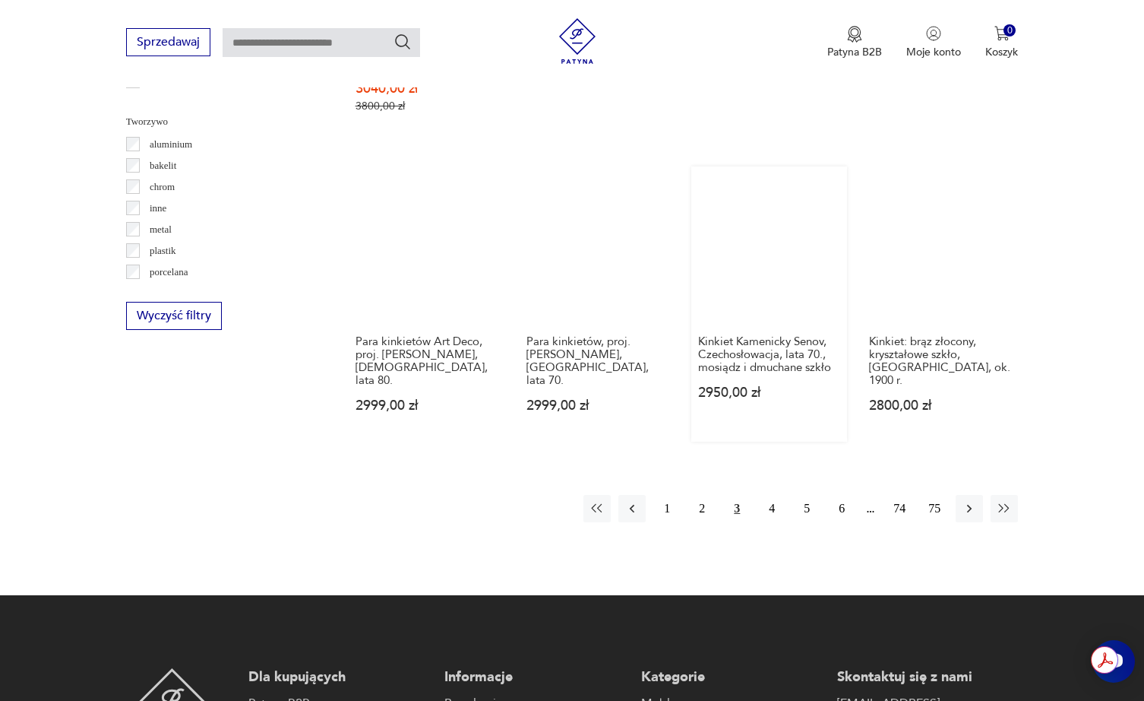
scroll to position [1404, 0]
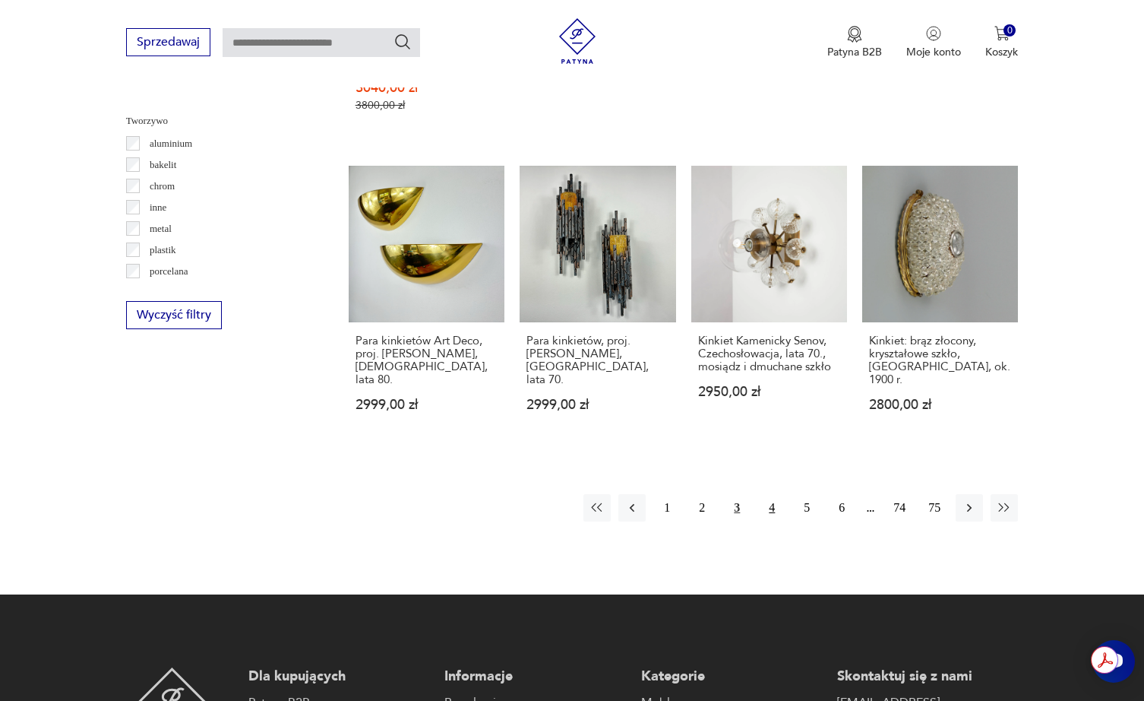
click at [772, 494] on button "4" at bounding box center [771, 507] width 27 height 27
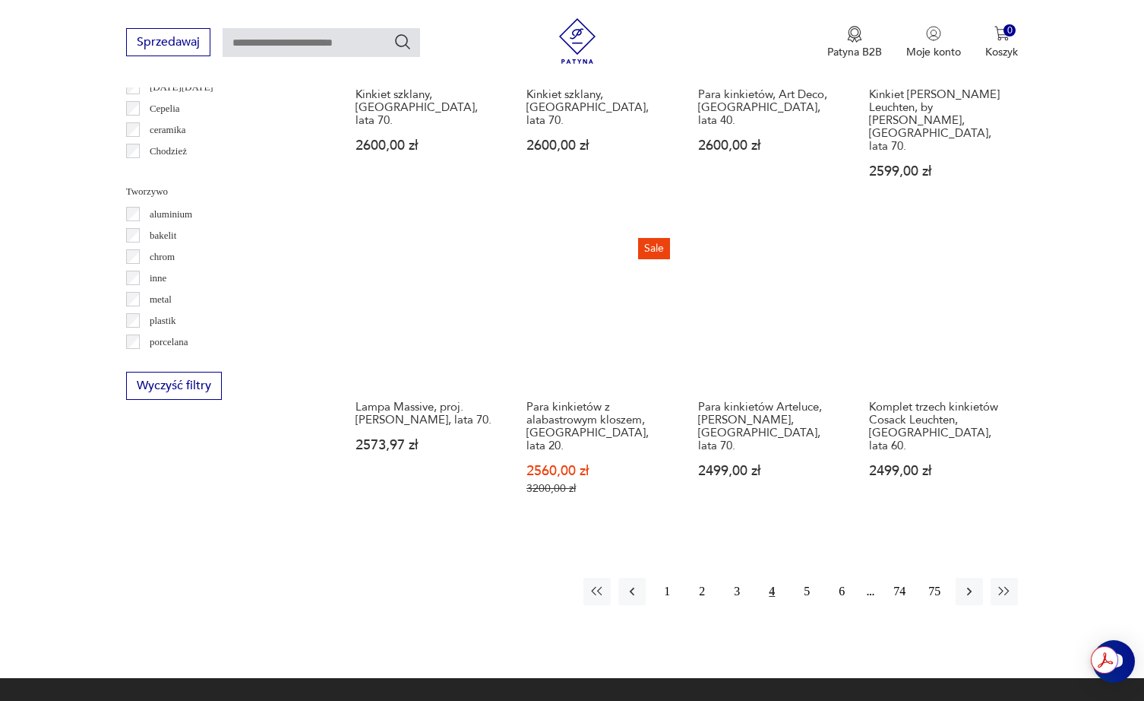
scroll to position [1518, 0]
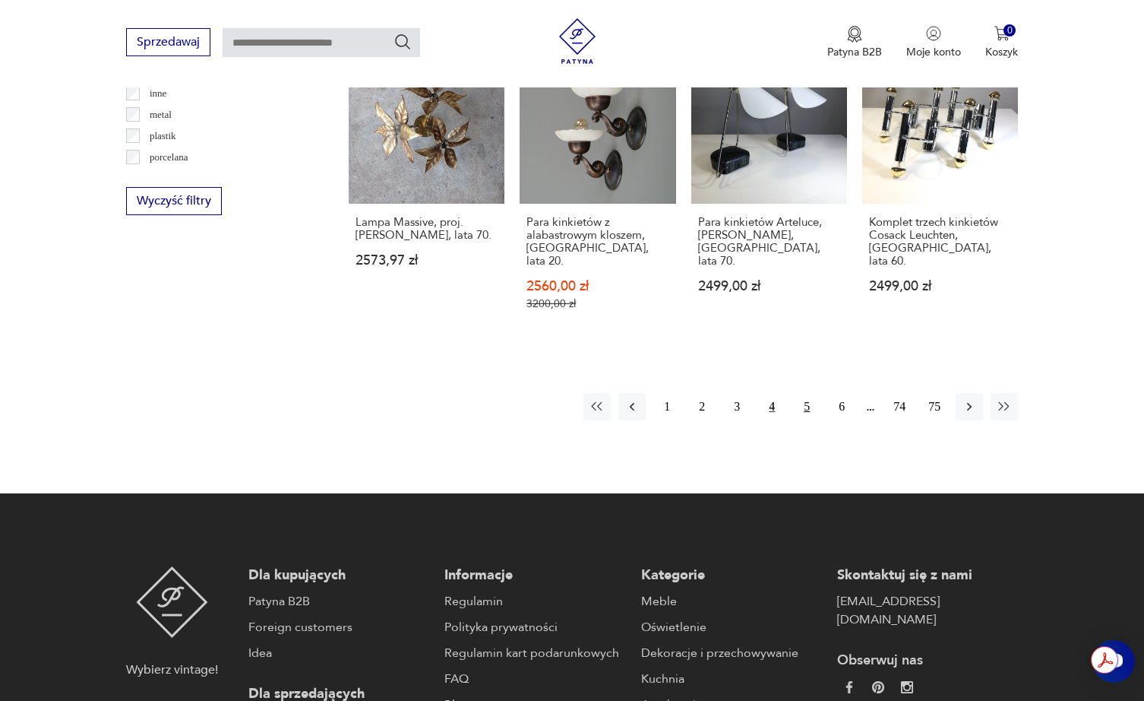
click at [809, 393] on button "5" at bounding box center [806, 406] width 27 height 27
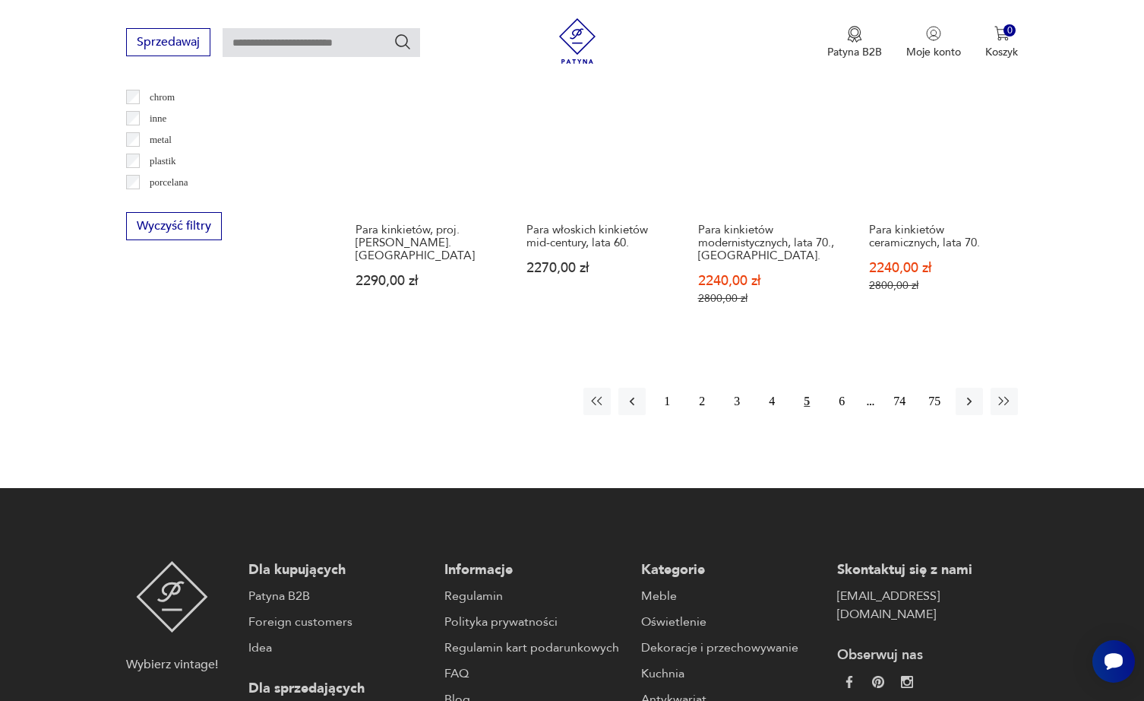
scroll to position [1494, 0]
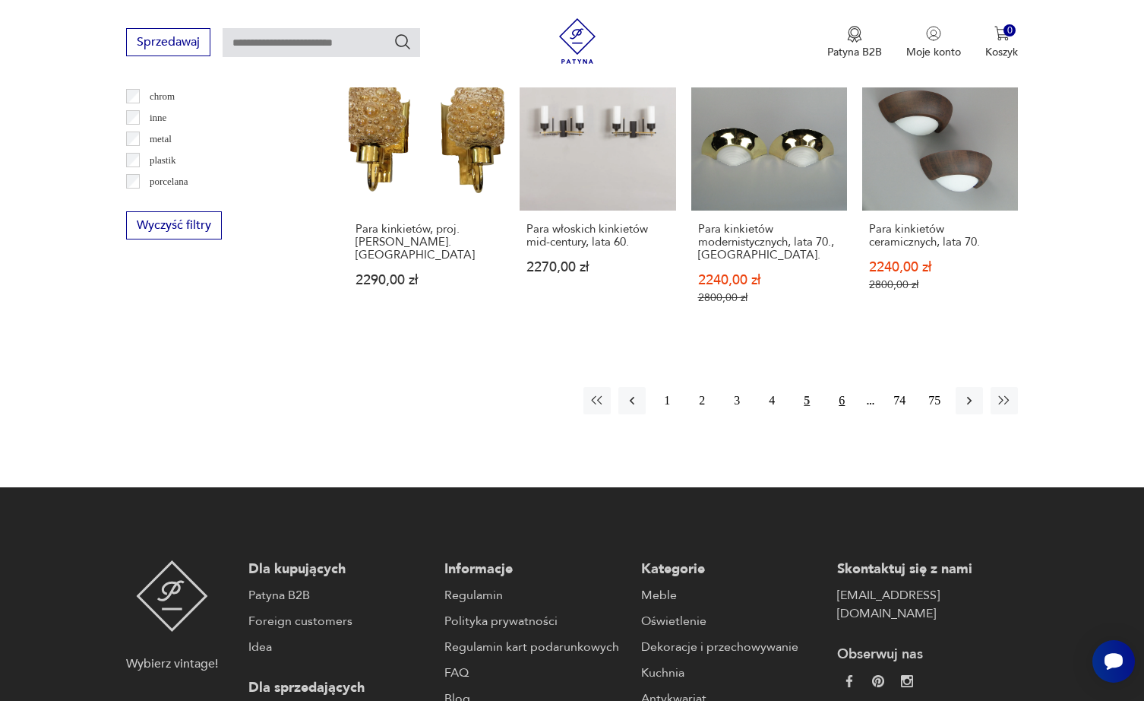
click at [840, 387] on button "6" at bounding box center [841, 400] width 27 height 27
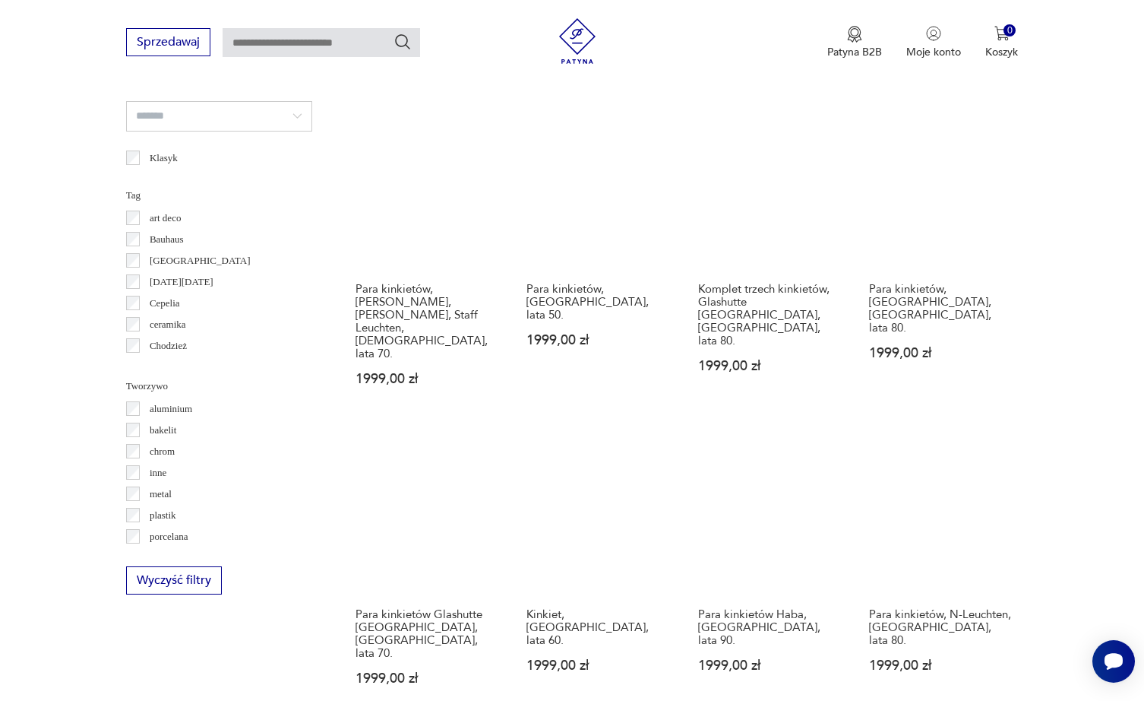
scroll to position [1176, 0]
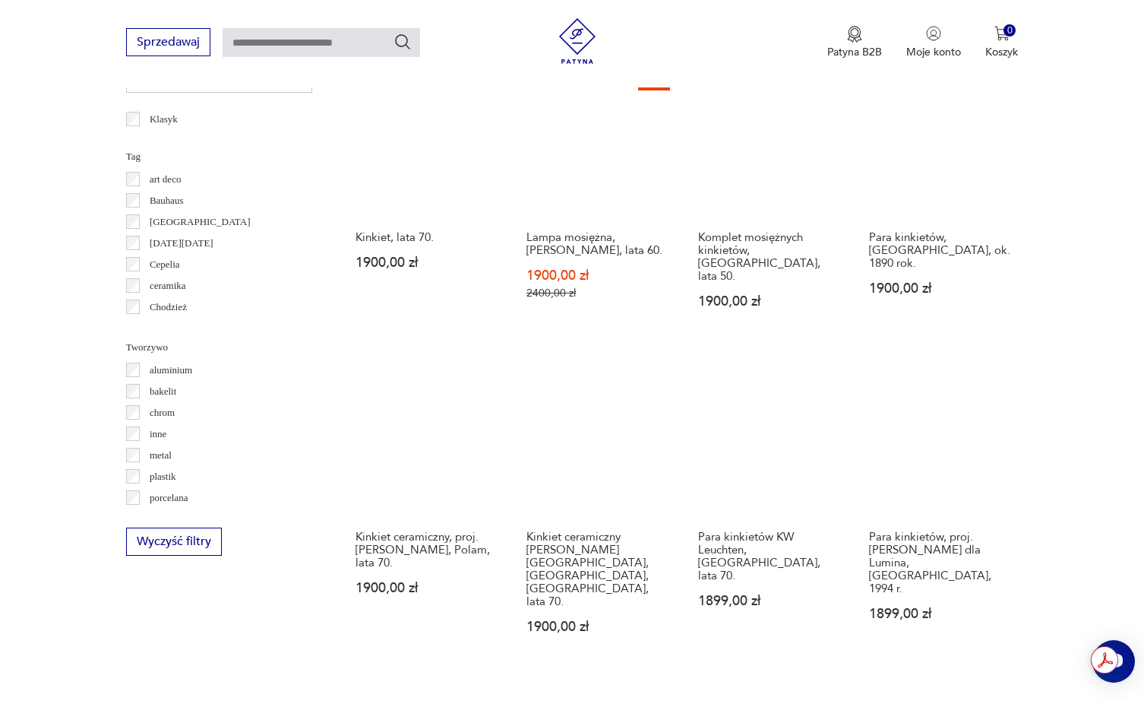
scroll to position [1239, 0]
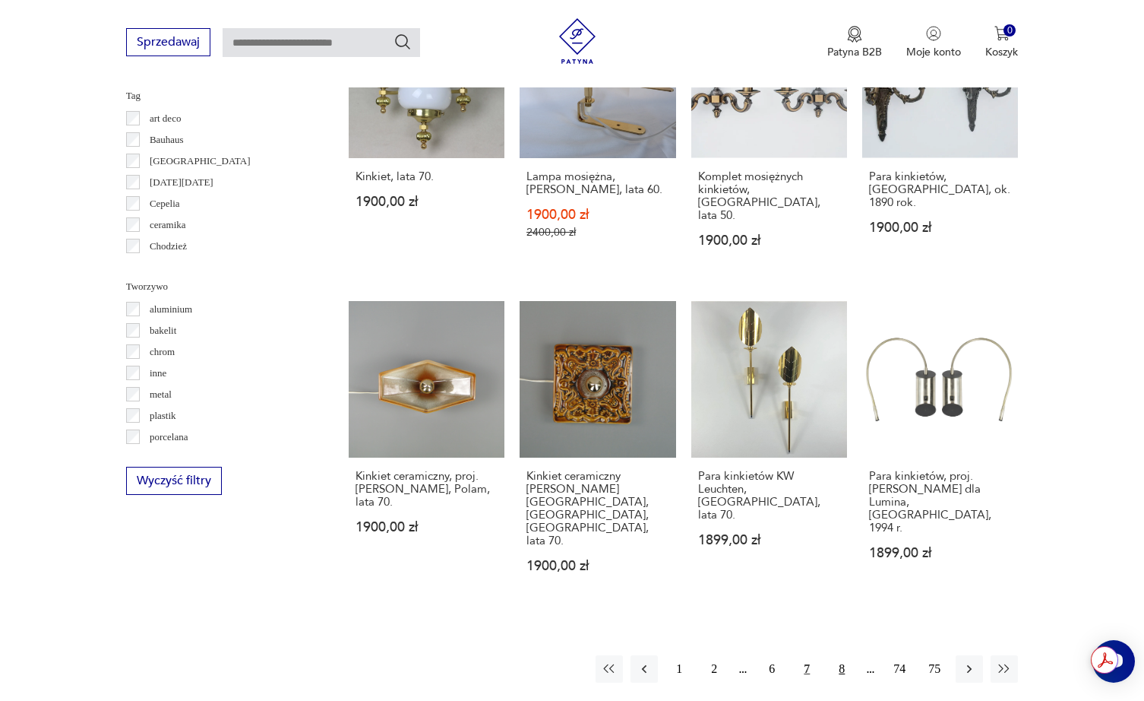
click at [844, 655] on button "8" at bounding box center [841, 668] width 27 height 27
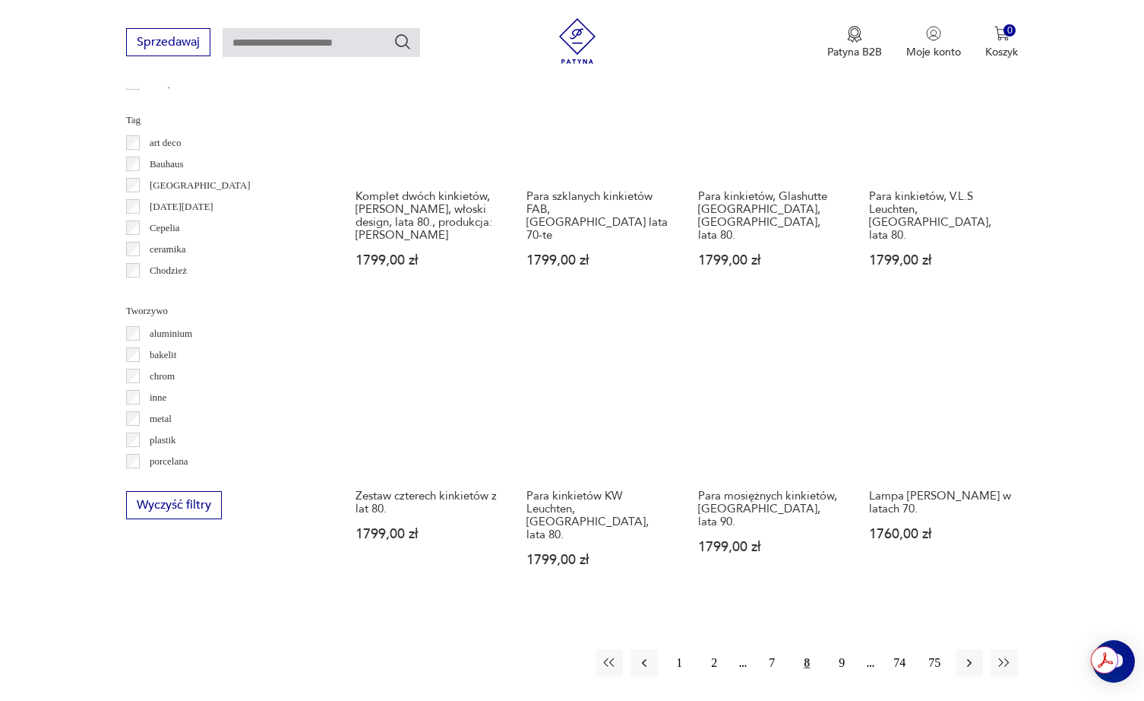
scroll to position [1176, 0]
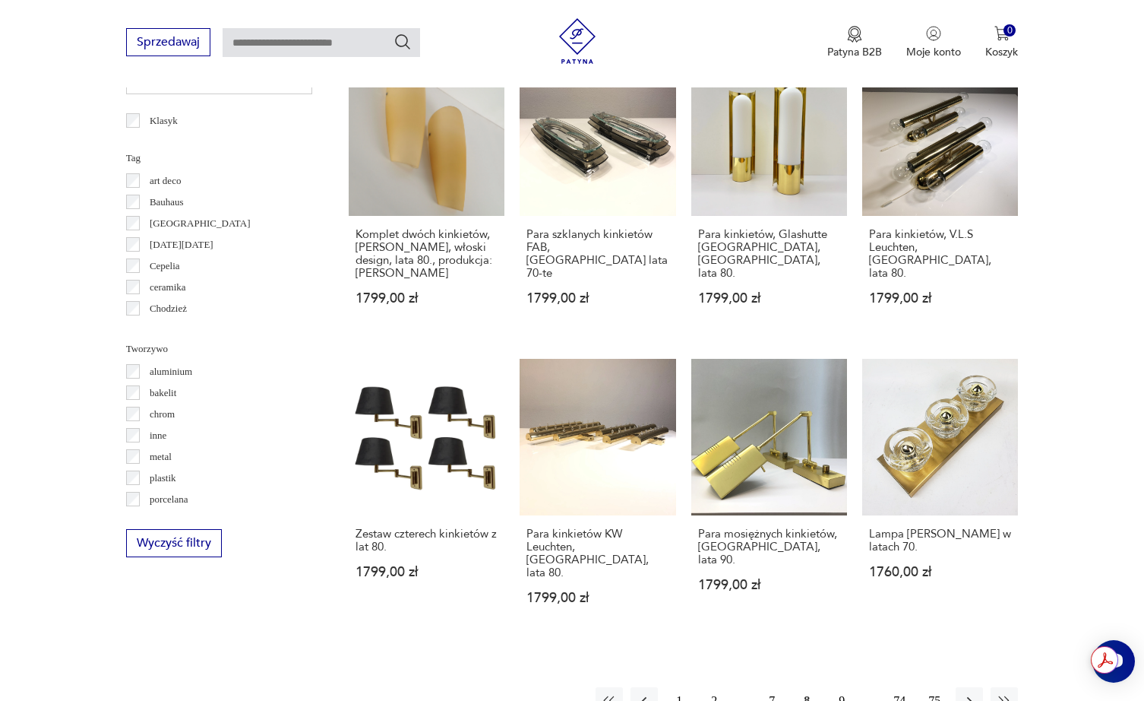
click at [840, 687] on button "9" at bounding box center [841, 700] width 27 height 27
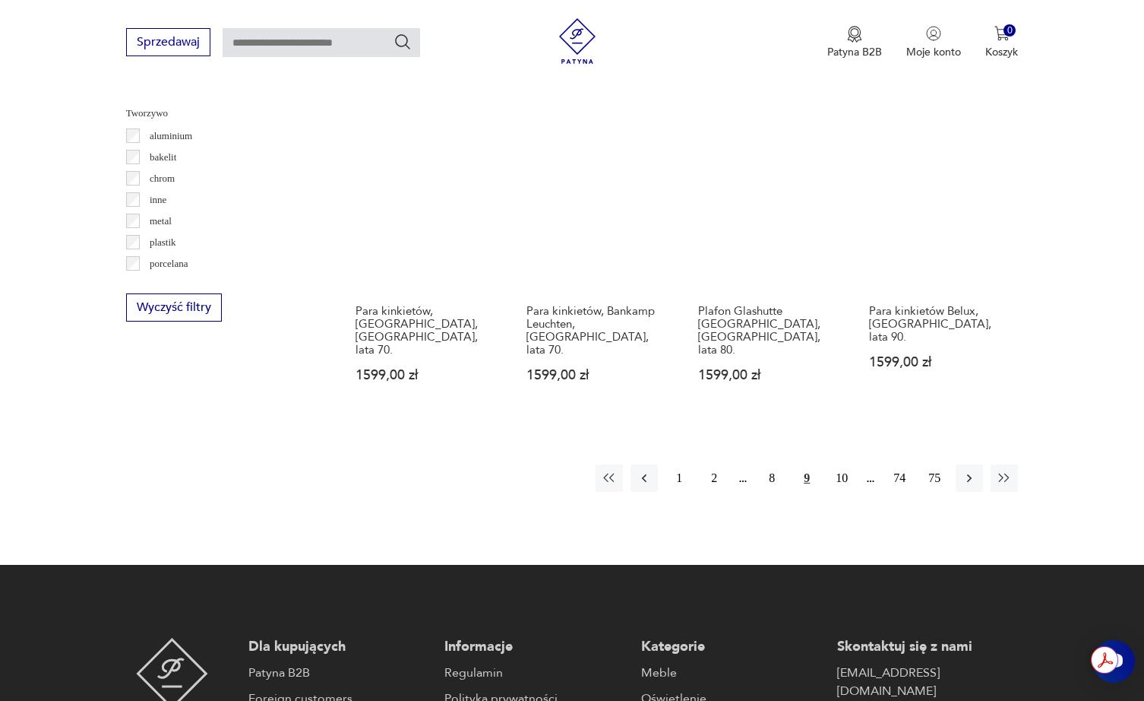
scroll to position [1362, 0]
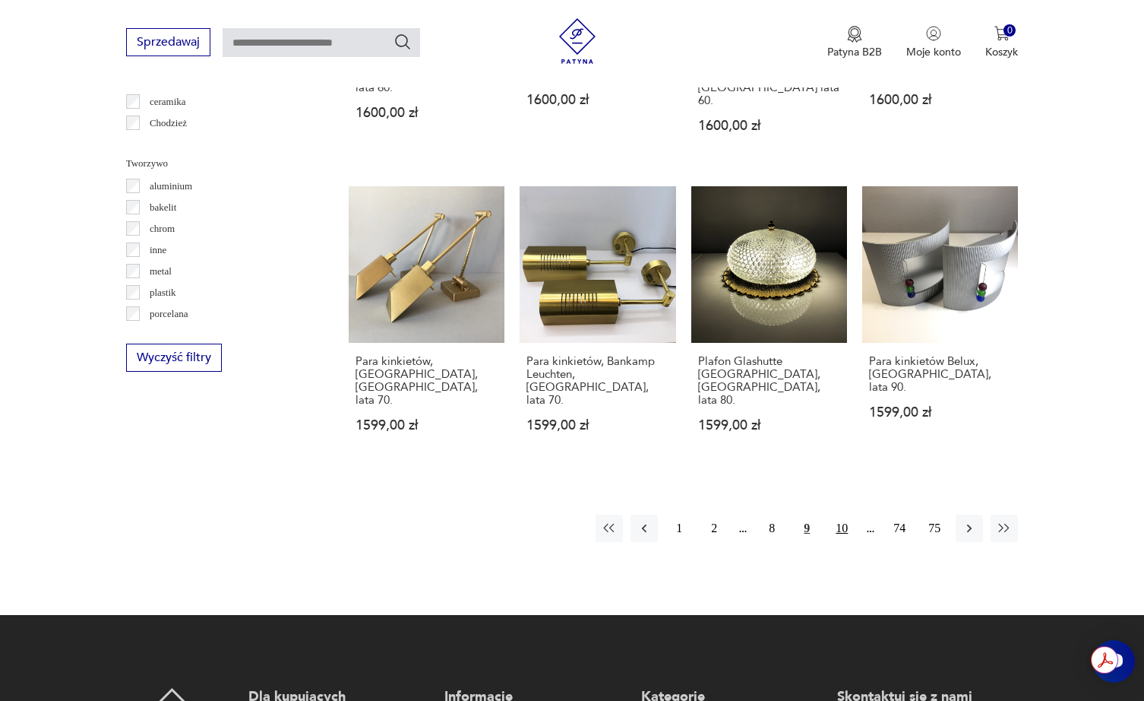
click at [845, 514] on button "10" at bounding box center [841, 527] width 27 height 27
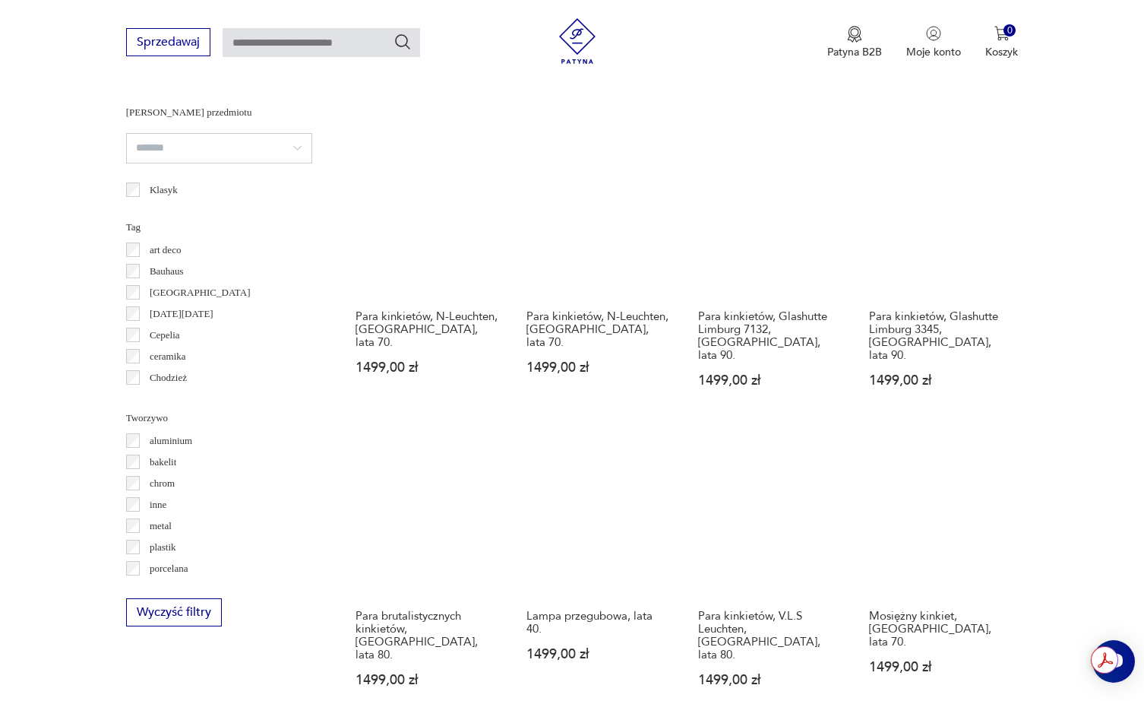
scroll to position [1146, 0]
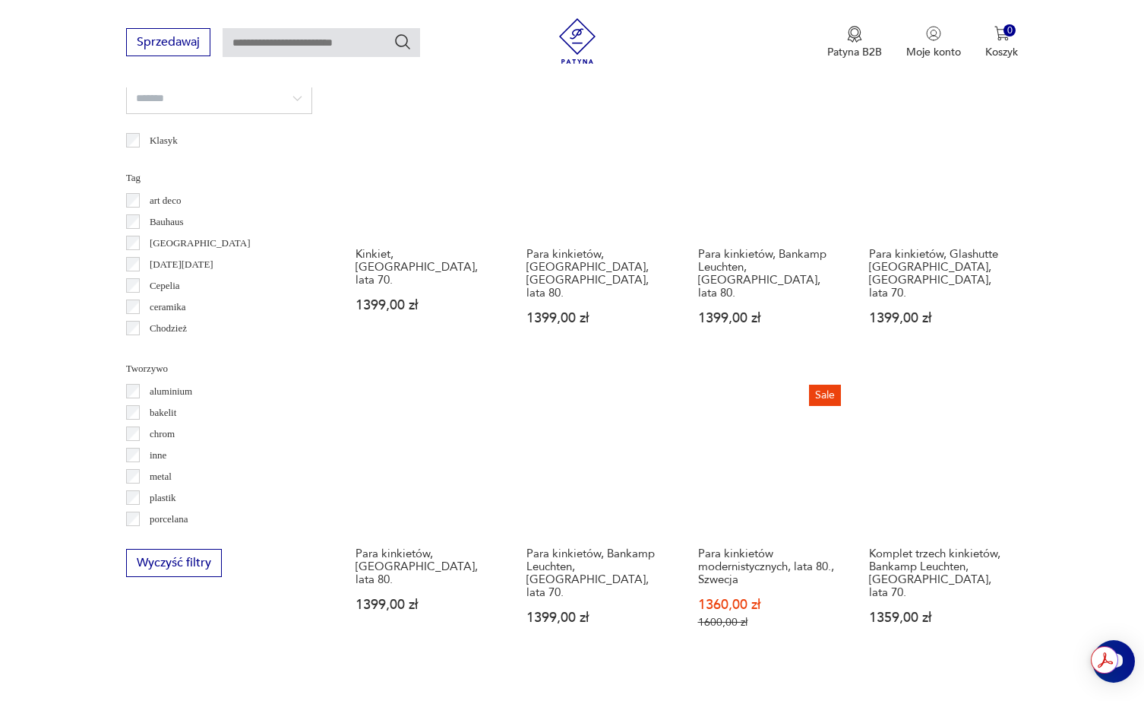
scroll to position [1222, 0]
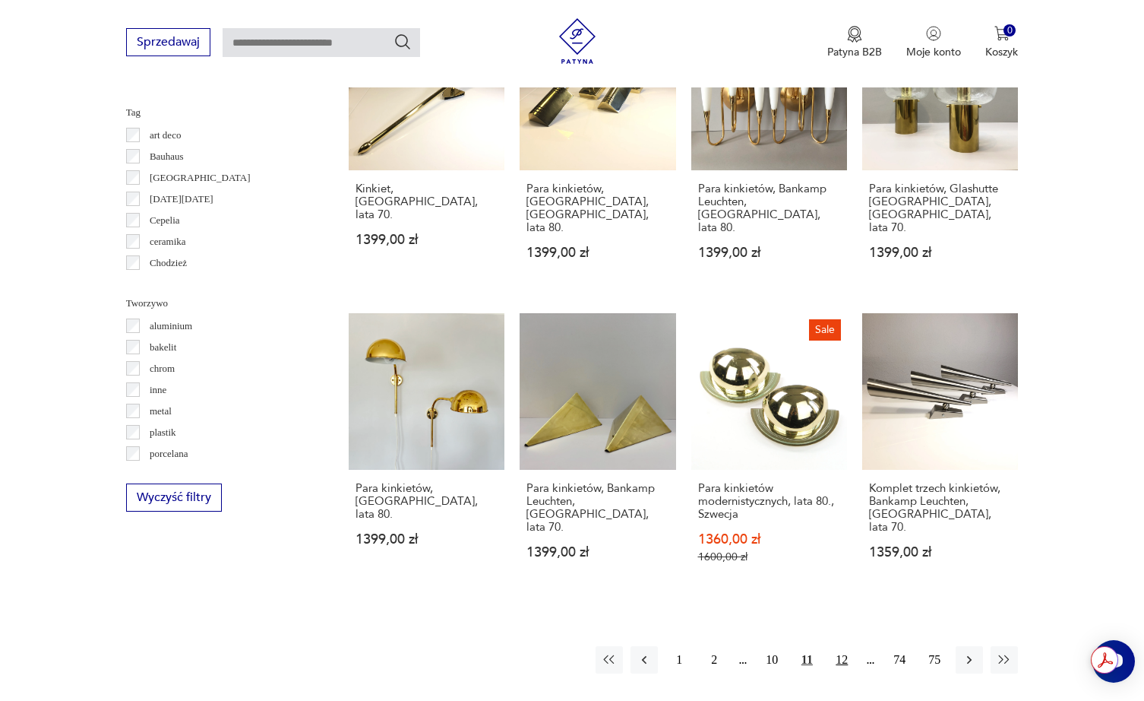
click at [844, 646] on button "12" at bounding box center [841, 659] width 27 height 27
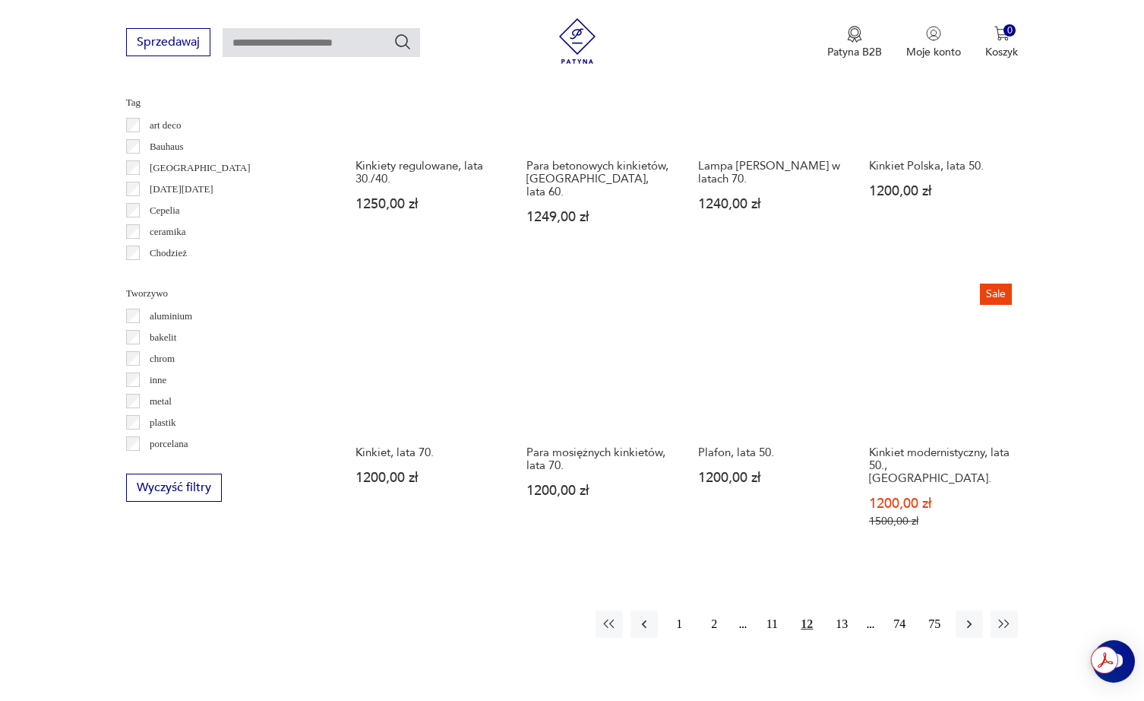
scroll to position [1239, 0]
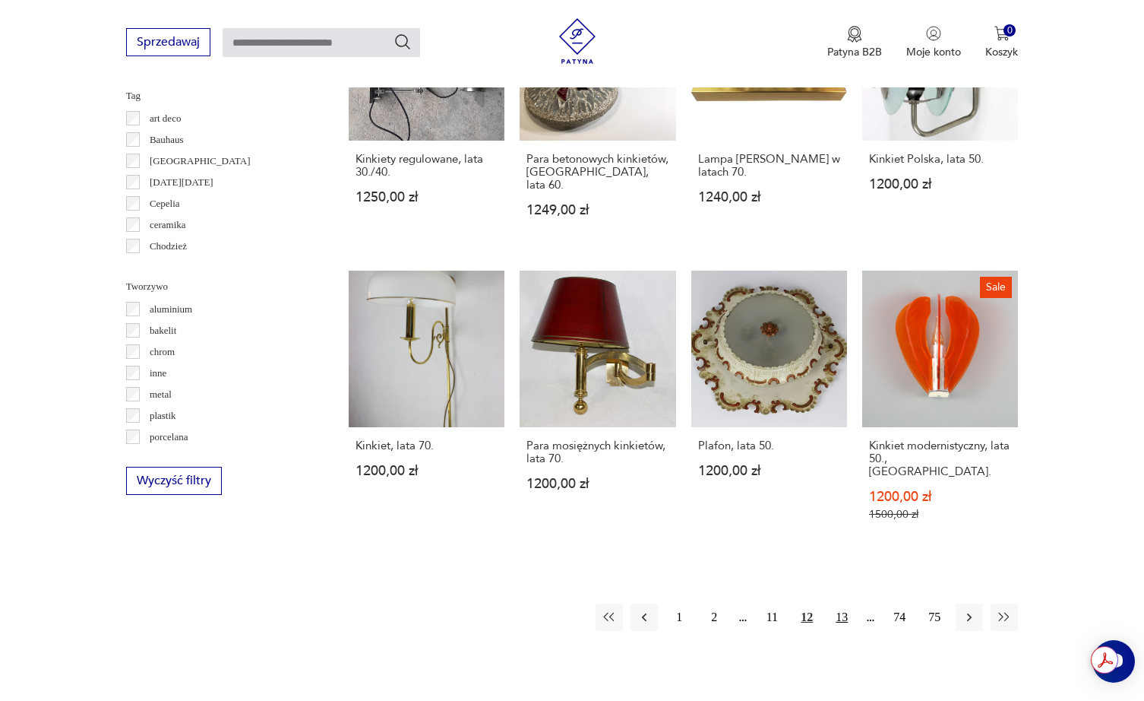
click at [840, 603] on button "13" at bounding box center [841, 616] width 27 height 27
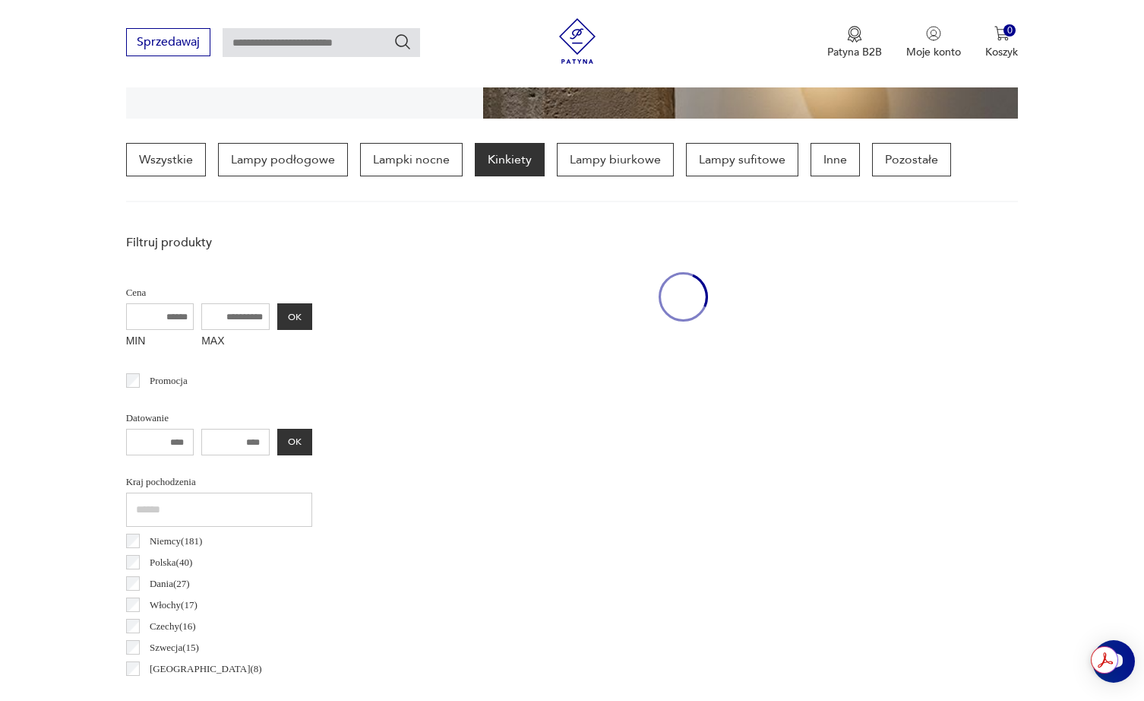
scroll to position [358, 0]
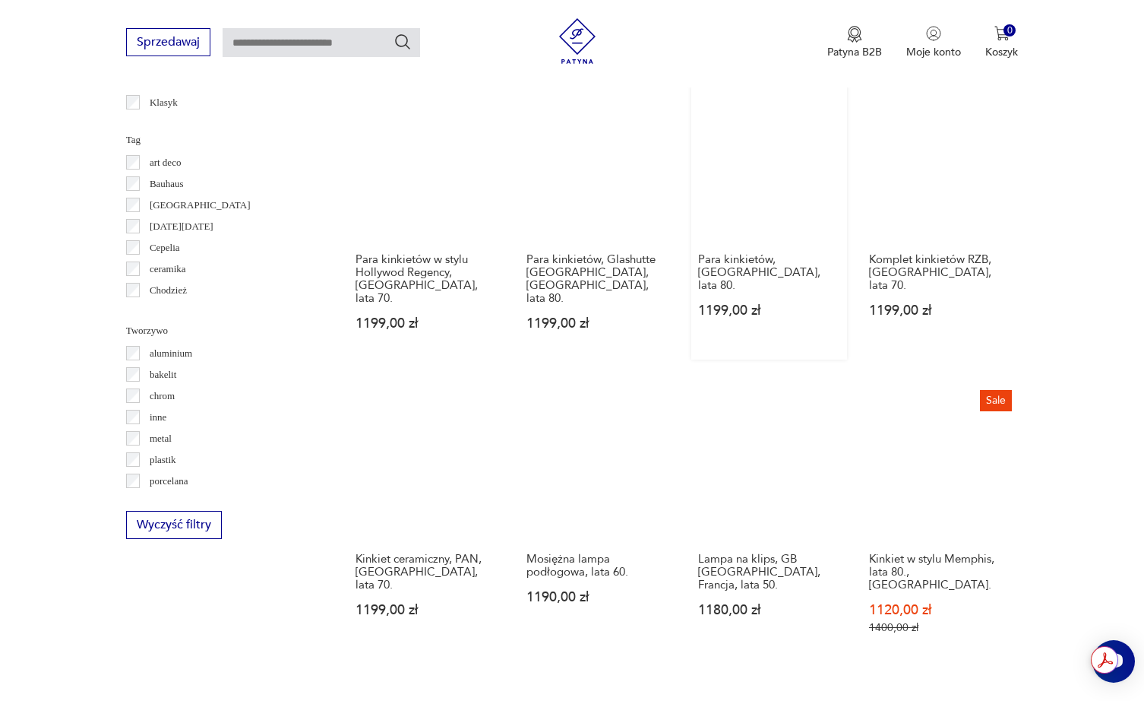
scroll to position [1290, 0]
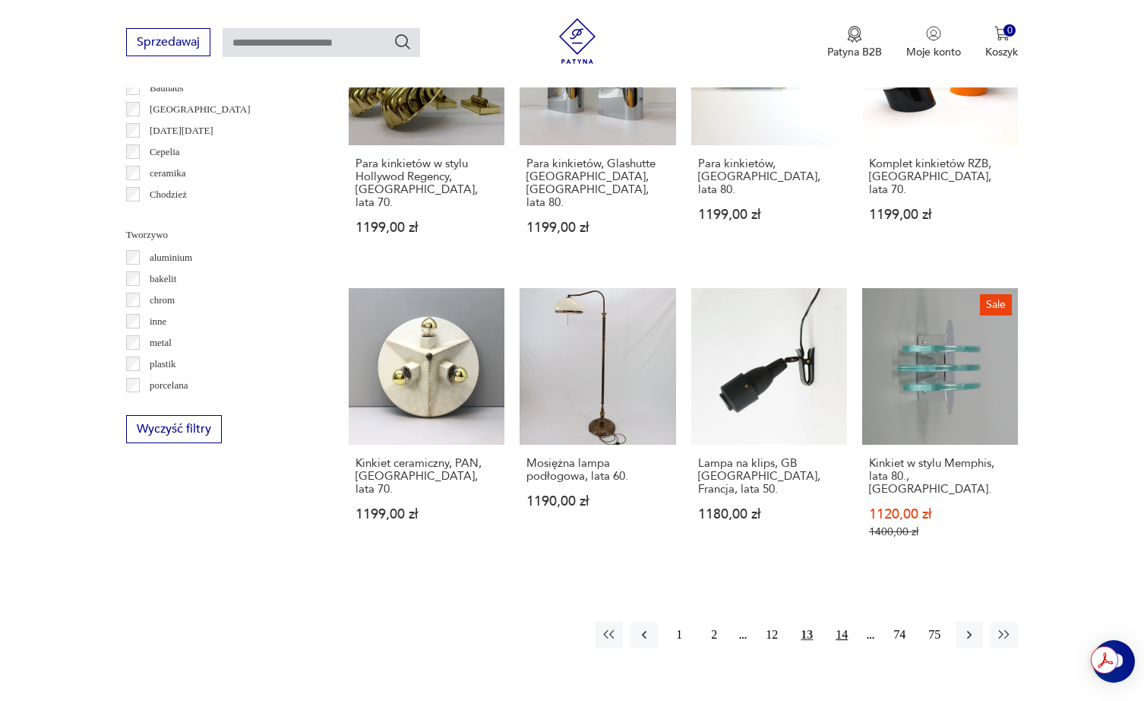
click at [839, 621] on button "14" at bounding box center [841, 634] width 27 height 27
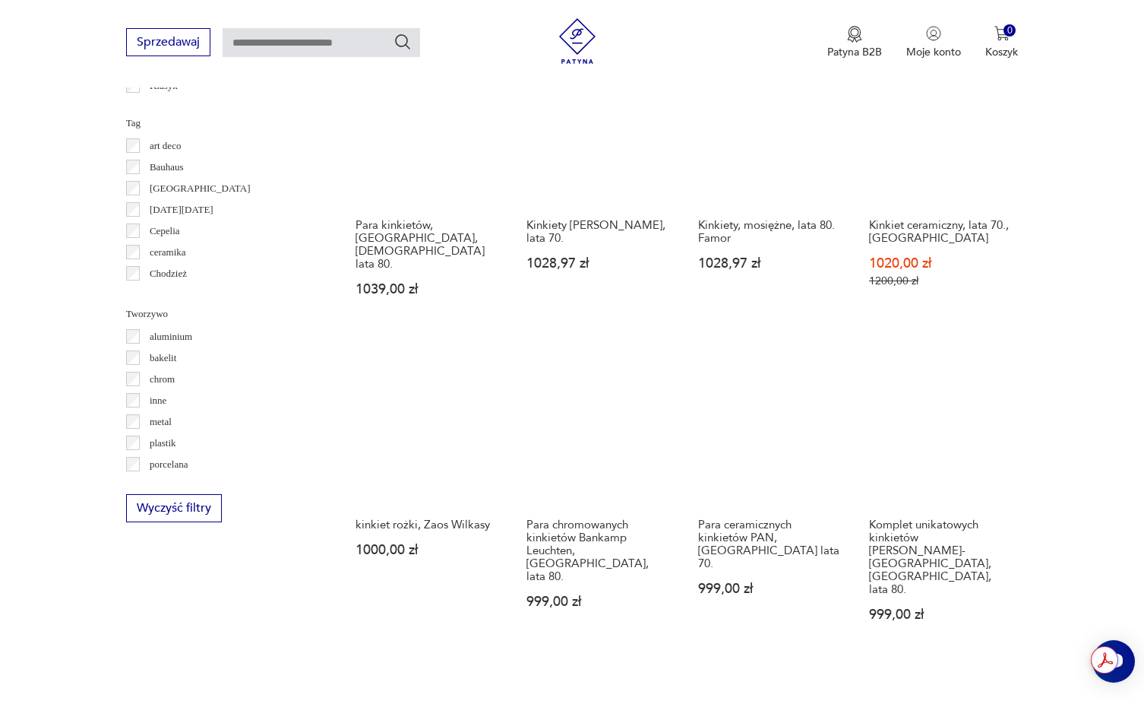
scroll to position [1298, 0]
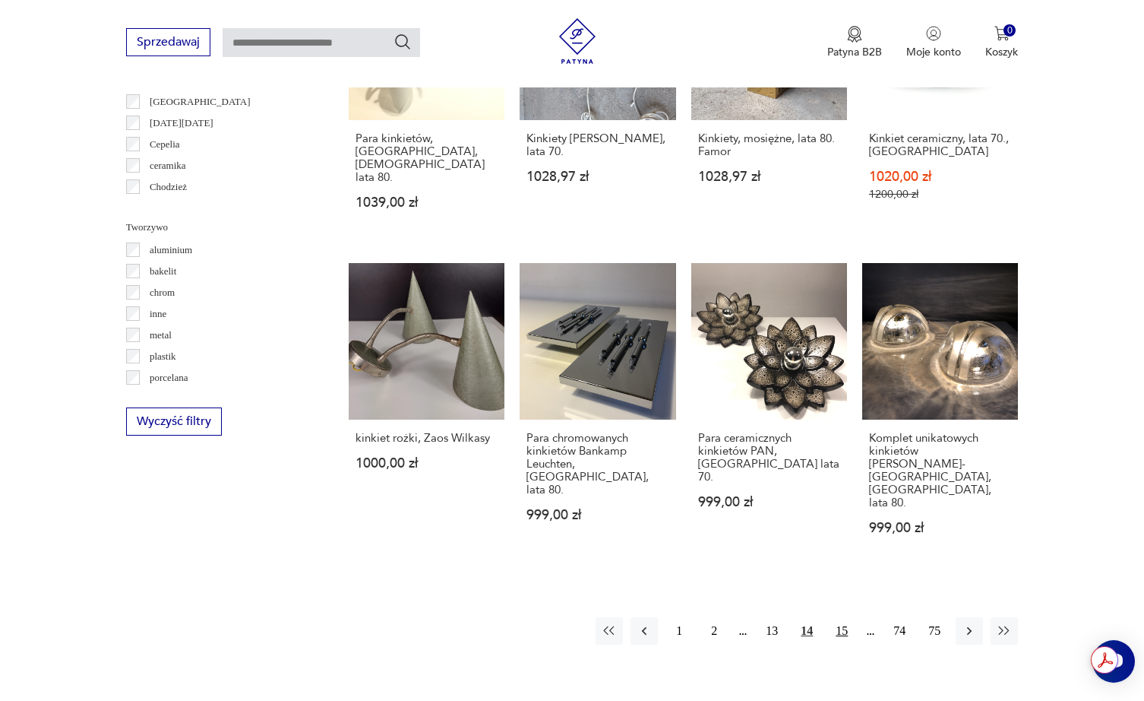
click at [841, 617] on button "15" at bounding box center [841, 630] width 27 height 27
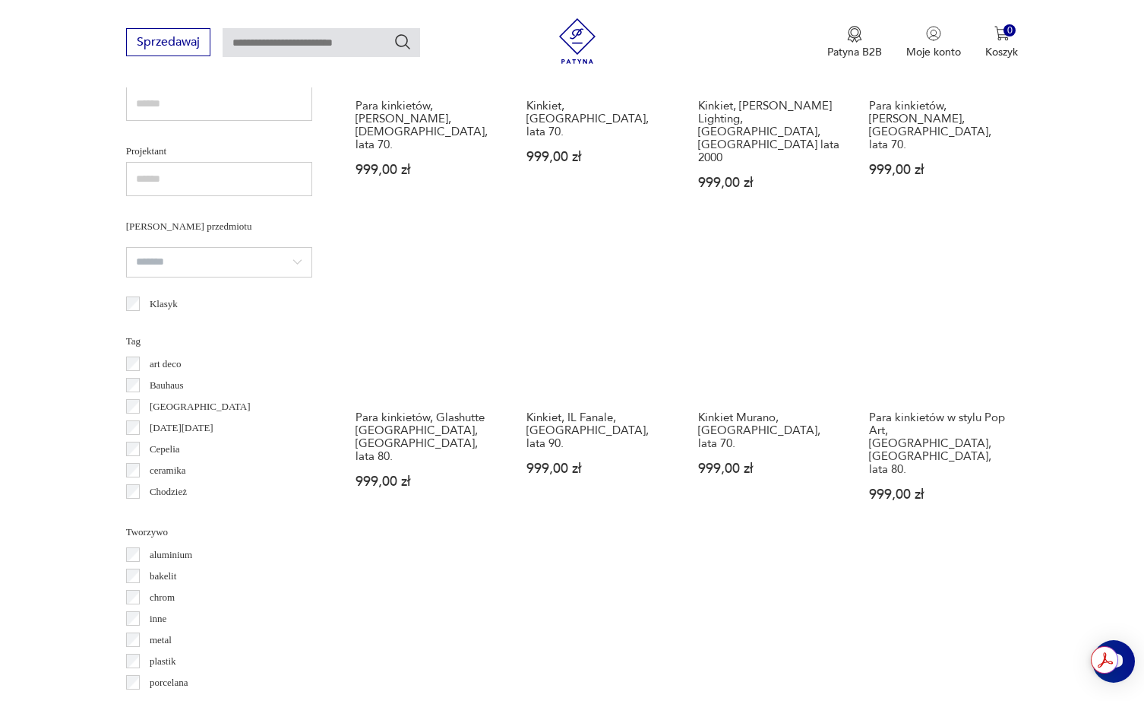
scroll to position [1359, 0]
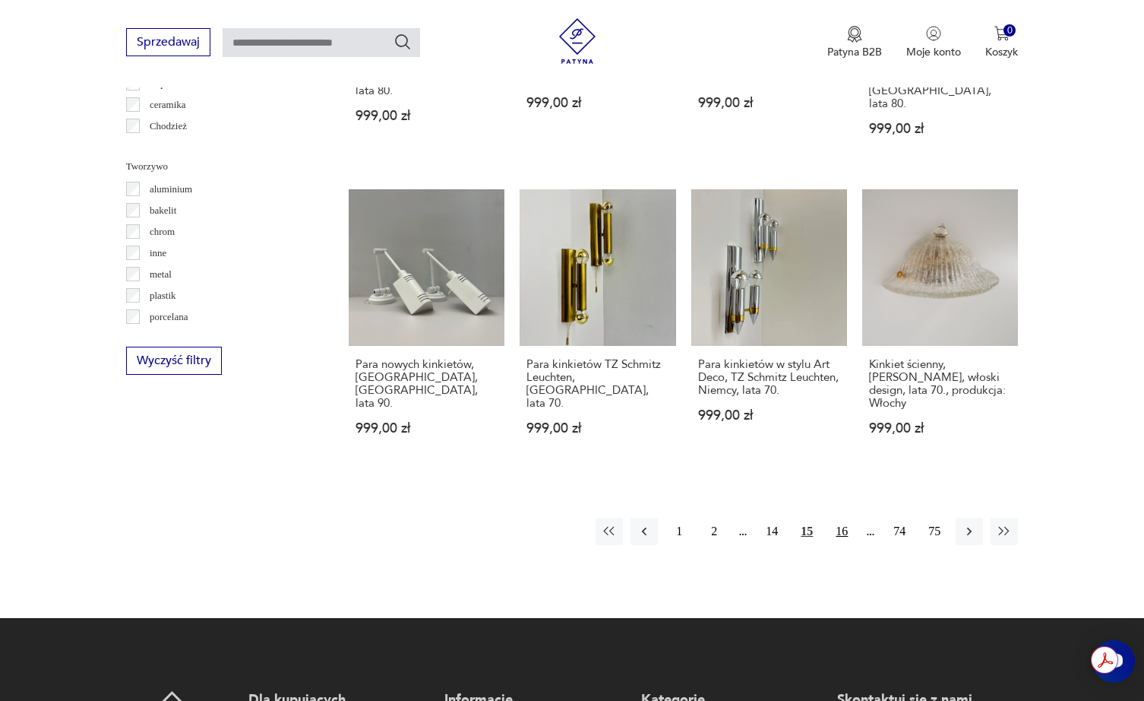
click at [842, 518] on button "16" at bounding box center [841, 531] width 27 height 27
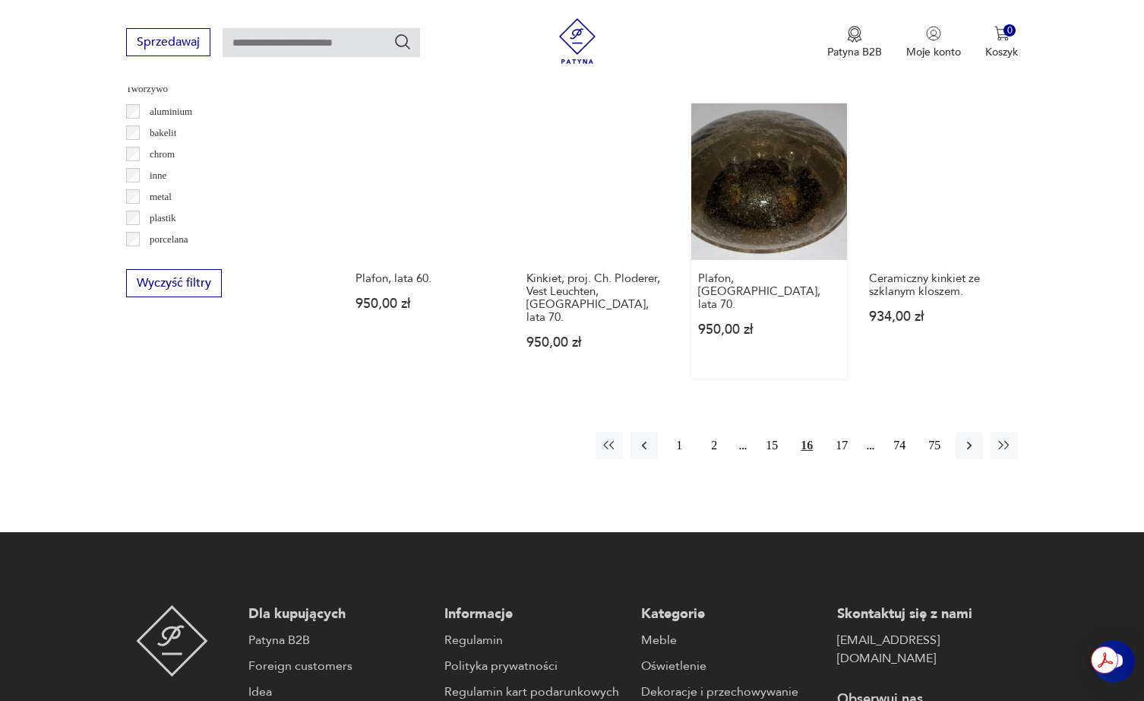
scroll to position [1477, 0]
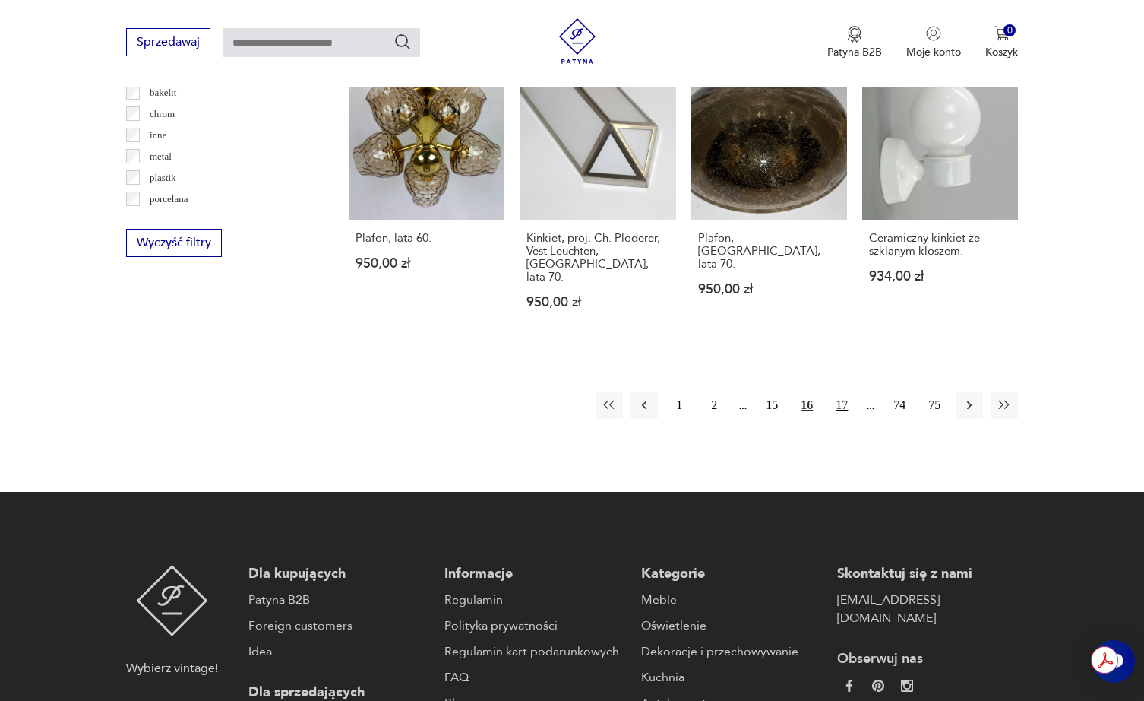
click at [845, 391] on button "17" at bounding box center [841, 404] width 27 height 27
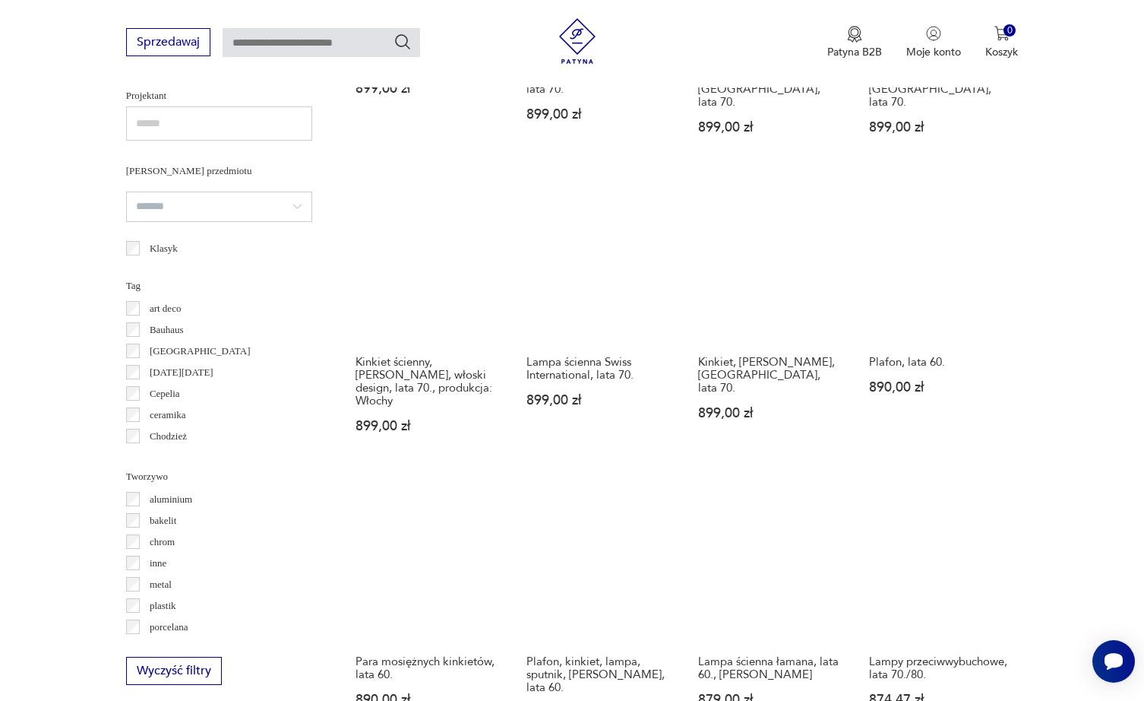
scroll to position [1277, 0]
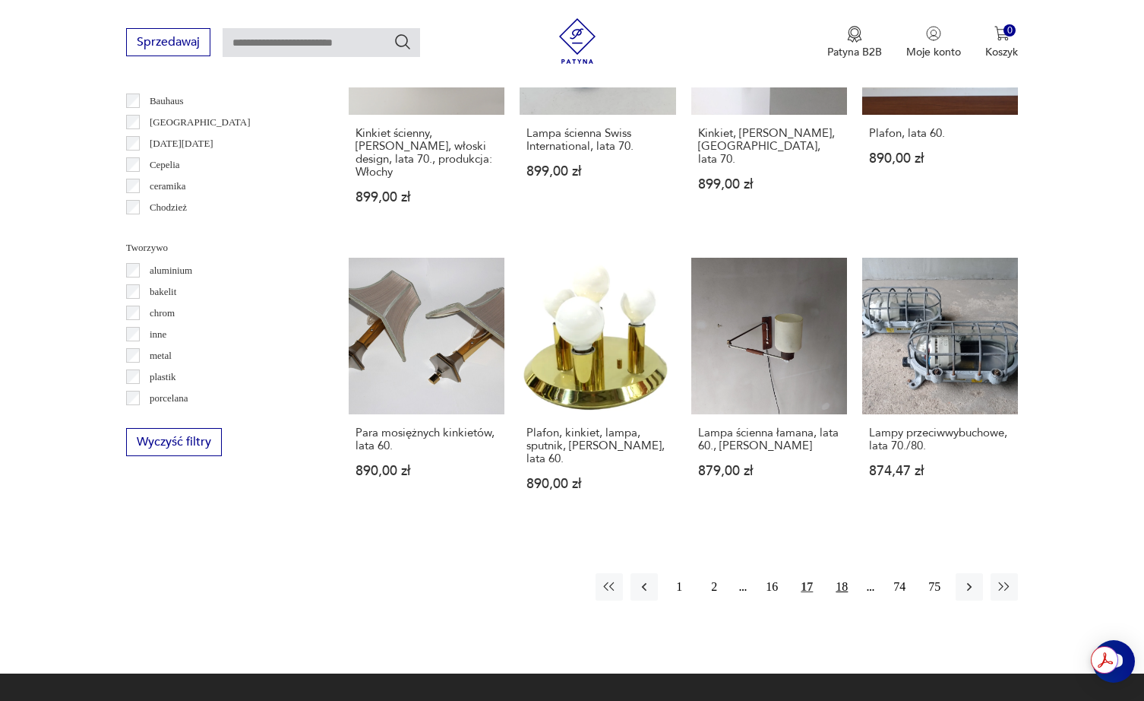
click at [844, 573] on button "18" at bounding box center [841, 586] width 27 height 27
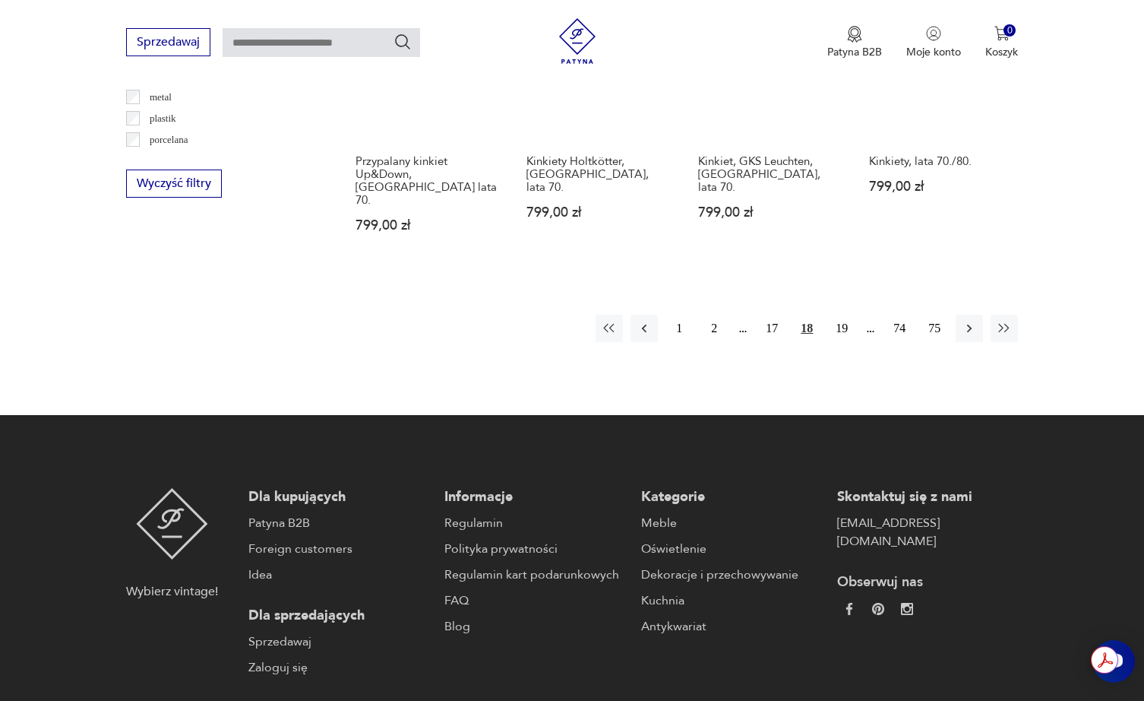
scroll to position [1255, 0]
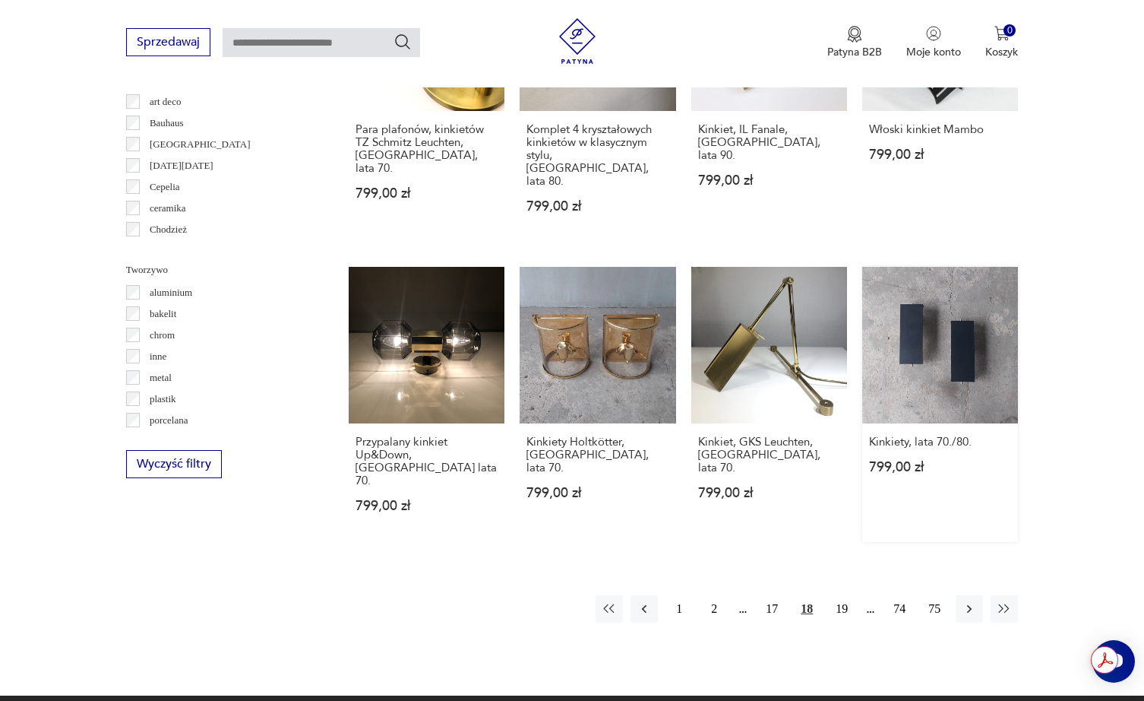
click at [960, 297] on link "Kinkiety, lata 70./80. 799,00 zł" at bounding box center [941, 404] width 156 height 274
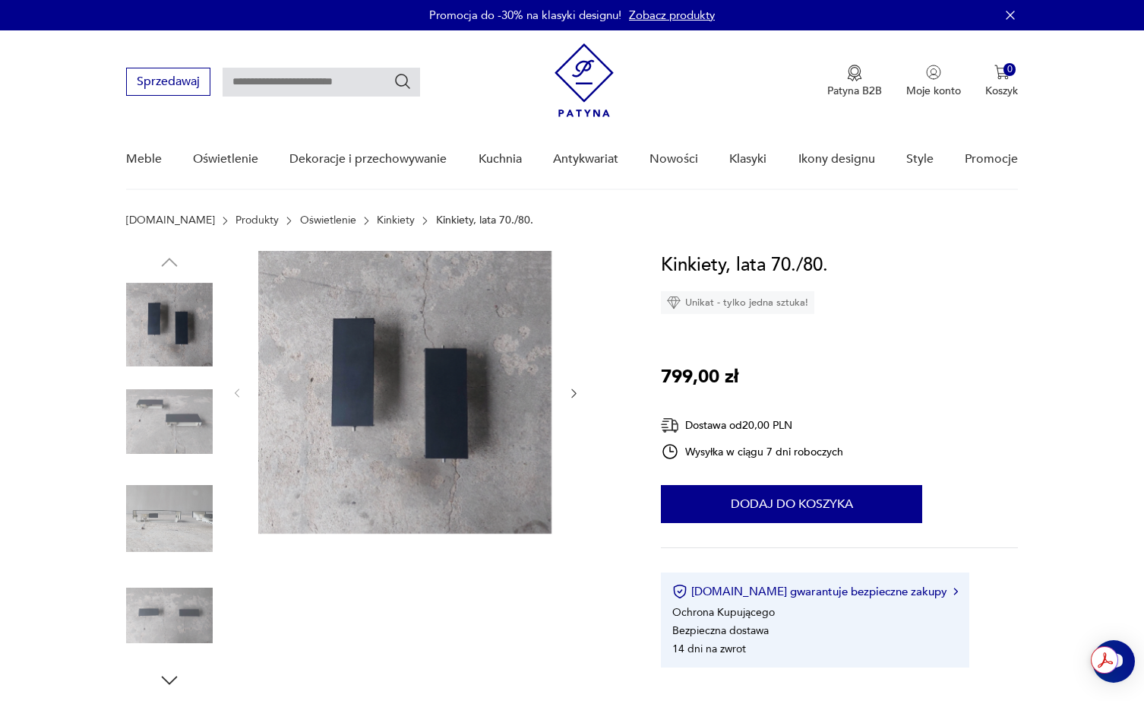
click at [180, 420] on img at bounding box center [169, 421] width 87 height 87
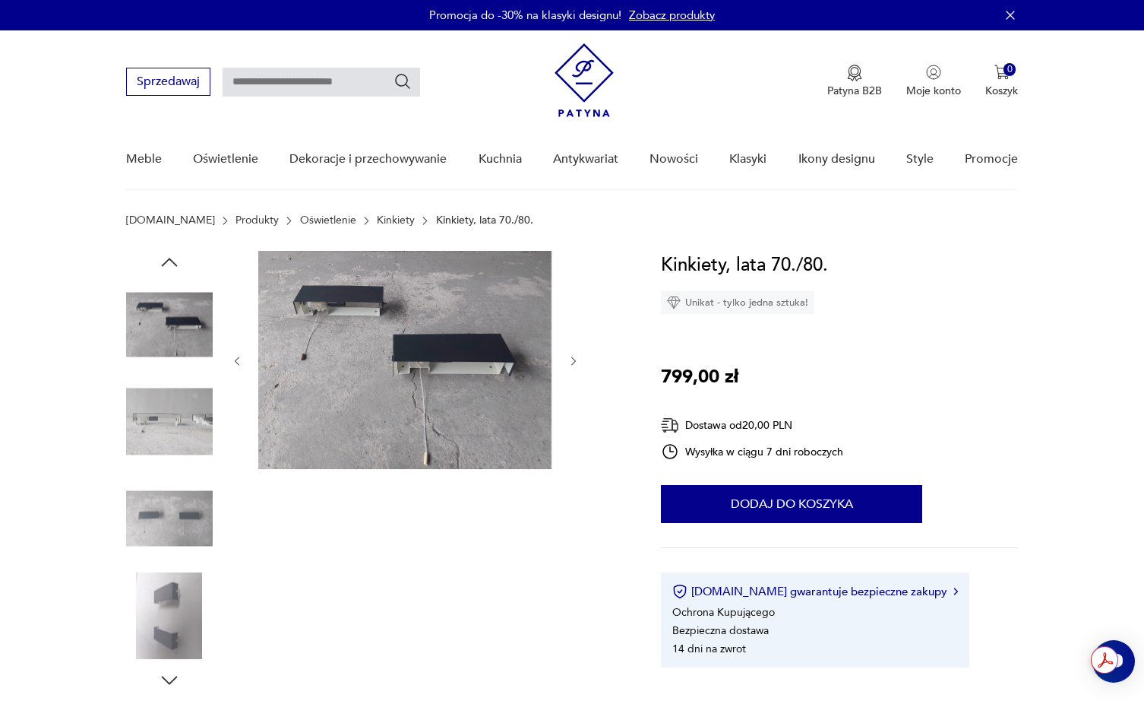
click at [179, 492] on img at bounding box center [169, 518] width 87 height 87
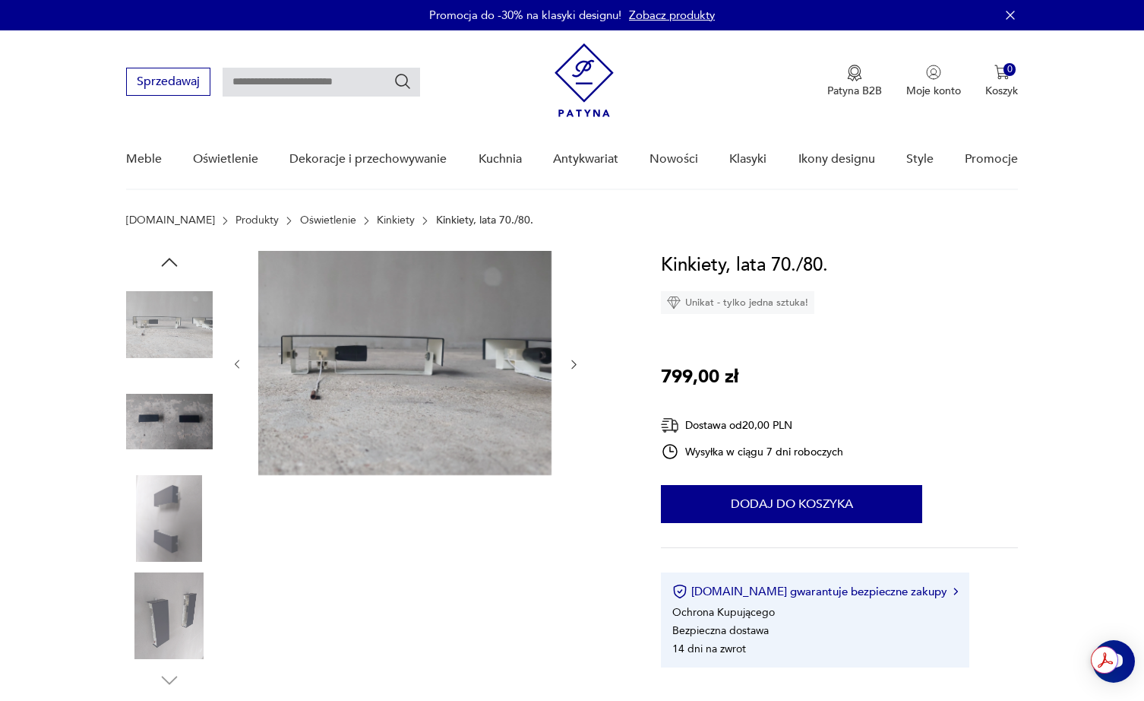
click at [178, 531] on img at bounding box center [169, 518] width 87 height 87
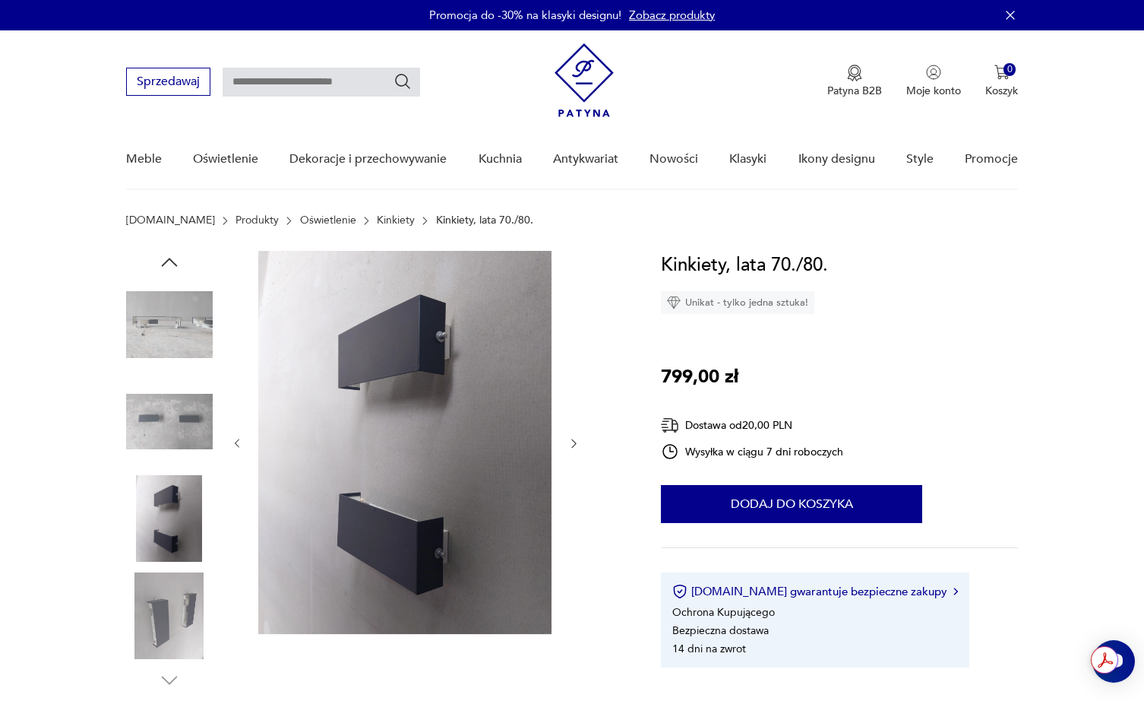
click at [172, 583] on img at bounding box center [169, 615] width 87 height 87
